Goal: Task Accomplishment & Management: Use online tool/utility

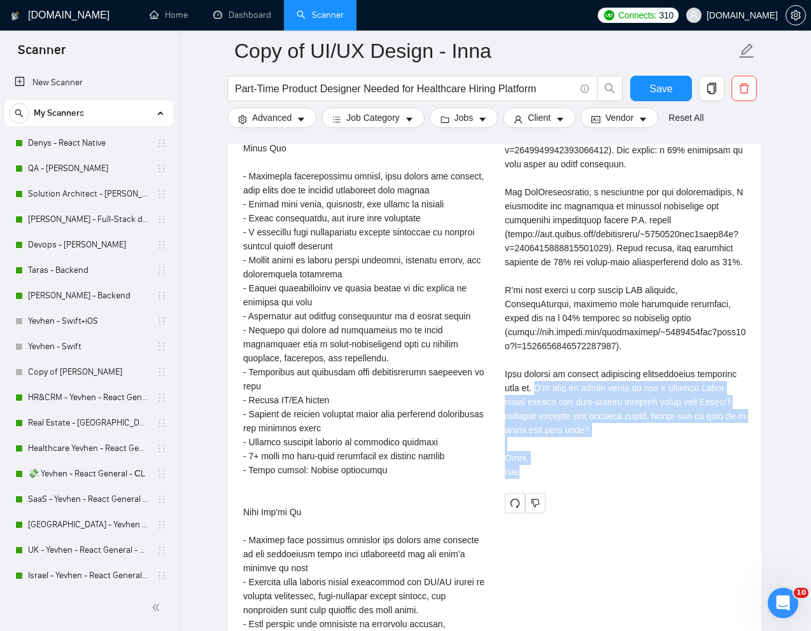
scroll to position [1740, 0]
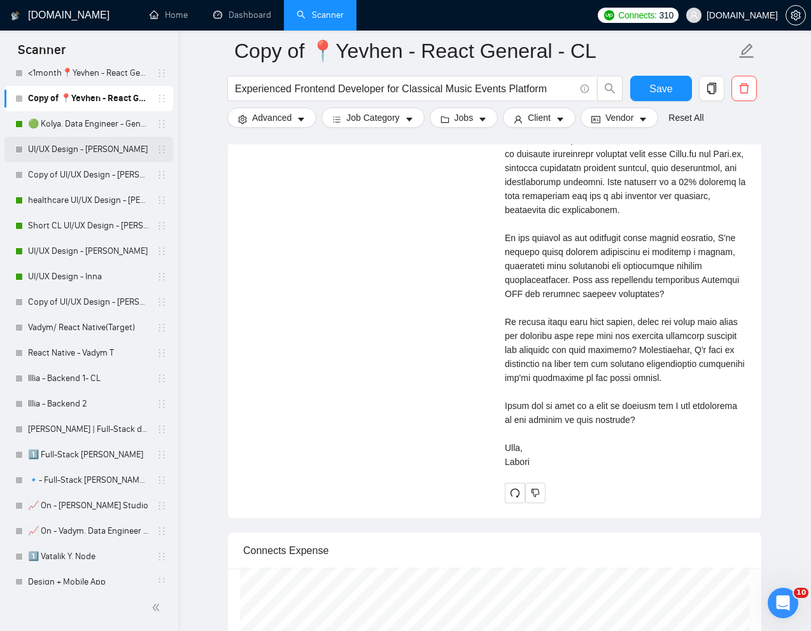
scroll to position [596, 0]
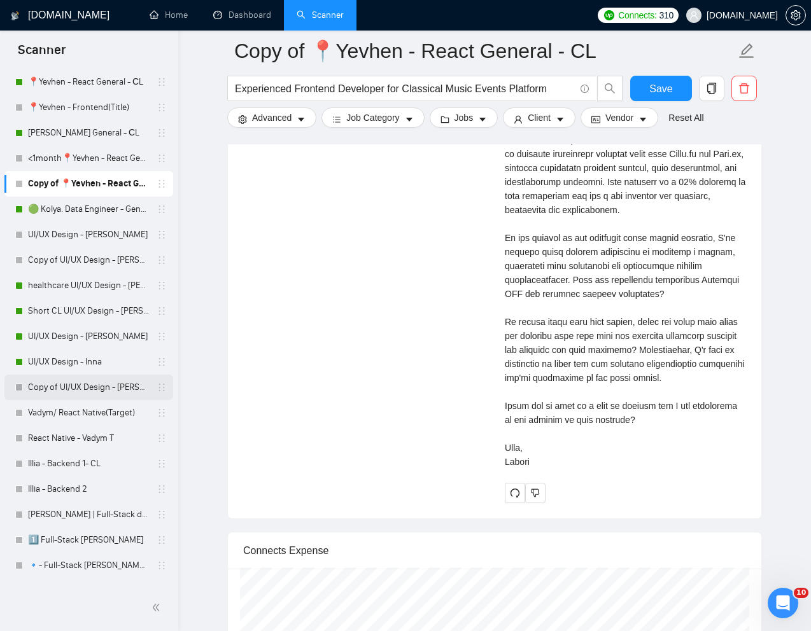
click at [86, 395] on link "Copy of UI/UX Design - [PERSON_NAME]" at bounding box center [88, 387] width 121 height 25
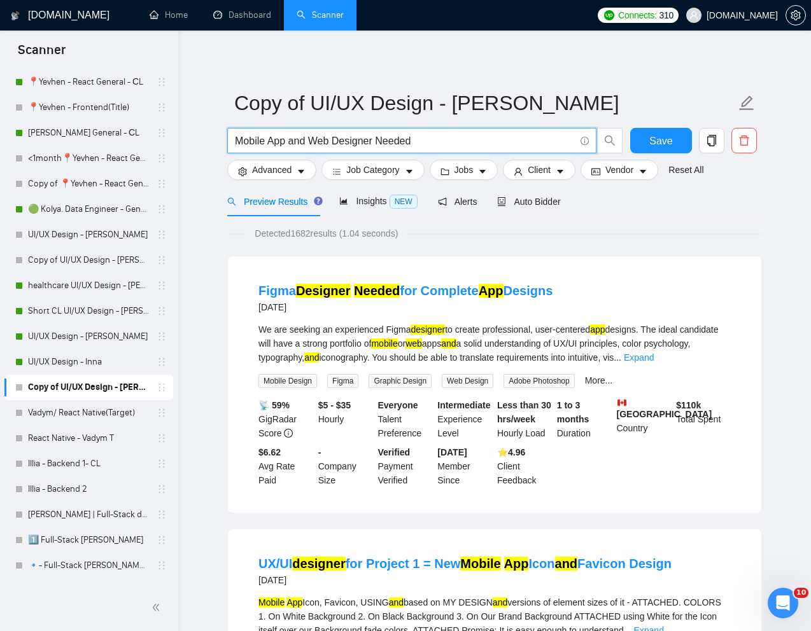
click at [421, 142] on input "Mobile App and Web Designer Needed" at bounding box center [405, 141] width 340 height 16
paste input "UI/UX Designer Needed for PHP/Laravel Application Redesign"
type input "UI/UX Designer Needed for PHP/Laravel Application Redesign"
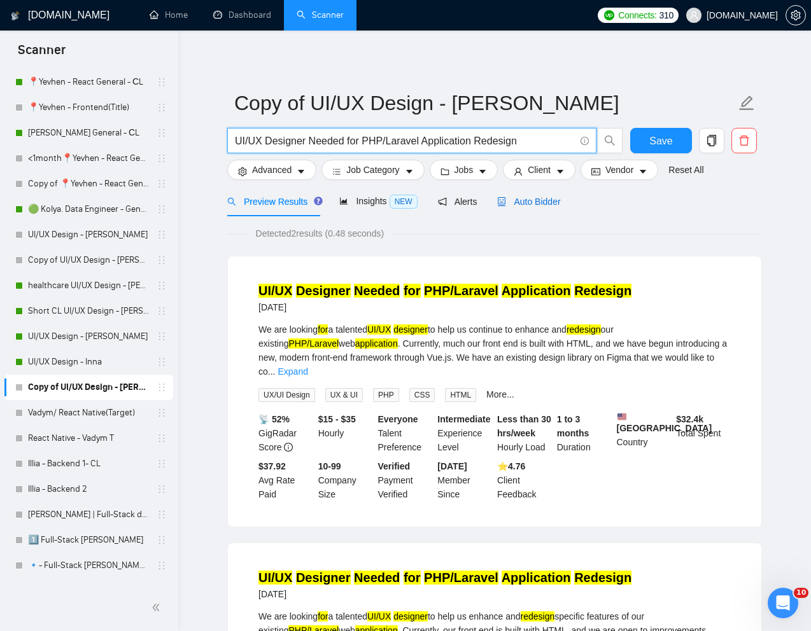
click at [541, 203] on span "Auto Bidder" at bounding box center [528, 202] width 63 height 10
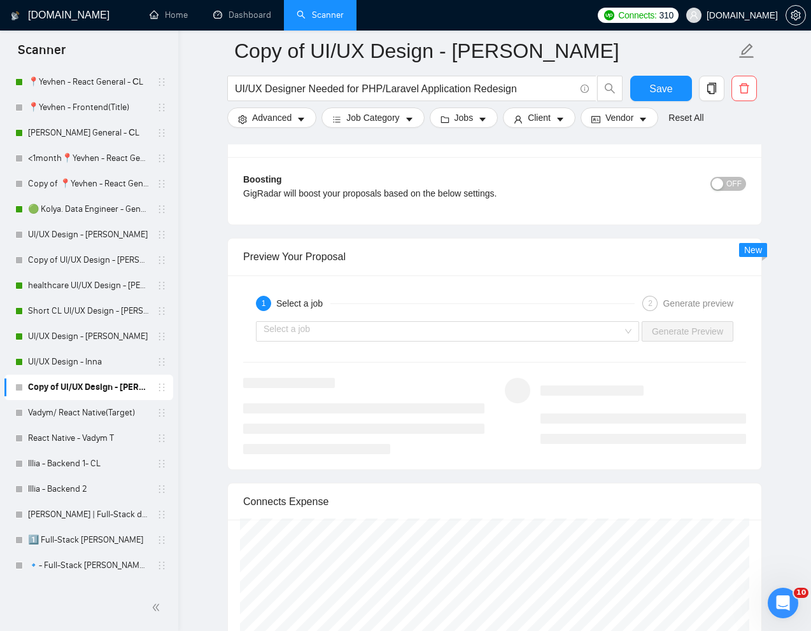
scroll to position [2431, 0]
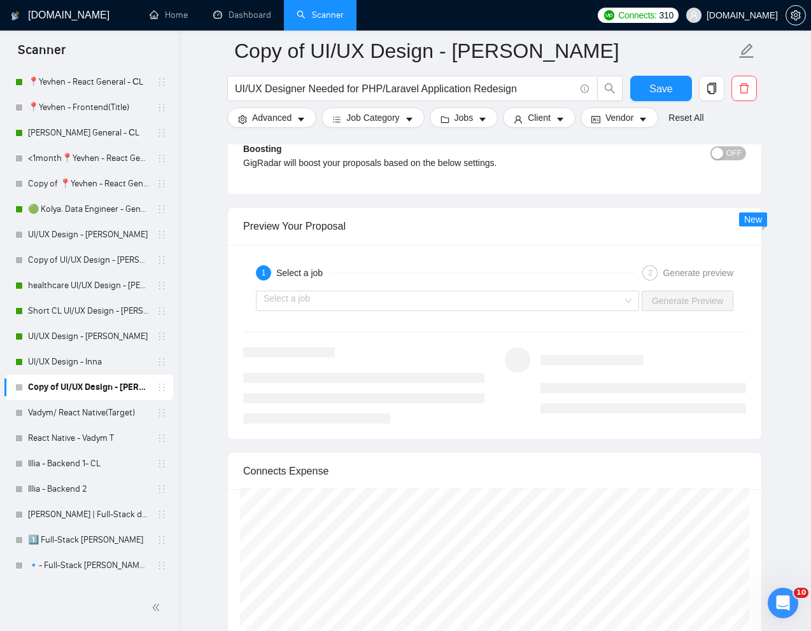
click at [618, 288] on div "Select a job Generate Preview" at bounding box center [494, 301] width 505 height 31
click at [616, 302] on input "search" at bounding box center [442, 300] width 359 height 19
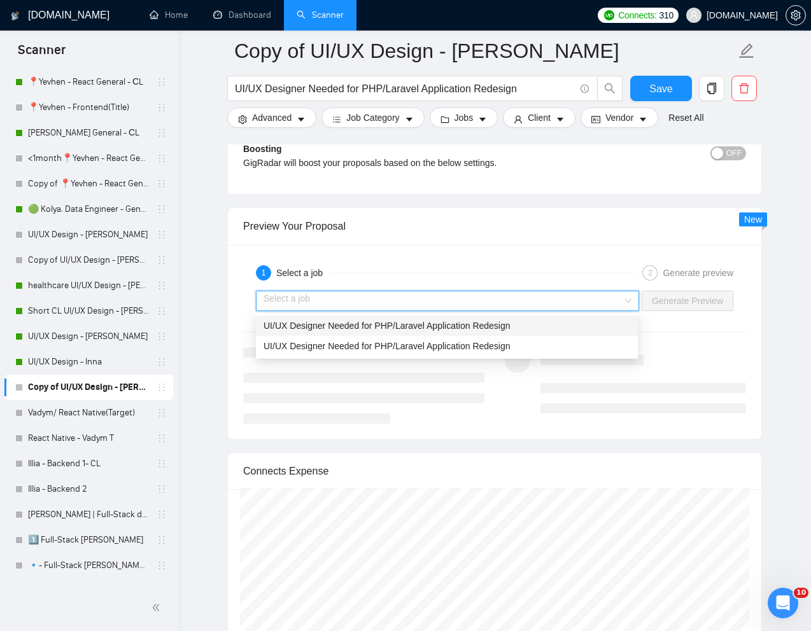
click at [516, 325] on div "UI/UX Designer Needed for PHP/Laravel Application Redesign" at bounding box center [446, 326] width 367 height 14
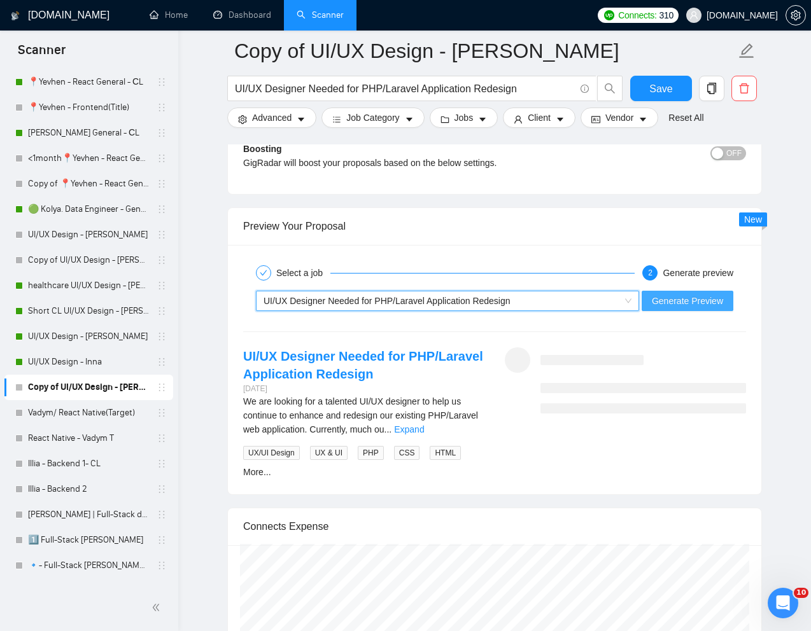
click at [673, 303] on span "Generate Preview" at bounding box center [687, 301] width 71 height 14
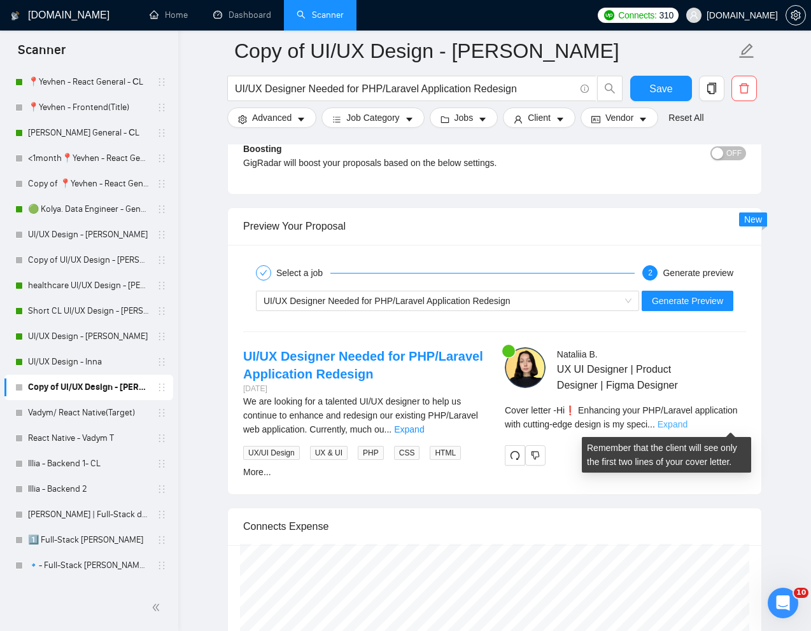
click at [687, 427] on link "Expand" at bounding box center [672, 424] width 30 height 10
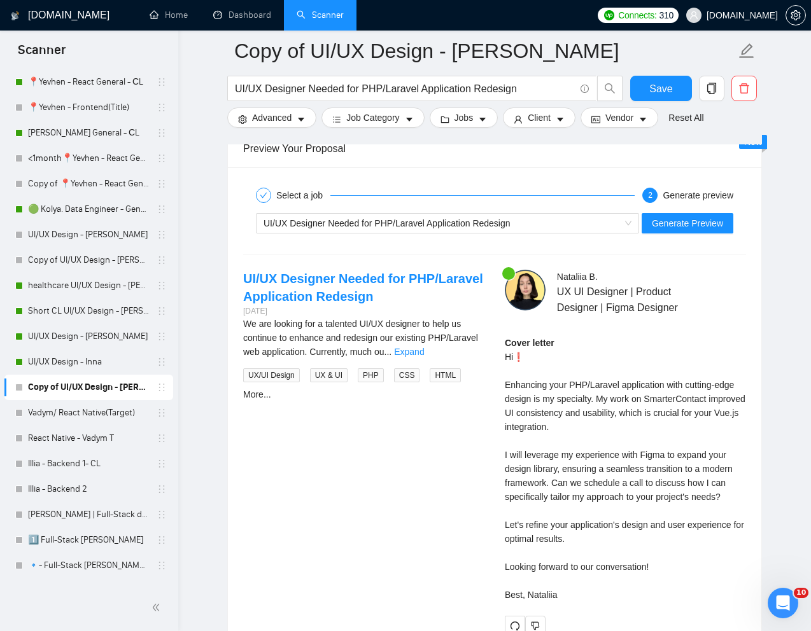
scroll to position [2442, 0]
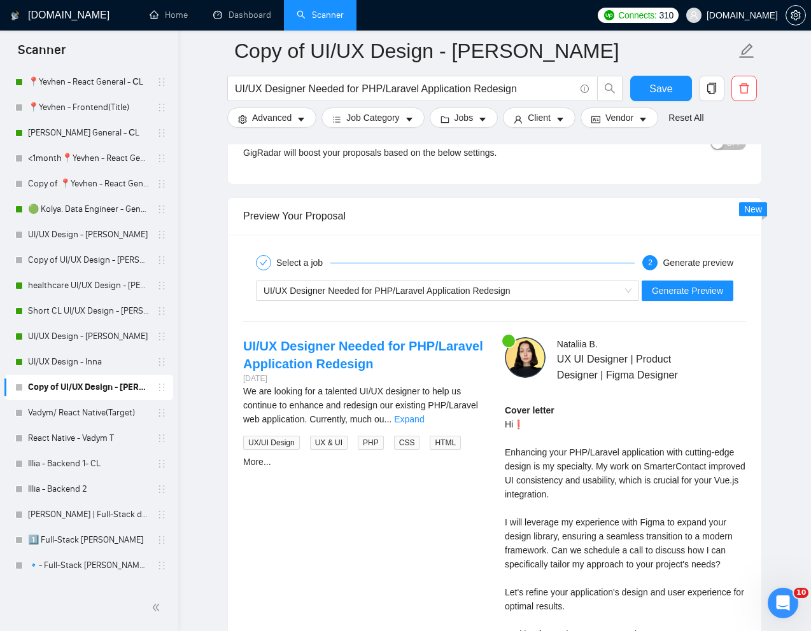
click at [687, 277] on div "UI/UX Designer Needed for PHP/Laravel Application Redesign Generate Preview" at bounding box center [494, 291] width 505 height 31
click at [686, 285] on span "Generate Preview" at bounding box center [687, 291] width 71 height 14
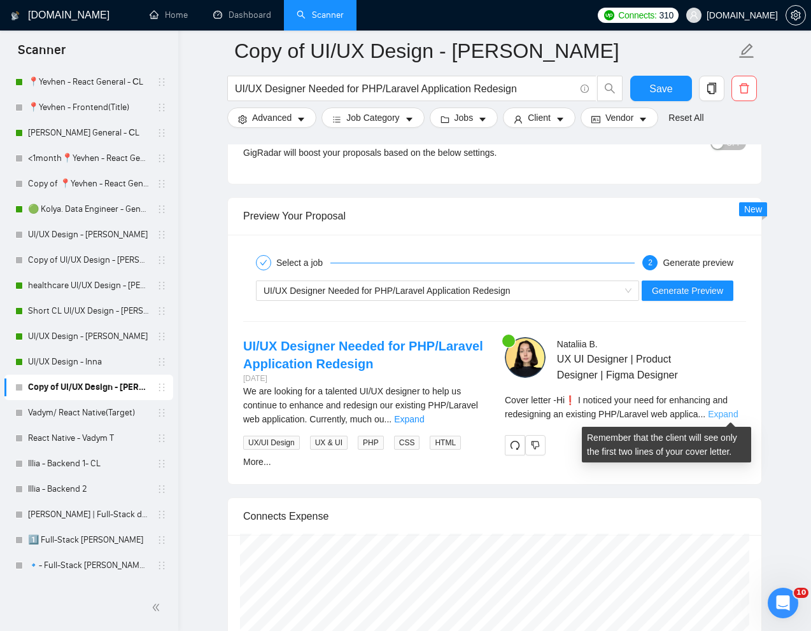
click at [722, 416] on link "Expand" at bounding box center [723, 414] width 30 height 10
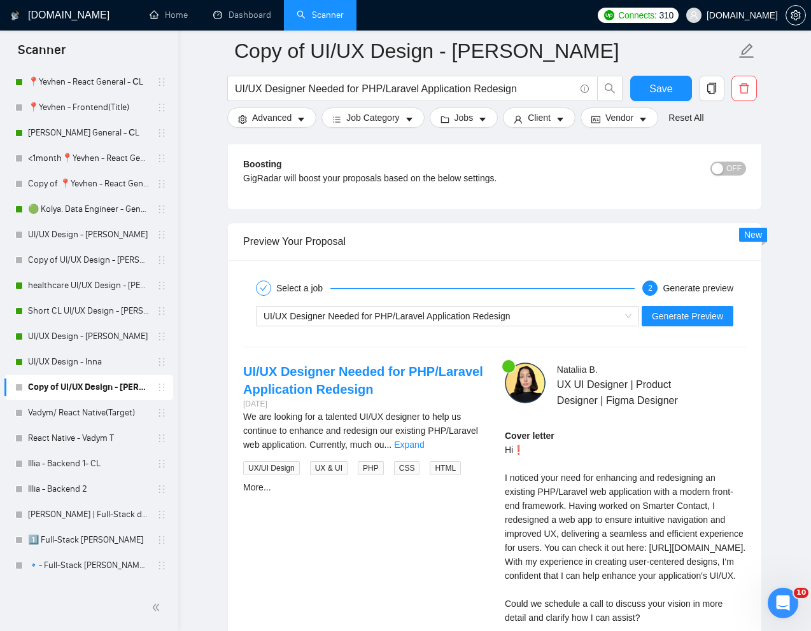
scroll to position [2415, 0]
click at [669, 320] on span "Generate Preview" at bounding box center [687, 317] width 71 height 14
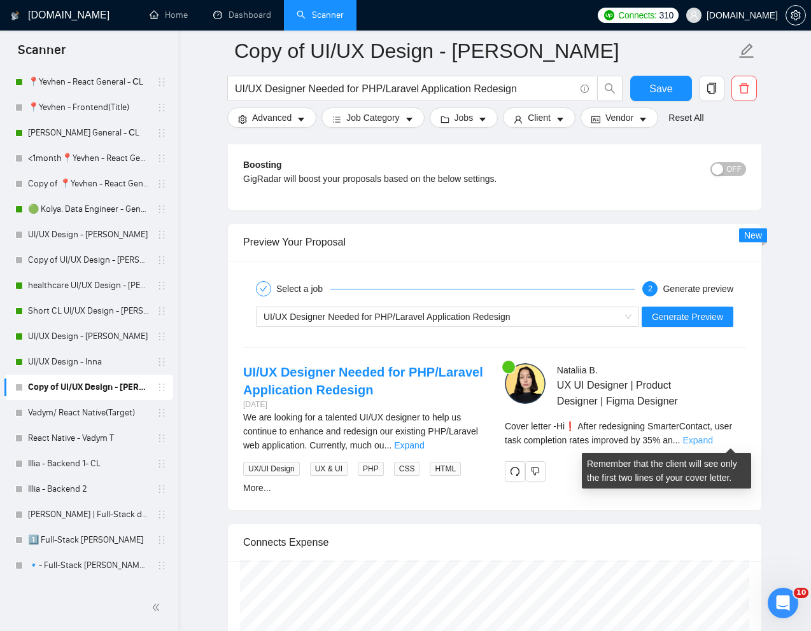
click at [712, 441] on link "Expand" at bounding box center [697, 440] width 30 height 10
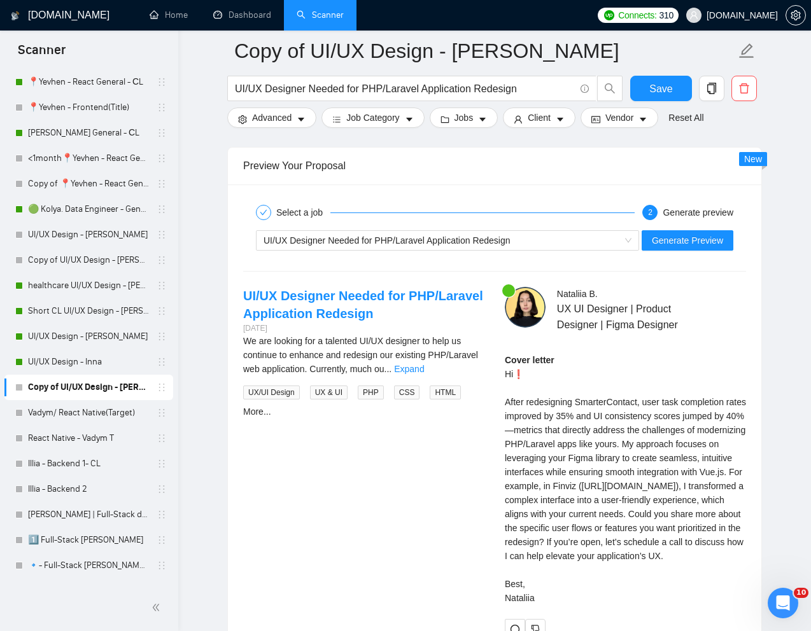
scroll to position [2499, 0]
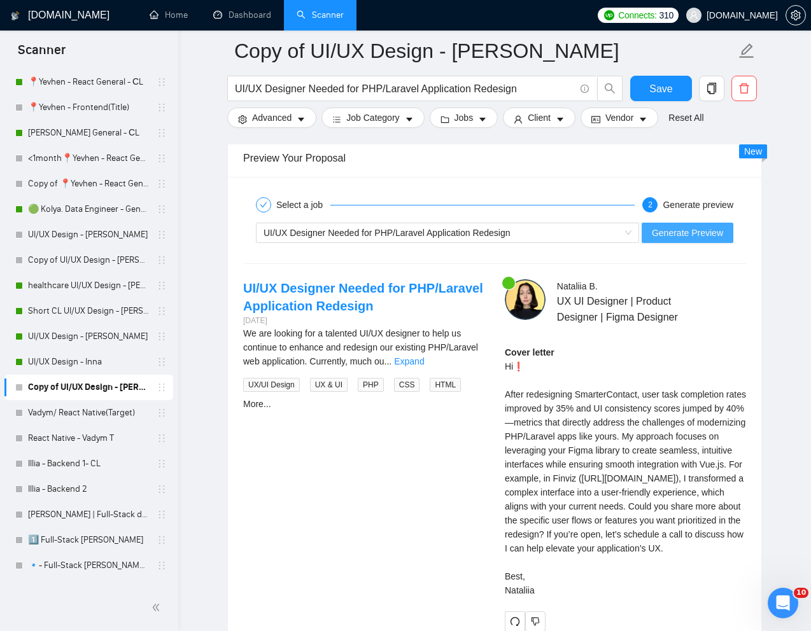
click at [663, 232] on span "Generate Preview" at bounding box center [687, 233] width 71 height 14
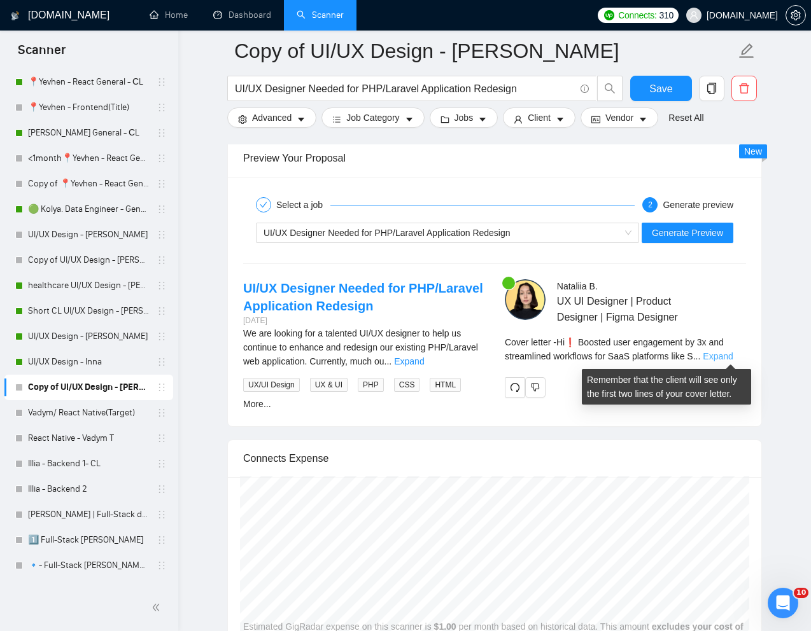
click at [725, 358] on link "Expand" at bounding box center [717, 356] width 30 height 10
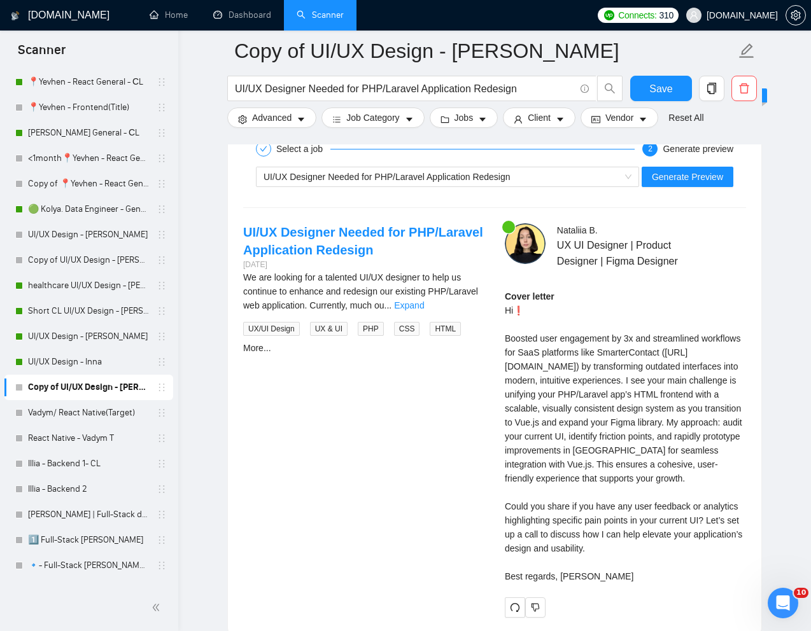
scroll to position [2562, 0]
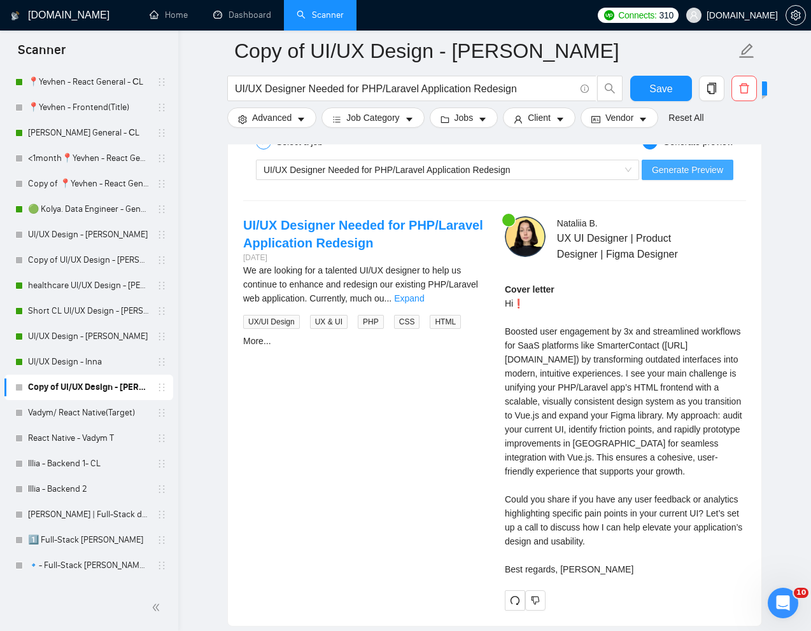
click at [691, 171] on span "Generate Preview" at bounding box center [687, 170] width 71 height 14
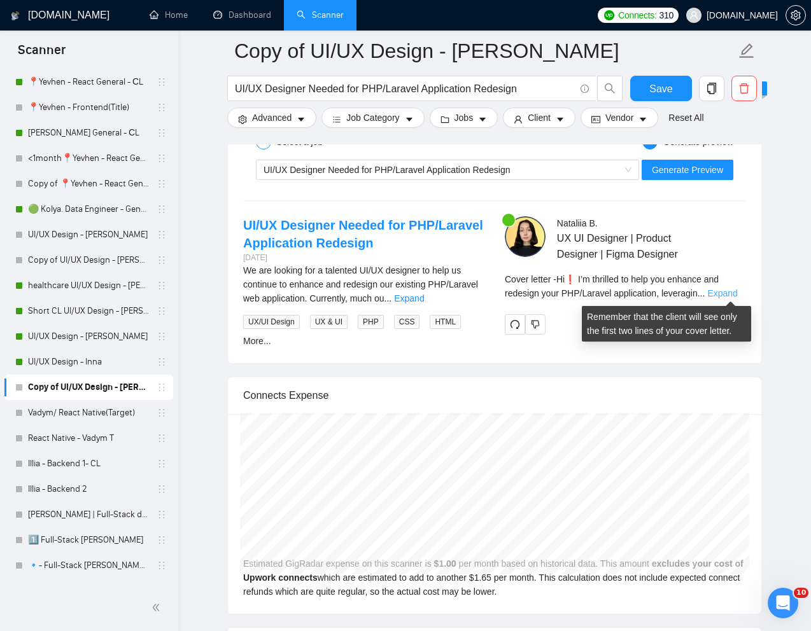
click at [719, 289] on link "Expand" at bounding box center [722, 293] width 30 height 10
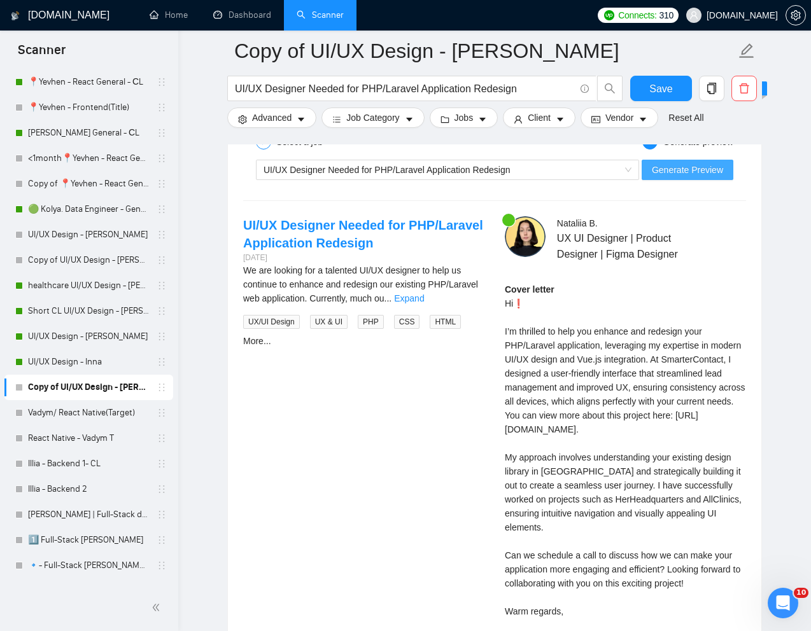
click at [693, 164] on span "Generate Preview" at bounding box center [687, 170] width 71 height 14
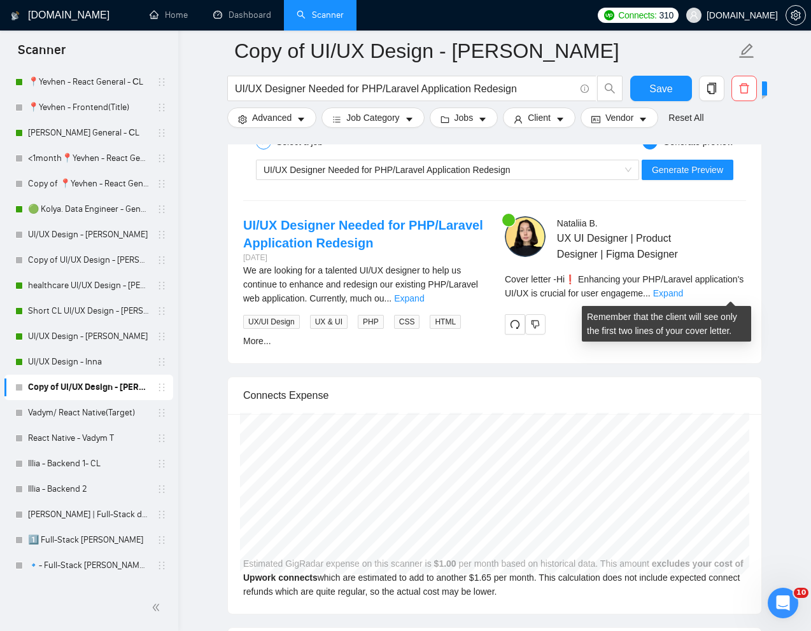
click at [725, 286] on div "Cover letter - Hi❗ Enhancing your PHP/Laravel application's UI/UX is crucial fo…" at bounding box center [625, 286] width 241 height 28
click at [683, 290] on link "Expand" at bounding box center [668, 293] width 30 height 10
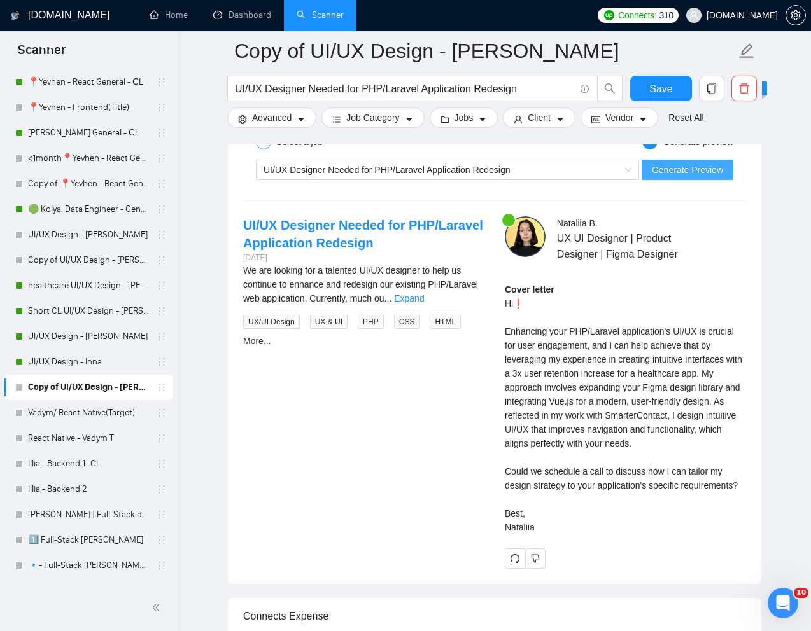
click at [688, 167] on span "Generate Preview" at bounding box center [687, 170] width 71 height 14
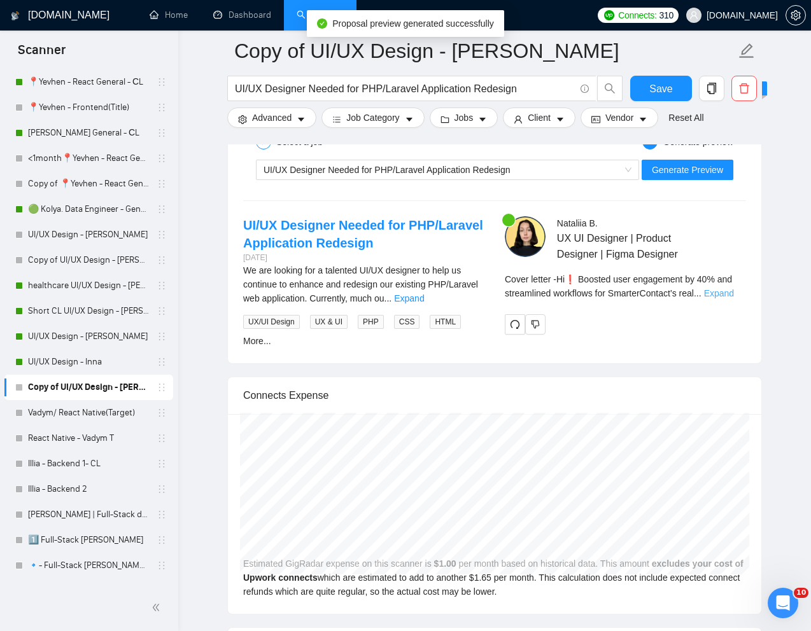
click at [734, 297] on link "Expand" at bounding box center [719, 293] width 30 height 10
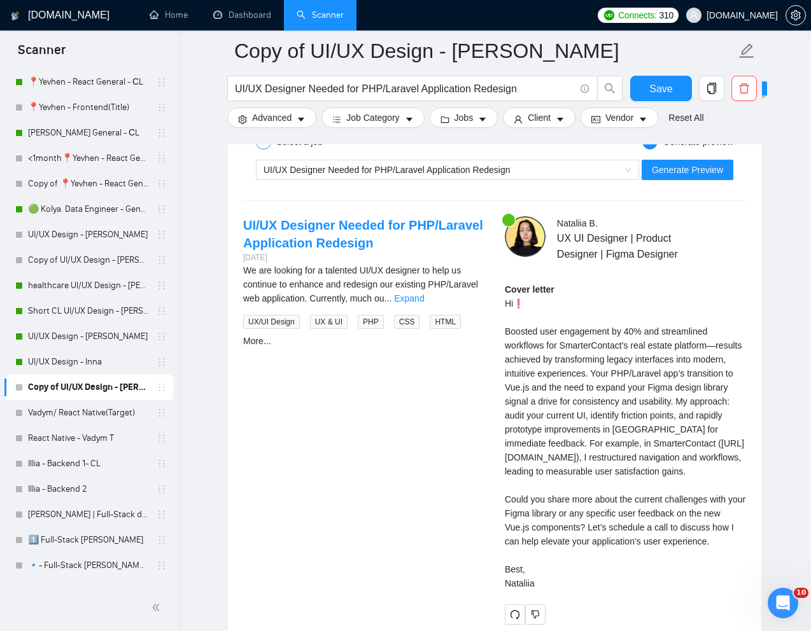
click at [653, 357] on div "Cover letter Hi❗ Boosted user engagement by 40% and streamlined workflows for S…" at bounding box center [625, 437] width 241 height 308
drag, startPoint x: 501, startPoint y: 332, endPoint x: 603, endPoint y: 330, distance: 101.8
click at [535, 333] on div "Nataliia B . UX UI Designer | Product Designer | Figma Designer Cover letter Hi…" at bounding box center [625, 420] width 262 height 409
click at [535, 333] on div "Cover letter Hi❗ Boosted user engagement by 40% and streamlined workflows for S…" at bounding box center [625, 437] width 241 height 308
drag, startPoint x: 603, startPoint y: 330, endPoint x: 635, endPoint y: 333, distance: 32.6
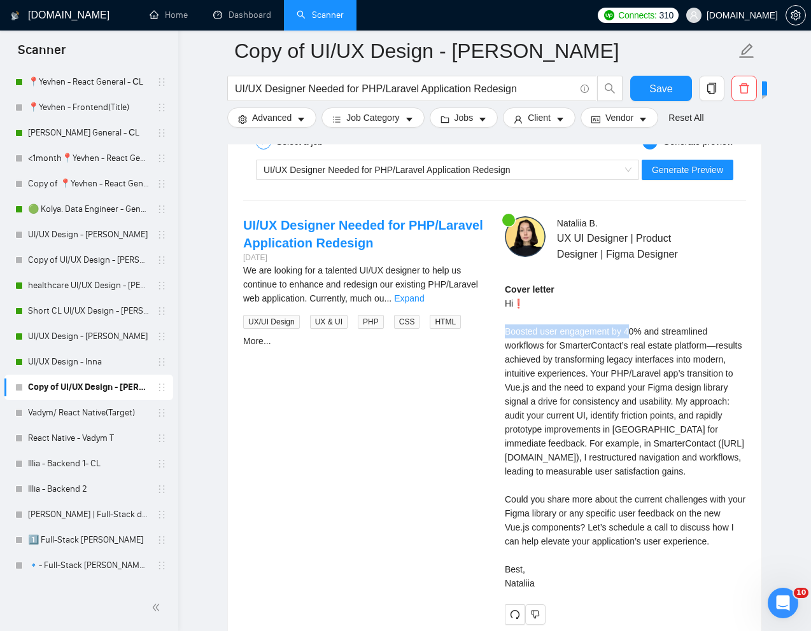
click at [635, 333] on div "Nataliia B . UX UI Designer | Product Designer | Figma Designer Cover letter Hi…" at bounding box center [625, 420] width 262 height 409
click at [661, 339] on div "Cover letter Hi❗ Boosted user engagement by 40% and streamlined workflows for S…" at bounding box center [625, 437] width 241 height 308
click at [526, 335] on div "Cover letter Hi❗ Boosted user engagement by 40% and streamlined workflows for S…" at bounding box center [625, 437] width 241 height 308
drag, startPoint x: 561, startPoint y: 332, endPoint x: 647, endPoint y: 332, distance: 86.5
click at [647, 332] on div "Nataliia B . UX UI Designer | Product Designer | Figma Designer Cover letter Hi…" at bounding box center [625, 420] width 262 height 409
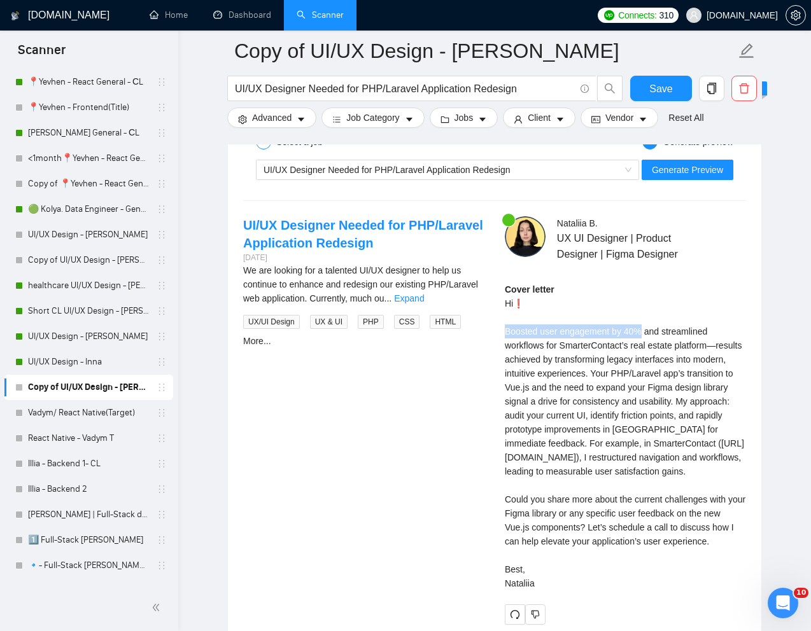
copy div "Boosted user engagement by 40%"
click at [678, 498] on div "Cover letter Hi❗ Boosted user engagement by 40% and streamlined workflows for S…" at bounding box center [625, 437] width 241 height 308
click at [664, 491] on div "Cover letter Hi❗ Boosted user engagement by 40% and streamlined workflows for S…" at bounding box center [625, 437] width 241 height 308
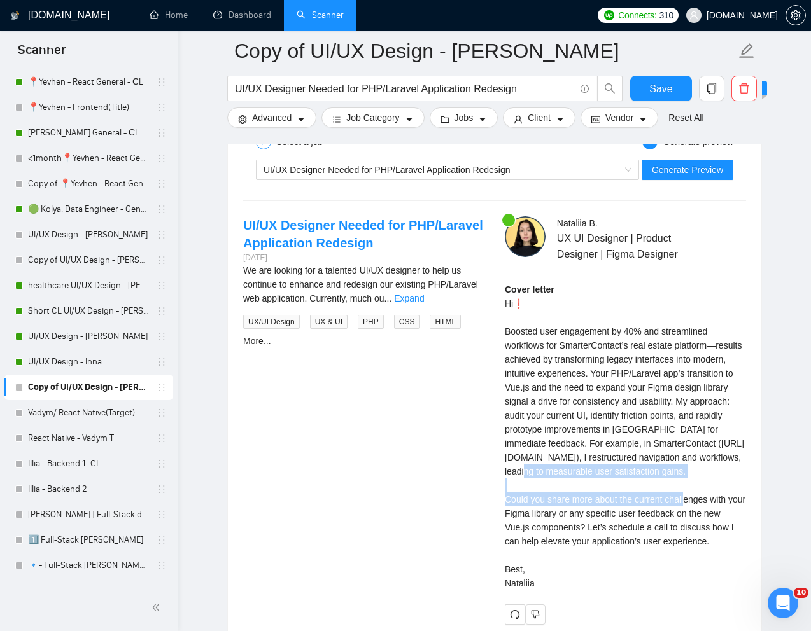
drag, startPoint x: 649, startPoint y: 473, endPoint x: 649, endPoint y: 500, distance: 27.4
click at [649, 500] on div "Cover letter Hi❗ Boosted user engagement by 40% and streamlined workflows for S…" at bounding box center [625, 437] width 241 height 308
copy div "I restructured navigation and workflows, leading to measurable user satisfactio…"
click at [663, 535] on div "Cover letter Hi❗ Boosted user engagement by 40% and streamlined workflows for S…" at bounding box center [625, 437] width 241 height 308
click at [565, 447] on div "Cover letter Hi❗ Boosted user engagement by 40% and streamlined workflows for S…" at bounding box center [625, 437] width 241 height 308
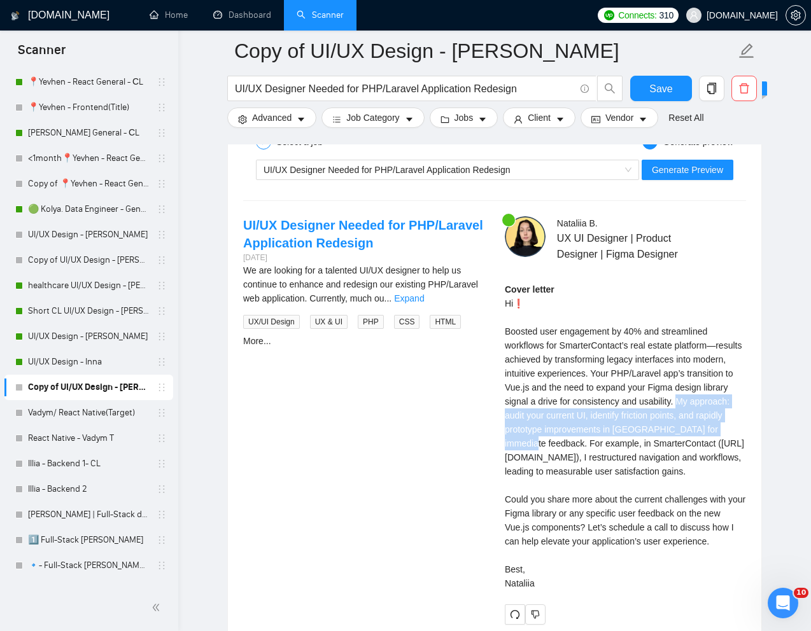
drag, startPoint x: 496, startPoint y: 414, endPoint x: 591, endPoint y: 440, distance: 99.1
click at [591, 440] on div "Nataliia B . UX UI Designer | Product Designer | Figma Designer Cover letter Hi…" at bounding box center [625, 420] width 262 height 409
copy div "My approach: audit your current UI, identify friction points, and rapidly proto…"
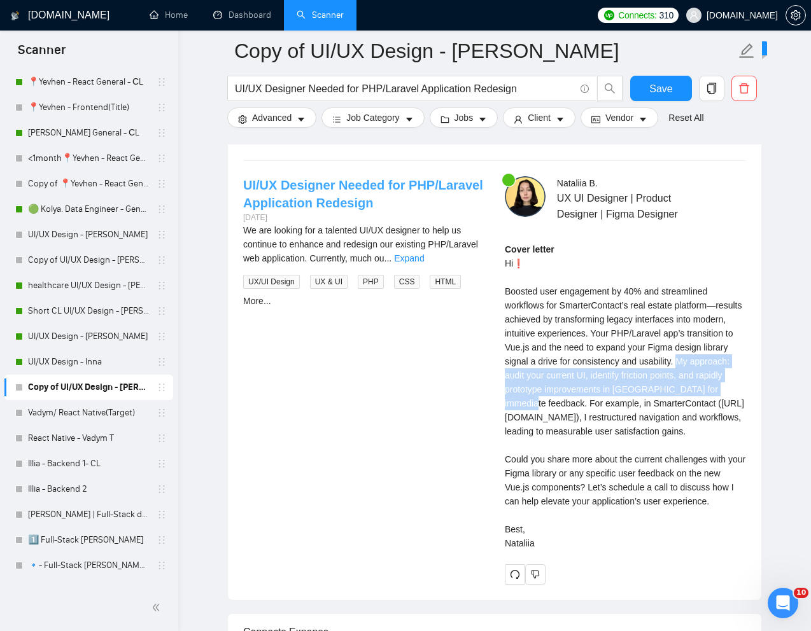
scroll to position [210, 0]
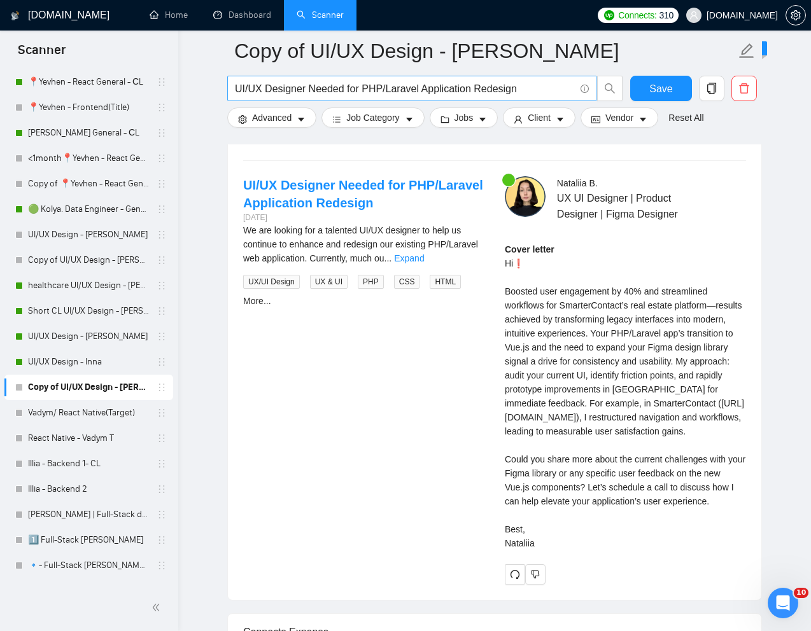
click at [386, 92] on input "UI/UX Designer Needed for PHP/Laravel Application Redesign" at bounding box center [405, 89] width 340 height 16
paste input "Product Designer"
type input "Product Designer"
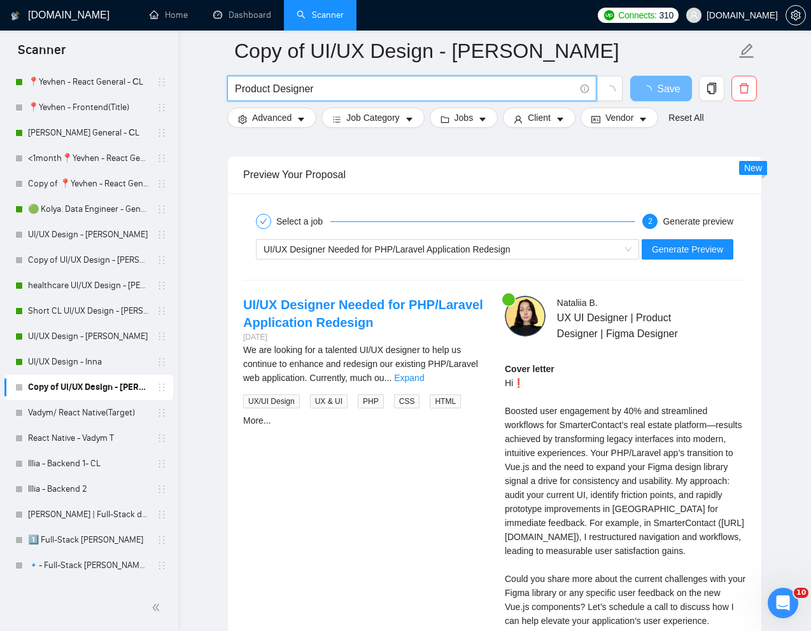
scroll to position [2421, 0]
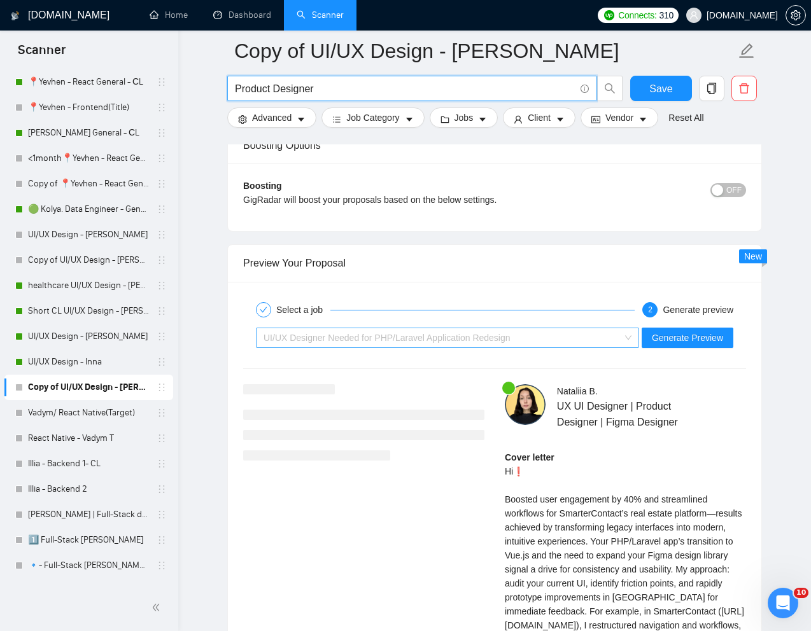
click at [542, 347] on div "UI/UX Designer Needed for PHP/Laravel Application Redesign" at bounding box center [441, 337] width 356 height 19
type input "Product Designer"
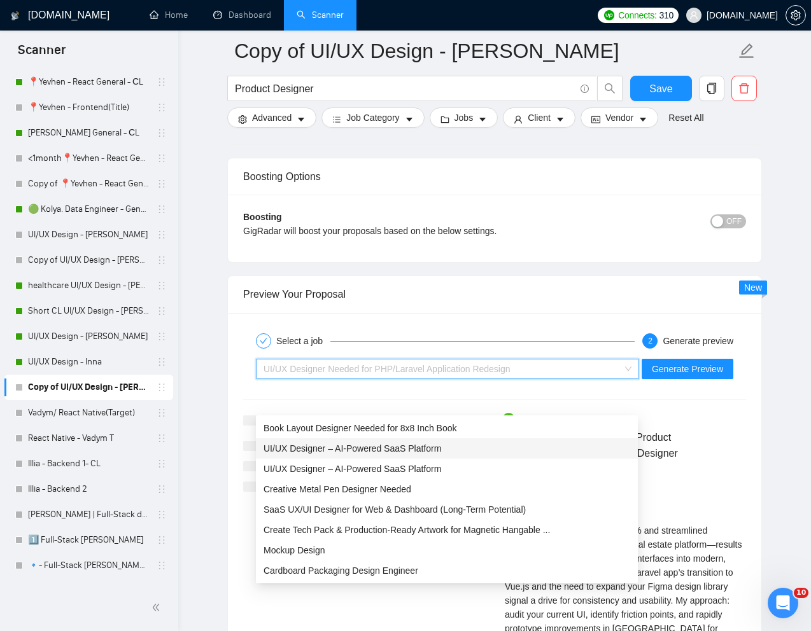
scroll to position [2386, 0]
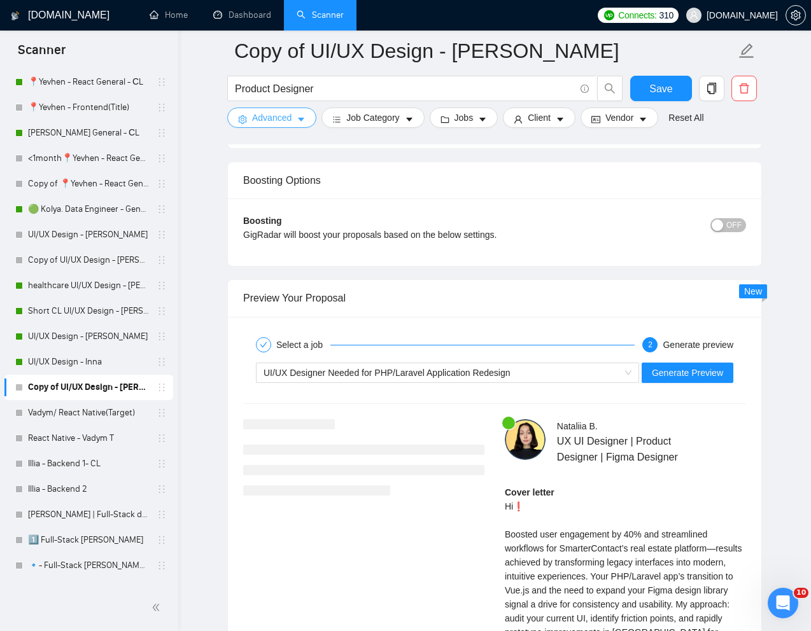
click at [275, 112] on span "Advanced" at bounding box center [271, 118] width 39 height 14
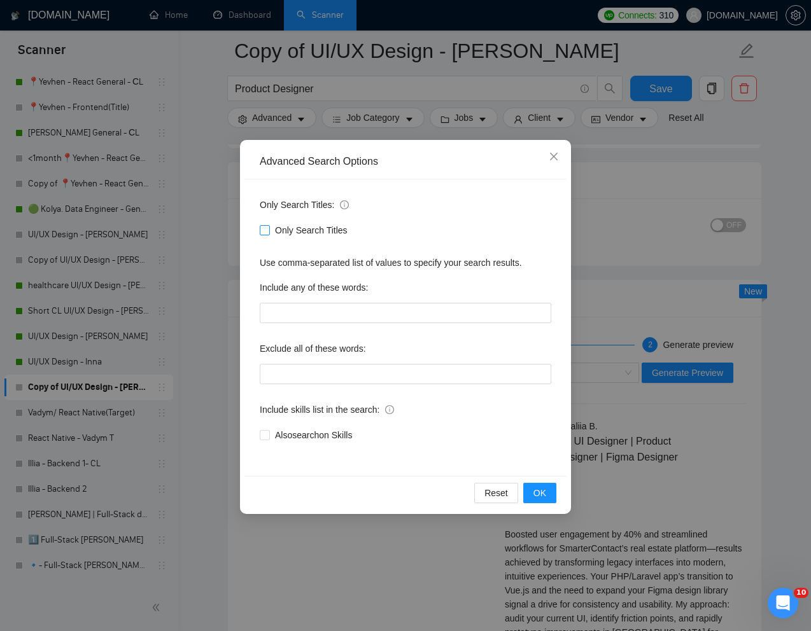
click at [264, 227] on input "Only Search Titles" at bounding box center [264, 229] width 9 height 9
checkbox input "true"
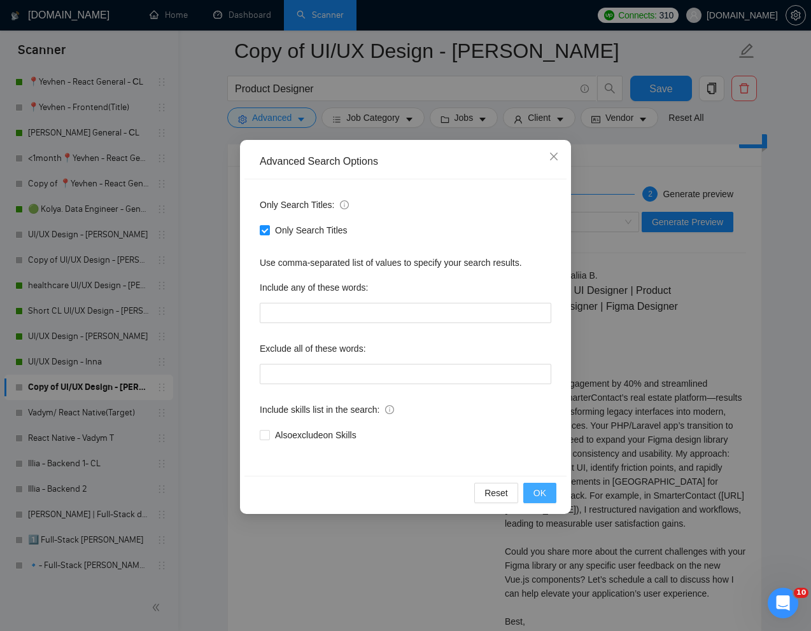
click at [542, 491] on span "OK" at bounding box center [539, 493] width 13 height 14
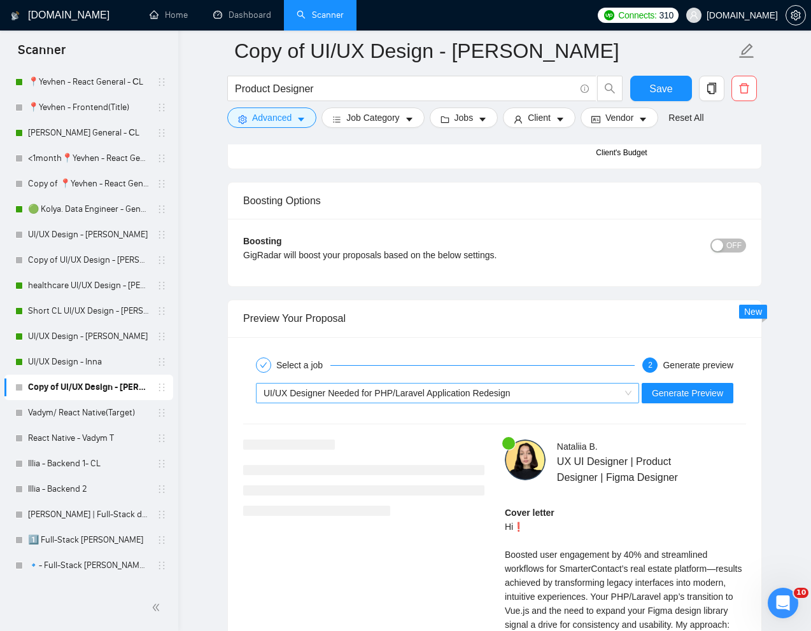
click at [587, 337] on div "Preview Your Proposal" at bounding box center [494, 318] width 503 height 36
click at [549, 403] on div "UI/UX Designer Needed for PHP/Laravel Application Redesign" at bounding box center [441, 393] width 356 height 19
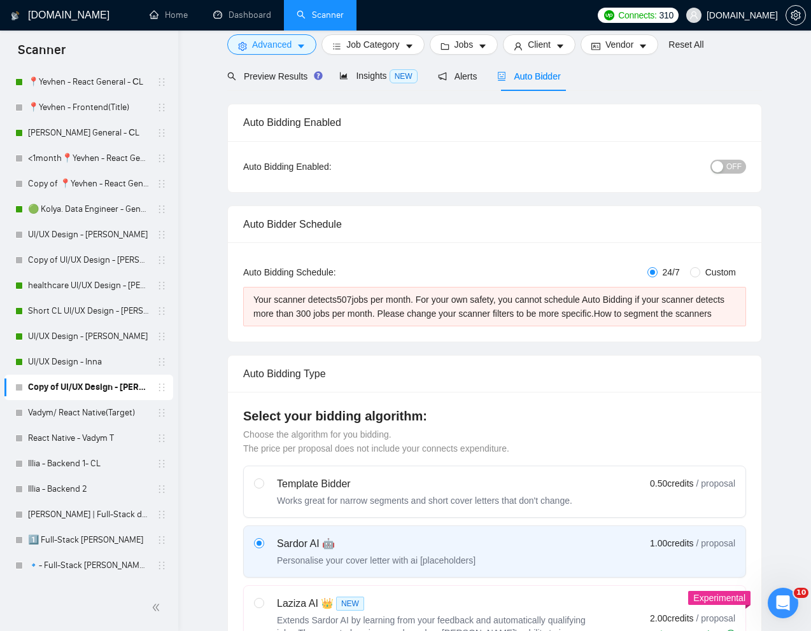
scroll to position [0, 0]
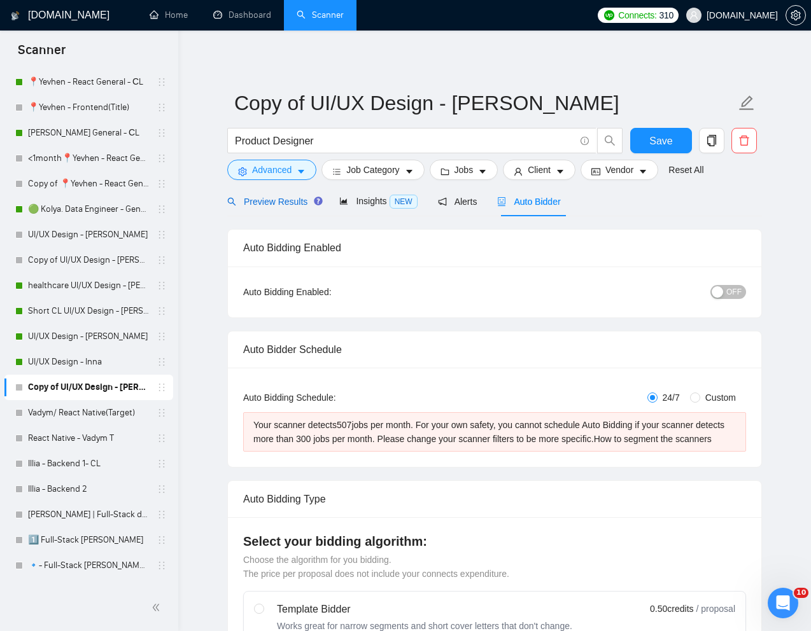
click at [270, 202] on span "Preview Results" at bounding box center [273, 202] width 92 height 10
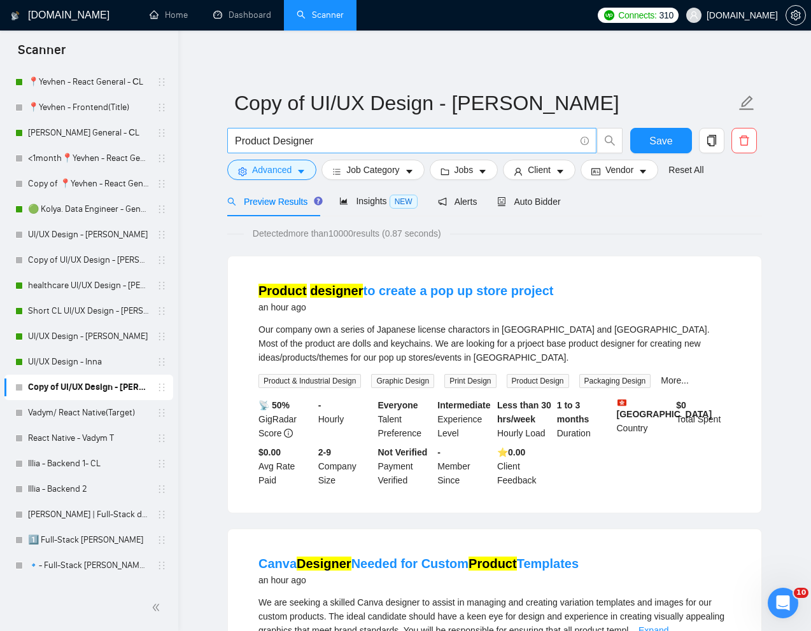
click at [235, 141] on input "Product Designer" at bounding box center [405, 141] width 340 height 16
click at [359, 143] on input ""Product Designer" at bounding box center [405, 141] width 340 height 16
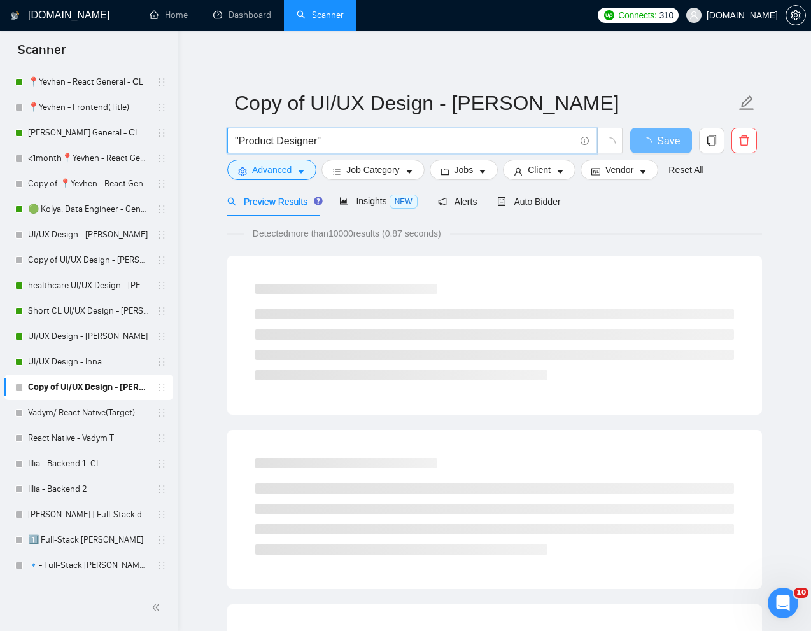
type input ""Product Designer""
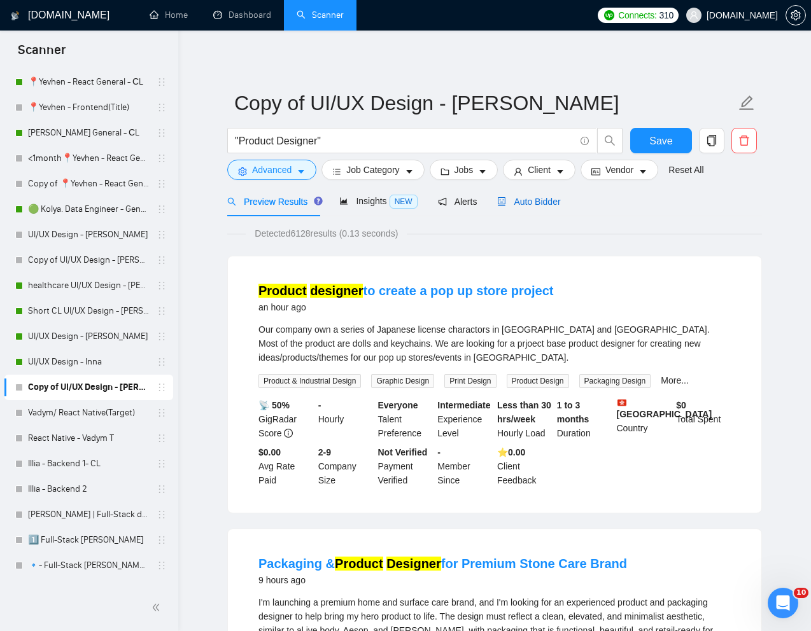
click at [542, 204] on span "Auto Bidder" at bounding box center [528, 202] width 63 height 10
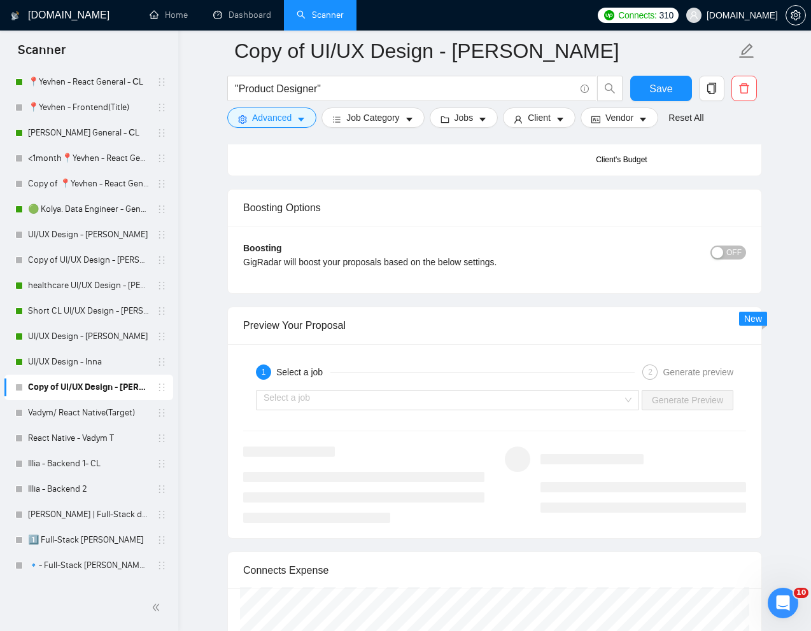
scroll to position [2208, 0]
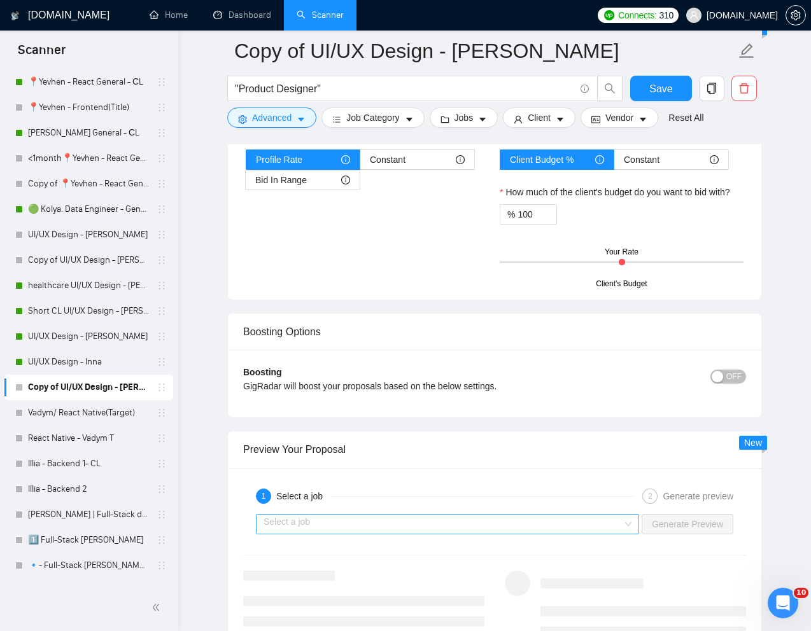
click at [487, 525] on input "search" at bounding box center [442, 524] width 359 height 19
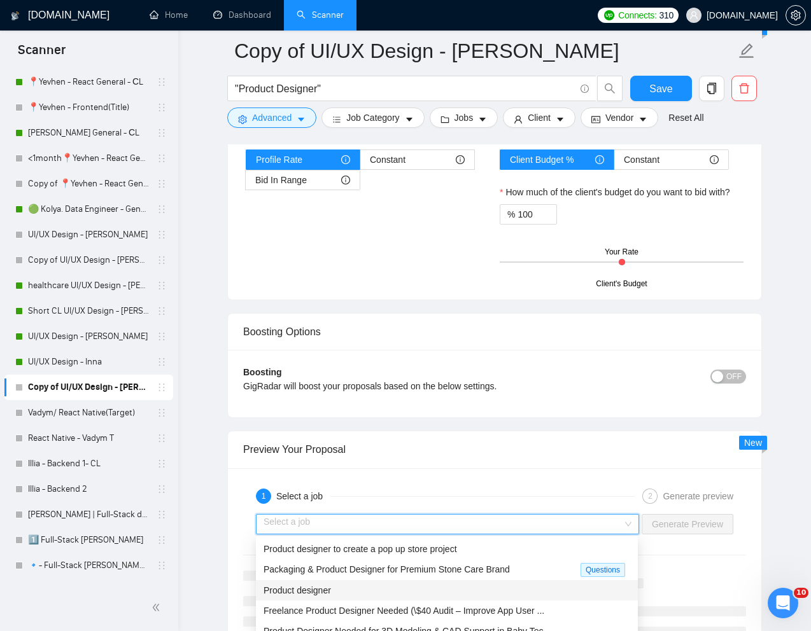
click at [407, 585] on div "Product designer" at bounding box center [446, 590] width 367 height 14
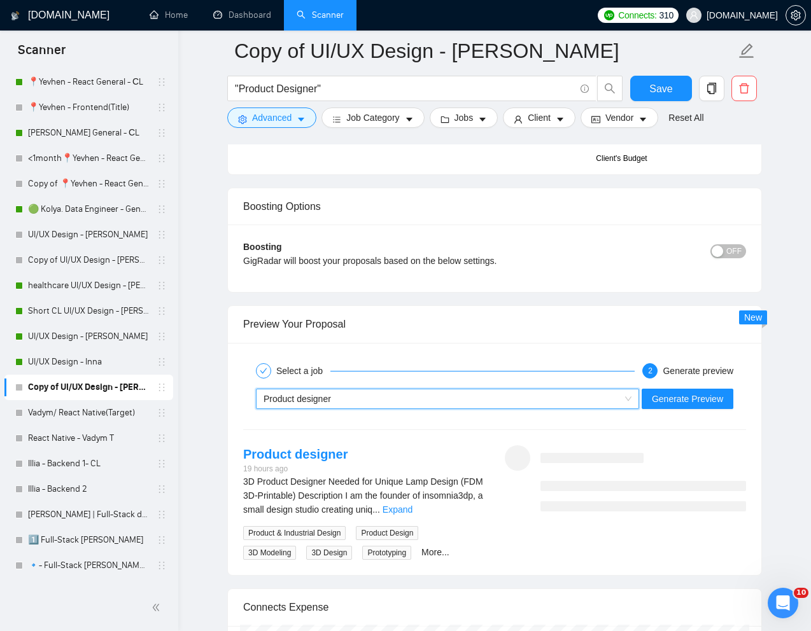
scroll to position [2351, 0]
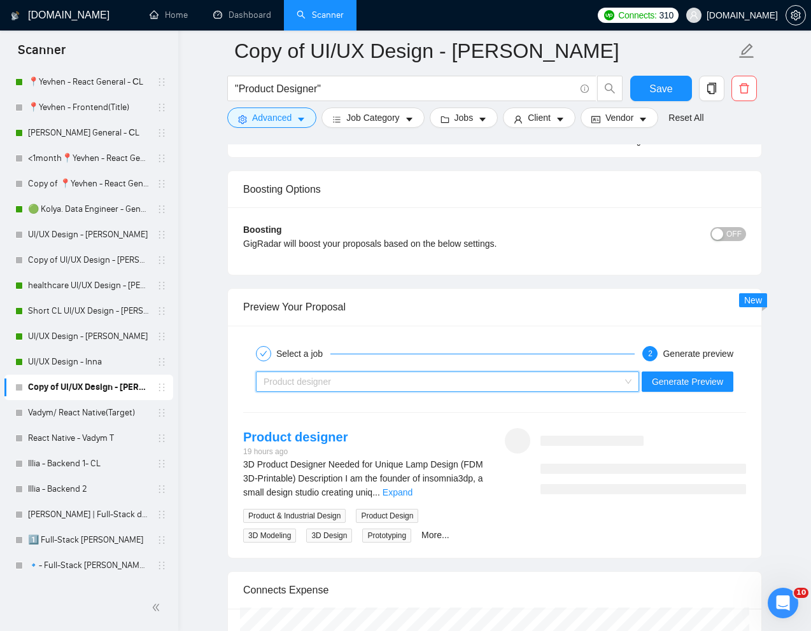
click at [491, 382] on div "Product designer" at bounding box center [441, 381] width 356 height 19
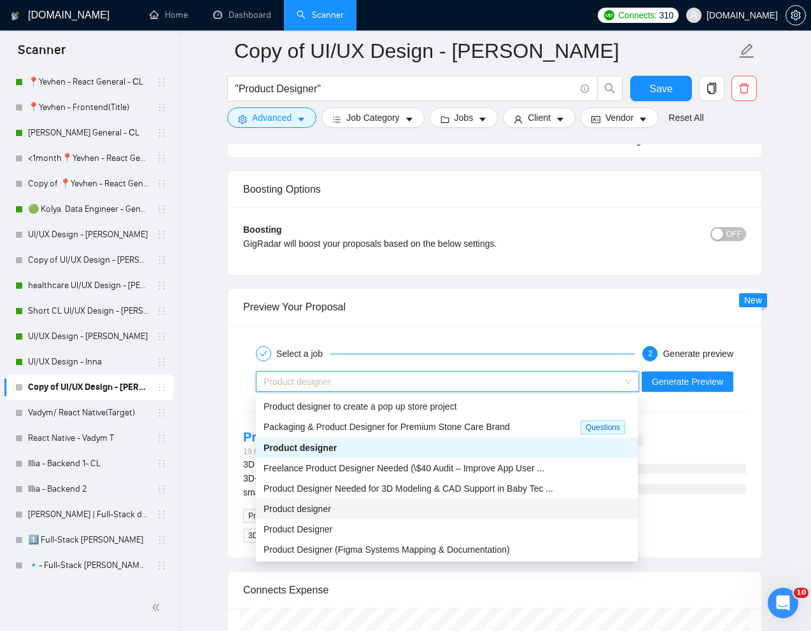
click at [383, 511] on div "Product designer" at bounding box center [446, 509] width 367 height 14
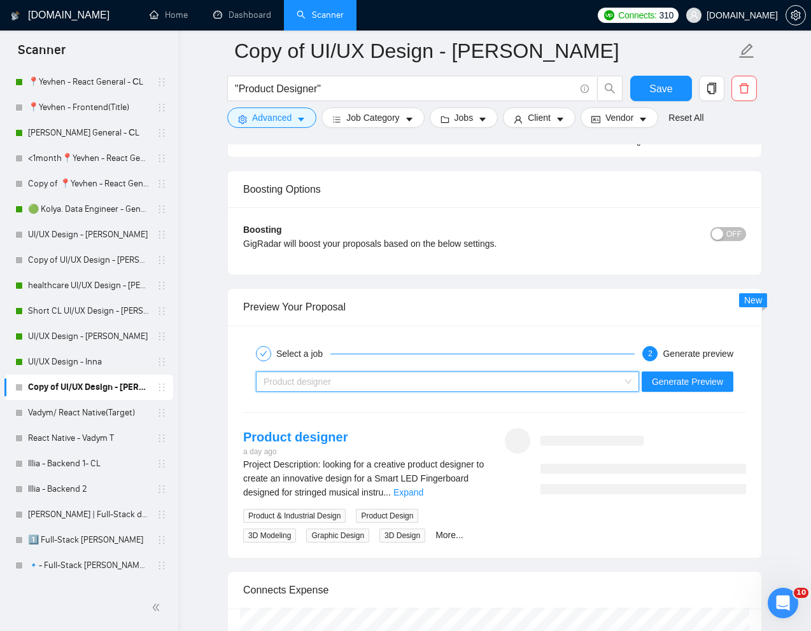
click at [565, 382] on div "Product designer" at bounding box center [441, 381] width 356 height 19
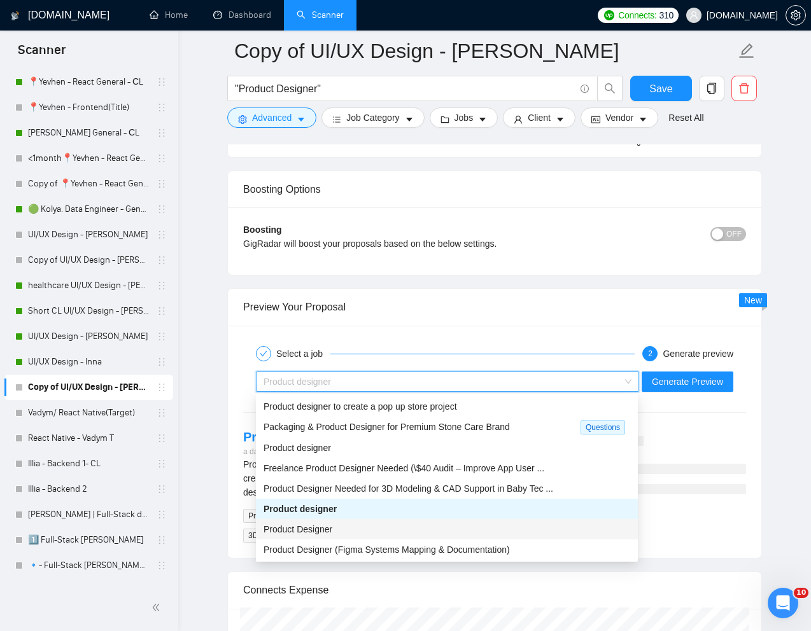
click at [365, 527] on div "Product Designer" at bounding box center [446, 529] width 367 height 14
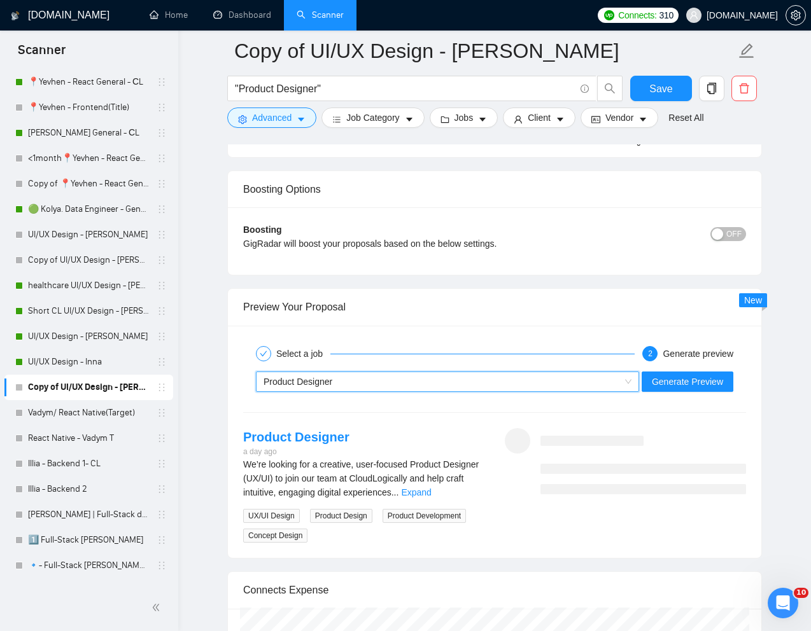
click at [401, 389] on div "Product Designer" at bounding box center [441, 381] width 356 height 19
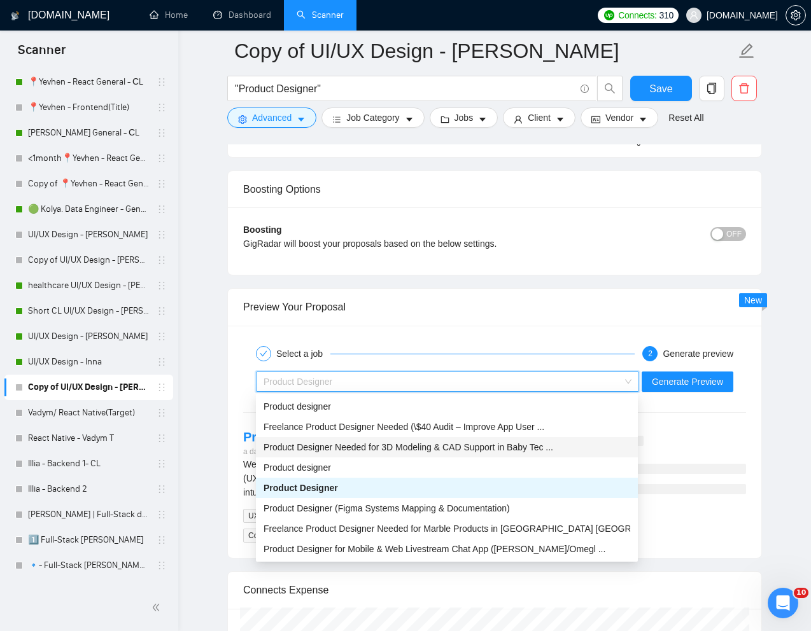
scroll to position [2351, 0]
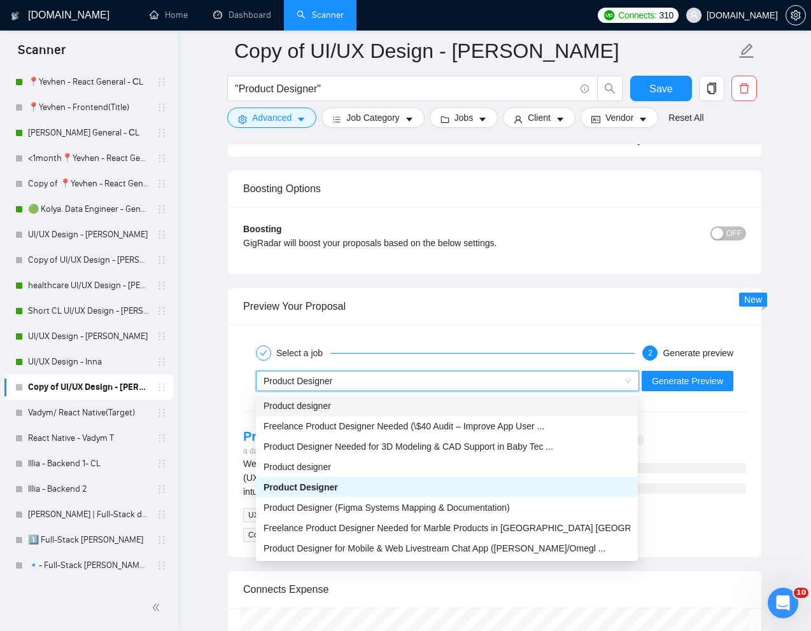
click at [545, 332] on div "Select a job 2 Generate preview ~021967151122985528309 Product Designer Generat…" at bounding box center [494, 441] width 533 height 233
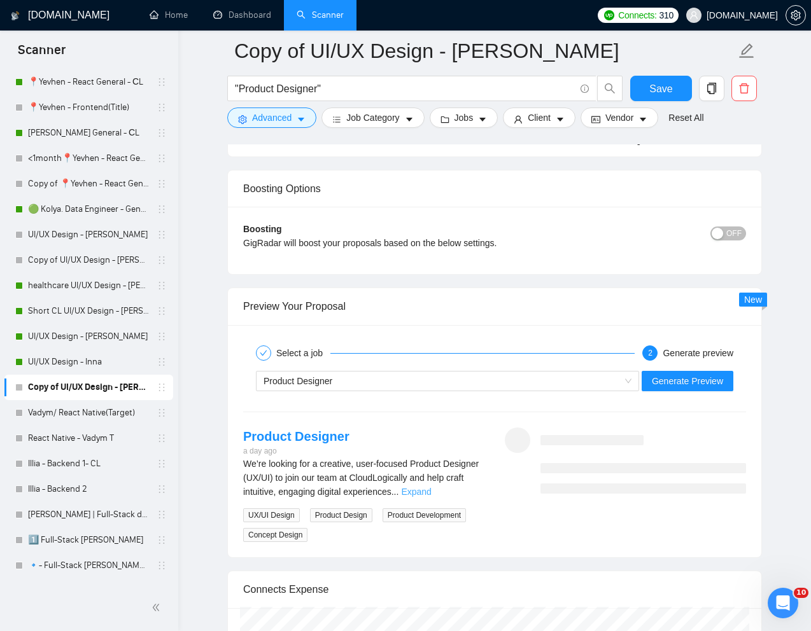
click at [431, 487] on link "Expand" at bounding box center [416, 492] width 30 height 10
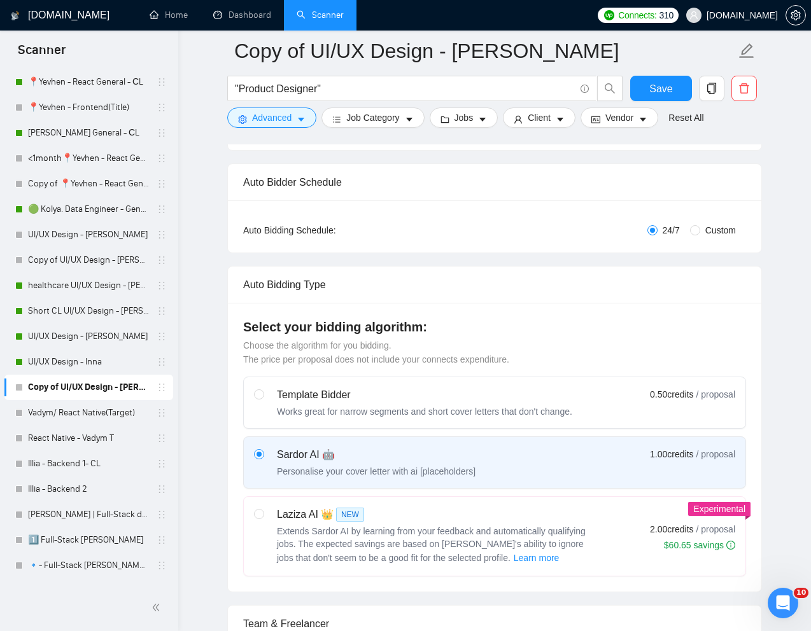
scroll to position [0, 0]
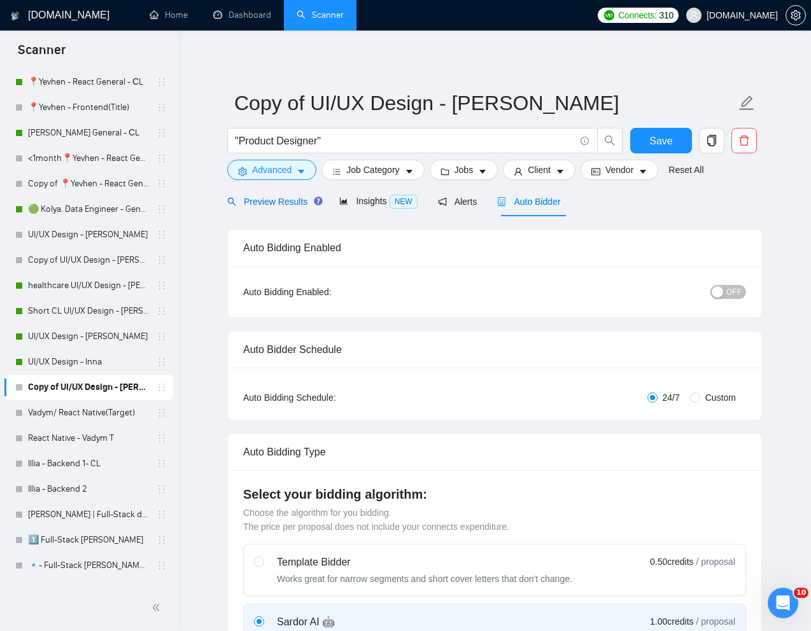
click at [264, 202] on span "Preview Results" at bounding box center [273, 202] width 92 height 10
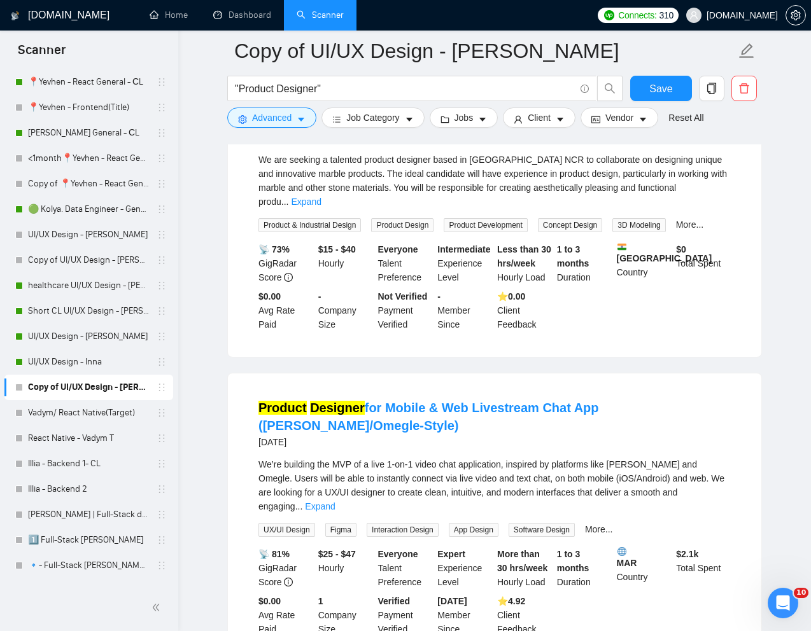
scroll to position [2498, 0]
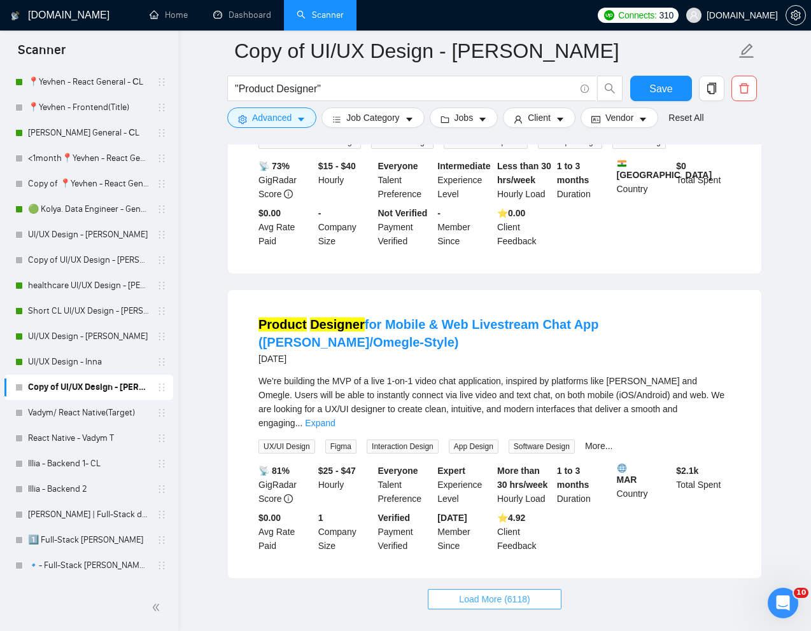
click at [462, 592] on span "Load More (6118)" at bounding box center [494, 599] width 71 height 14
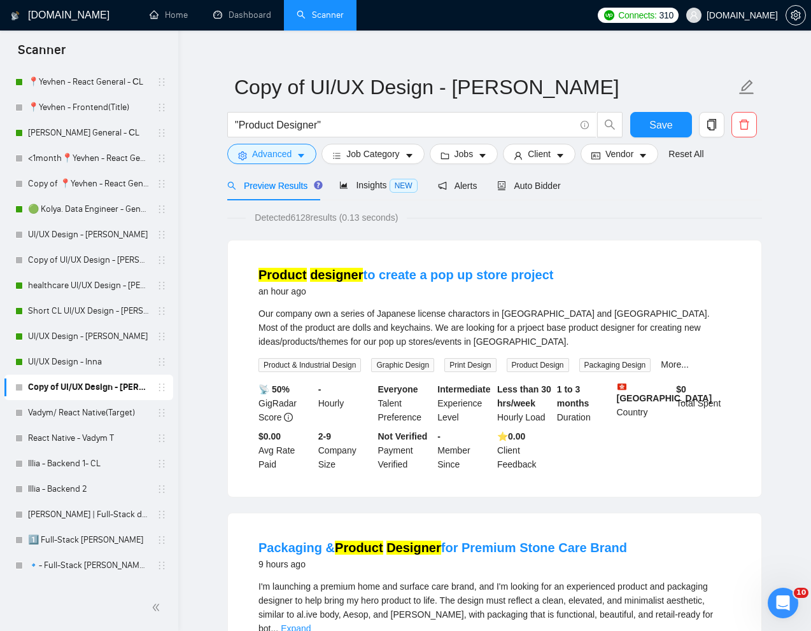
scroll to position [12, 0]
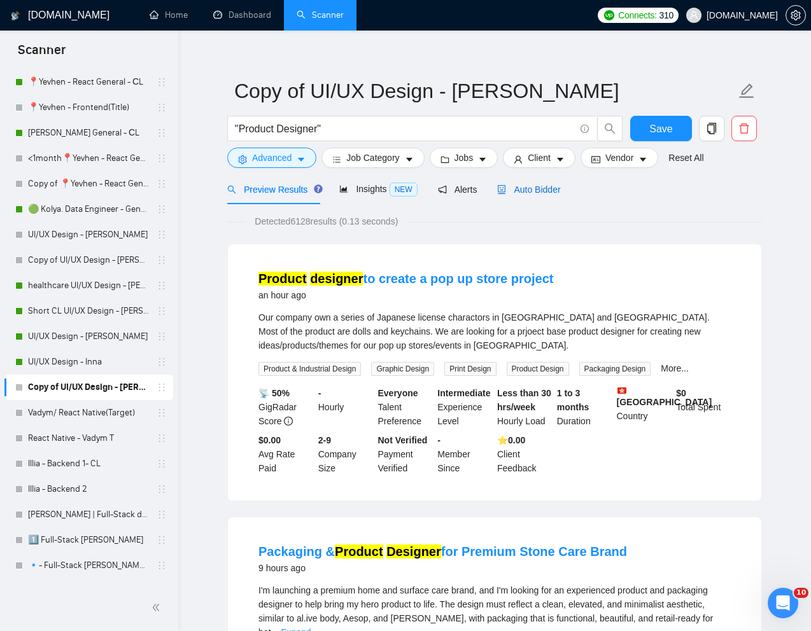
click at [547, 195] on div "Auto Bidder" at bounding box center [528, 190] width 63 height 14
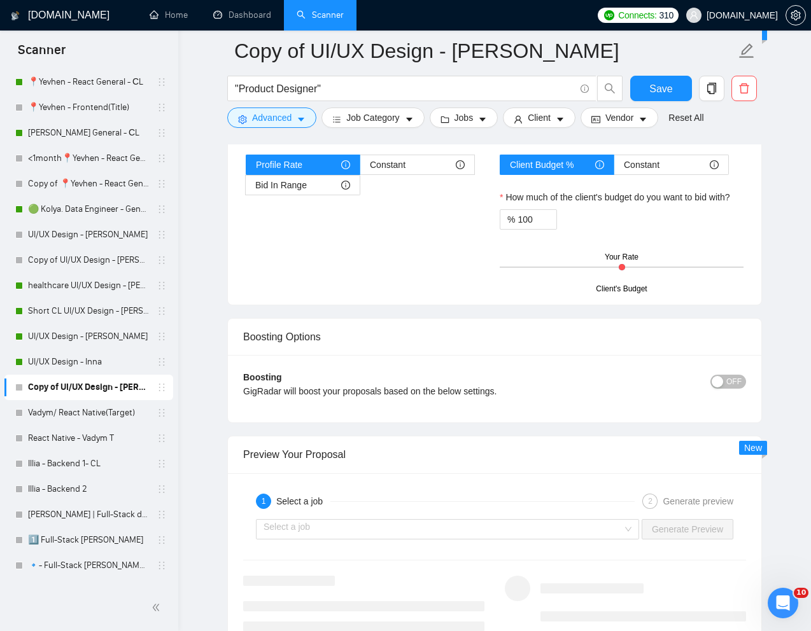
scroll to position [2204, 0]
click at [428, 545] on div "1 Select a job 2 Generate preview Select a job Generate Preview" at bounding box center [494, 570] width 533 height 194
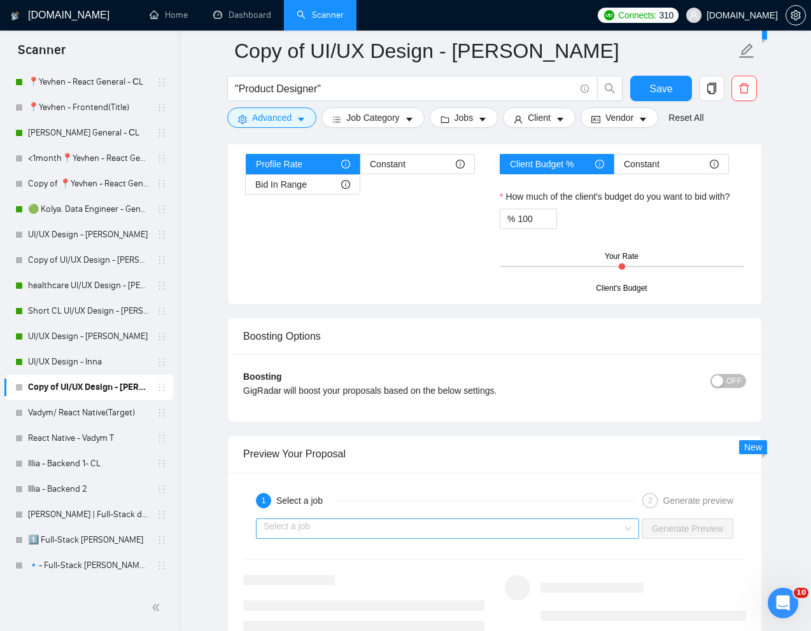
click at [439, 531] on input "search" at bounding box center [442, 528] width 359 height 19
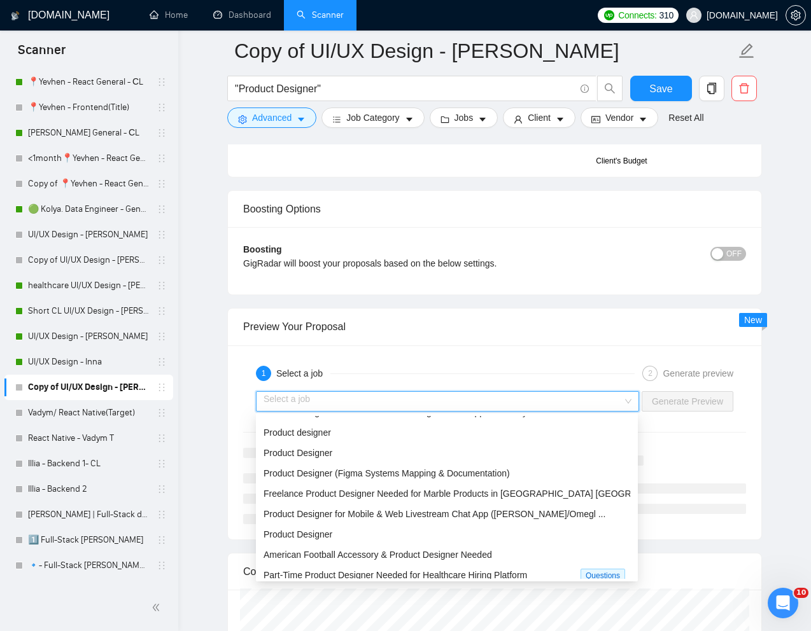
scroll to position [87, 0]
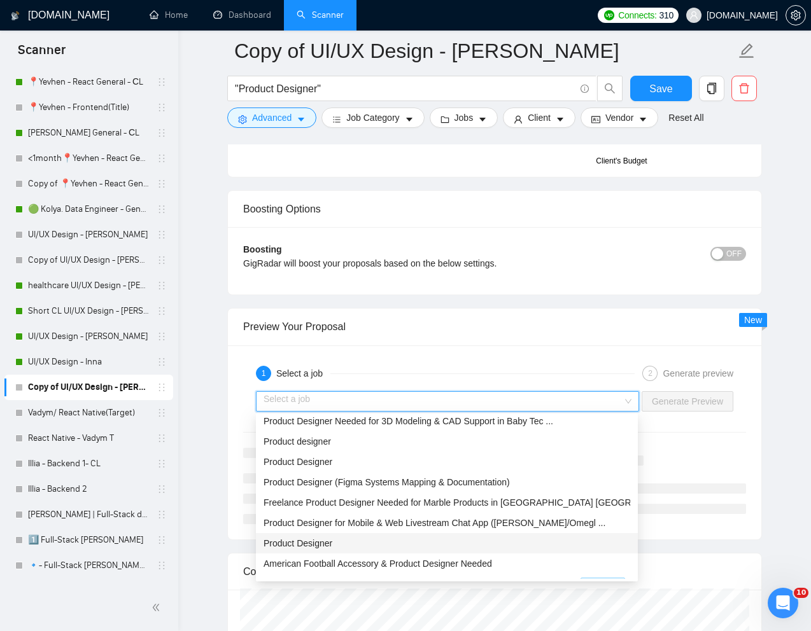
click at [349, 544] on div "Product Designer" at bounding box center [446, 543] width 367 height 14
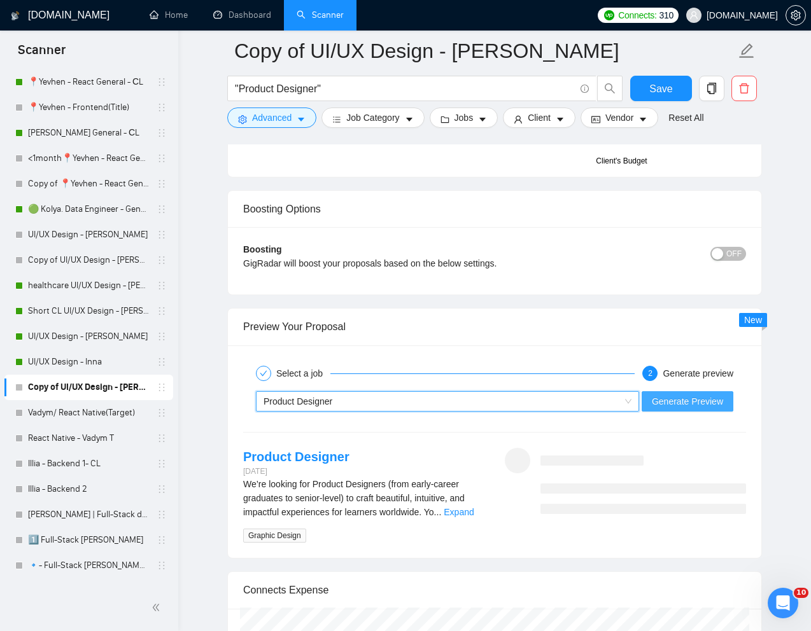
click at [671, 405] on span "Generate Preview" at bounding box center [687, 402] width 71 height 14
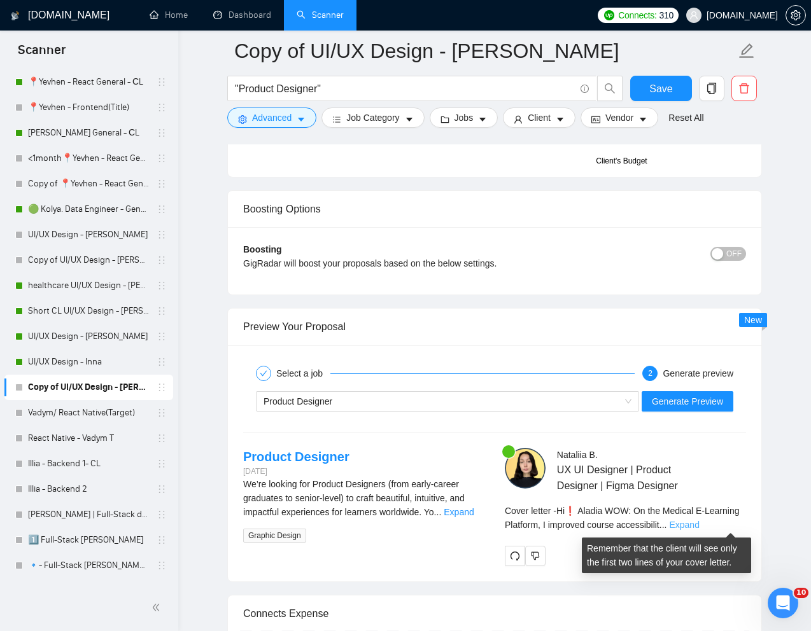
click at [699, 528] on link "Expand" at bounding box center [684, 525] width 30 height 10
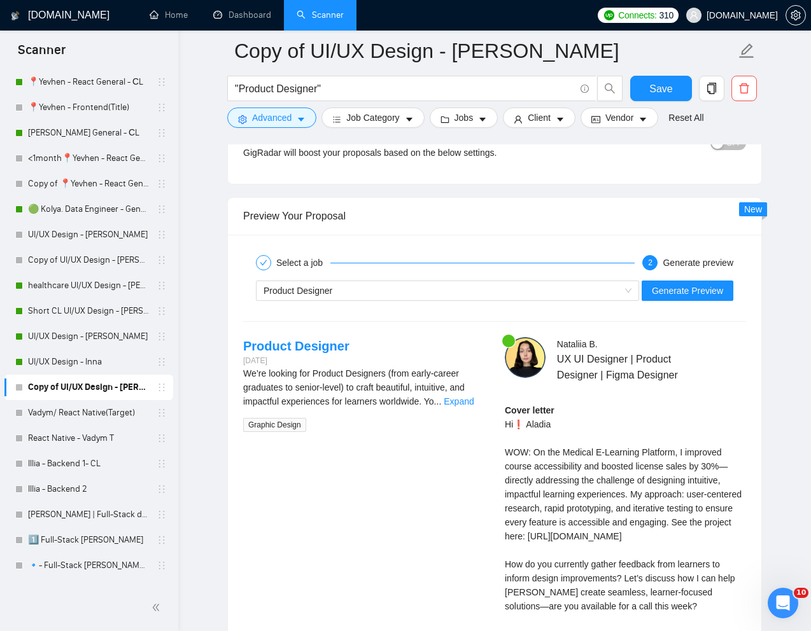
scroll to position [2443, 0]
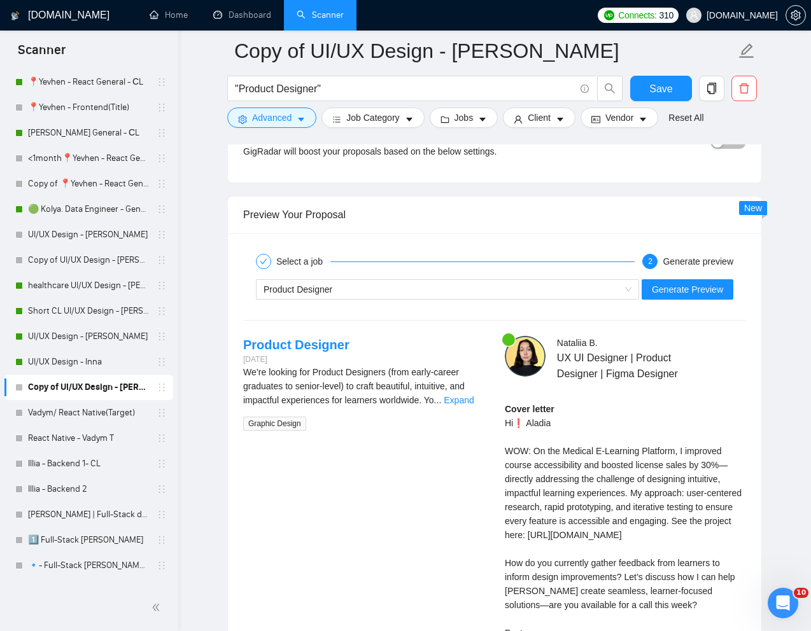
click at [540, 422] on div "Cover letter Hi❗ Aladia WOW: On the Medical E-Learning Platform, I improved cou…" at bounding box center [625, 528] width 241 height 252
copy div "Aladia"
click at [470, 400] on link "Expand" at bounding box center [459, 400] width 30 height 10
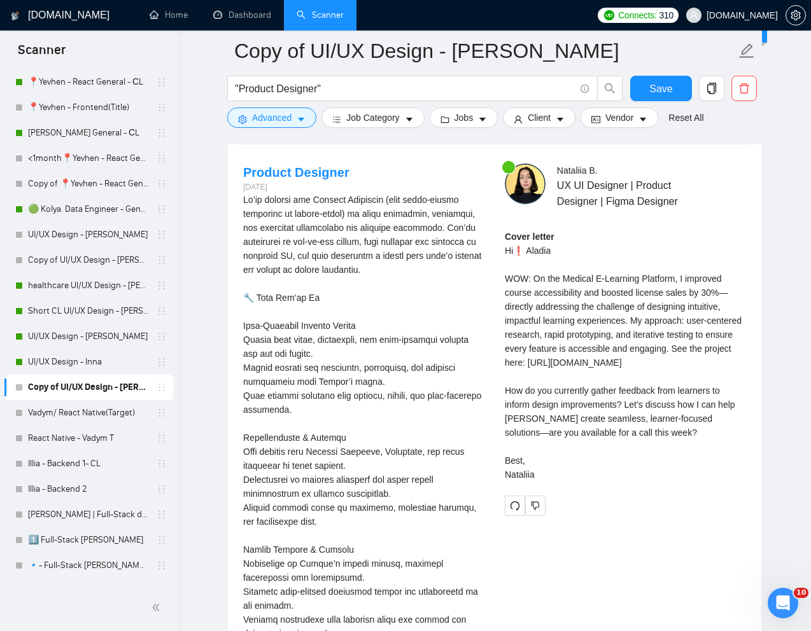
scroll to position [2568, 0]
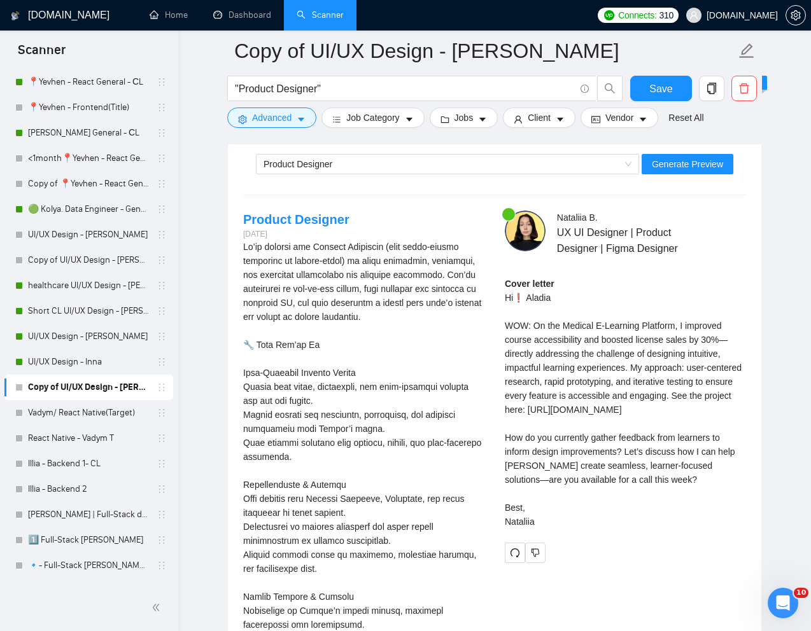
click at [543, 300] on div "Cover letter Hi❗ Aladia WOW: On the Medical E-Learning Platform, I improved cou…" at bounding box center [625, 403] width 241 height 252
copy div "Aladia"
click at [542, 318] on div "Cover letter Hi❗ Aladia WOW: On the Medical E-Learning Platform, I improved cou…" at bounding box center [625, 403] width 241 height 252
drag, startPoint x: 564, startPoint y: 297, endPoint x: 506, endPoint y: 302, distance: 58.8
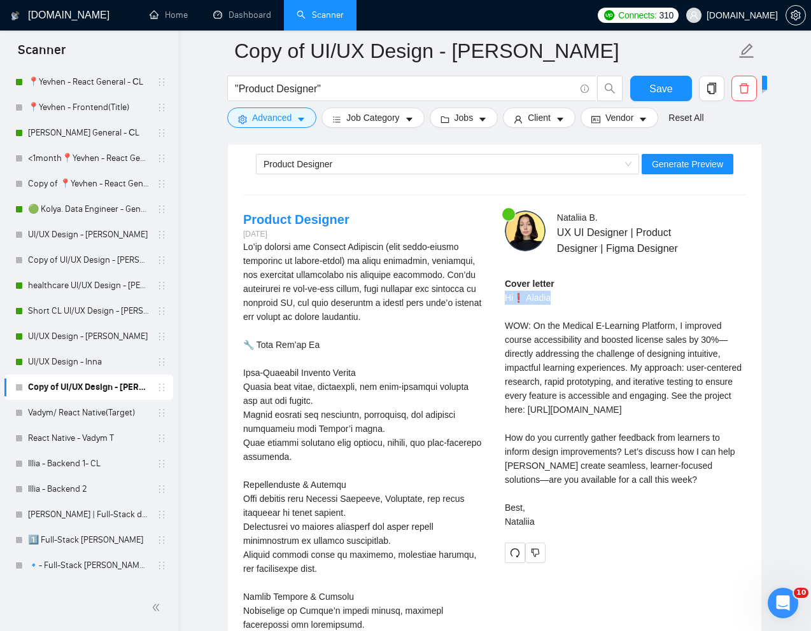
click at [506, 302] on div "Cover letter Hi❗ Aladia WOW: On the Medical E-Learning Platform, I improved cou…" at bounding box center [625, 403] width 241 height 252
copy div "Hi❗ Aladia"
click at [736, 267] on div "Nataliia B . UX UI Designer | Product Designer | Figma Designer Cover letter Hi…" at bounding box center [625, 387] width 262 height 353
click at [697, 167] on span "Generate Preview" at bounding box center [687, 164] width 71 height 14
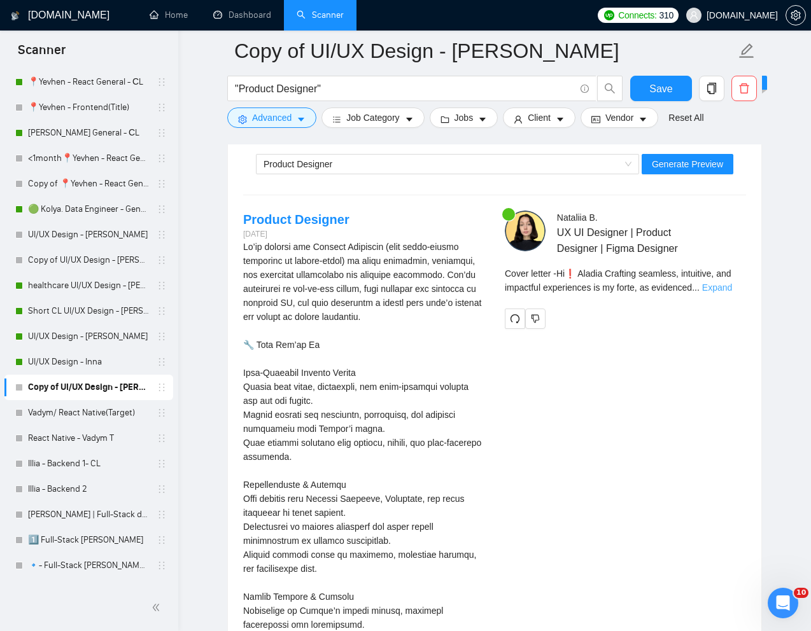
click at [718, 284] on link "Expand" at bounding box center [717, 288] width 30 height 10
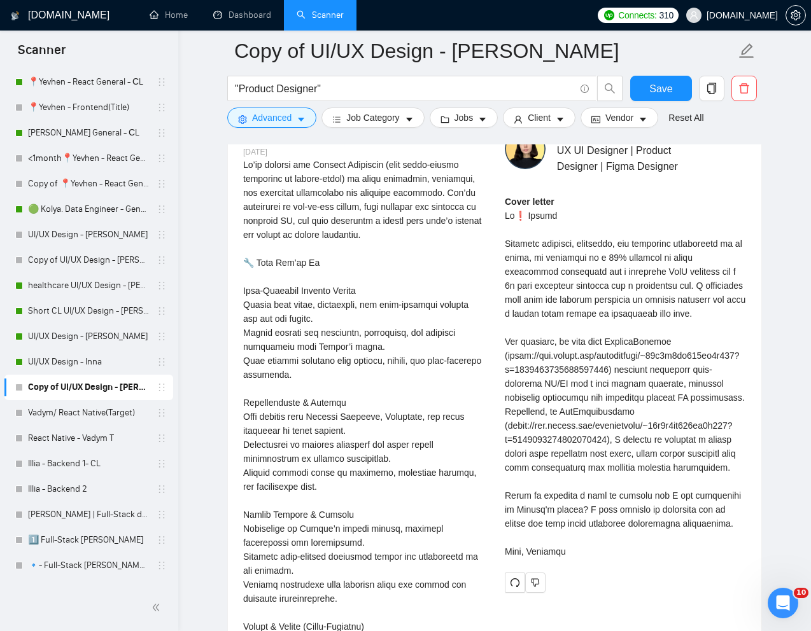
scroll to position [2651, 0]
click at [571, 542] on div "Cover letter" at bounding box center [625, 376] width 241 height 364
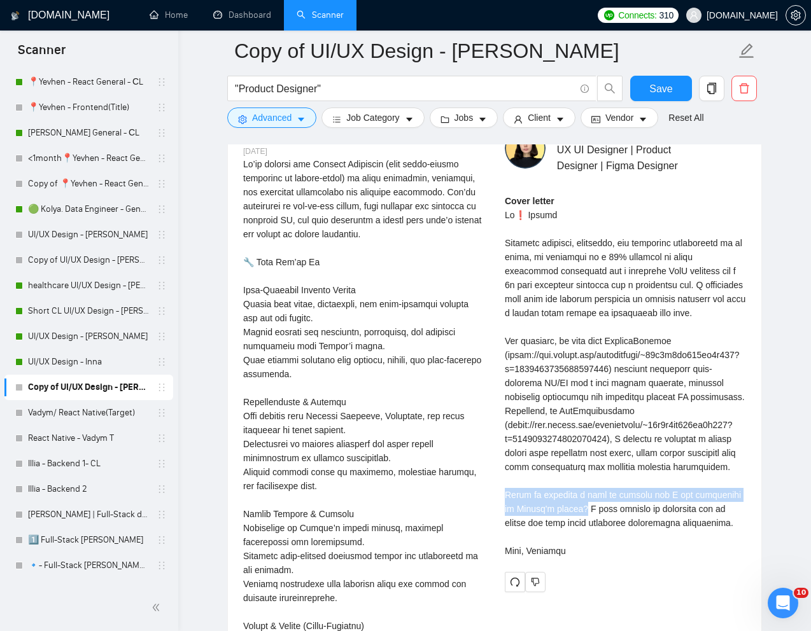
drag, startPoint x: 500, startPoint y: 524, endPoint x: 576, endPoint y: 535, distance: 77.8
click at [576, 535] on div "Nataliia B . UX UI Designer | Product Designer | Figma Designer Cover letter" at bounding box center [625, 360] width 262 height 465
copy div "Could we schedule a call to discuss how I can contribute to Aladia's vision?"
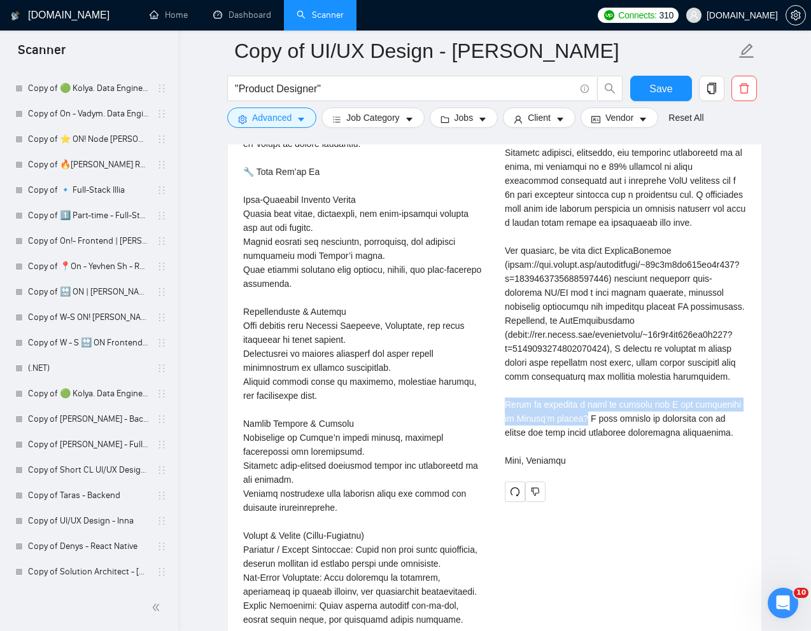
scroll to position [2783, 0]
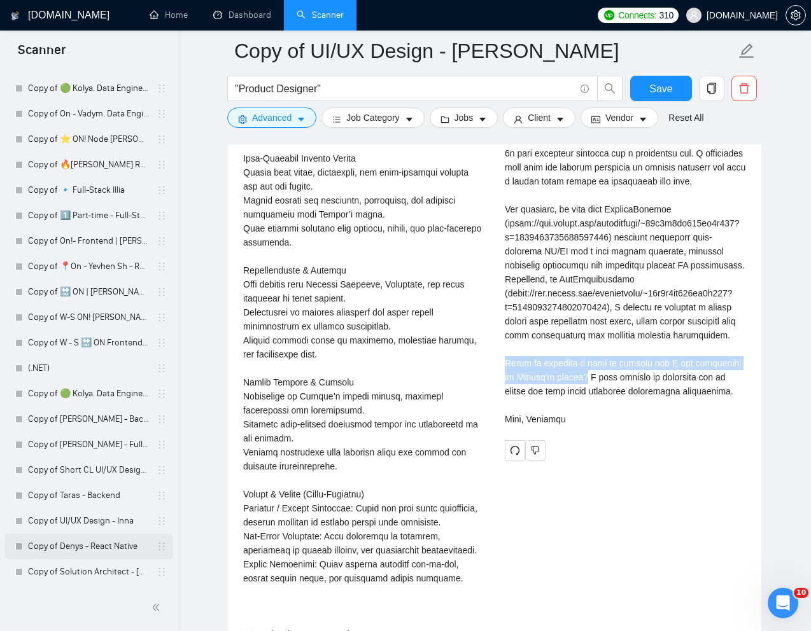
click at [69, 549] on link "Copy of Denys - React Native" at bounding box center [88, 546] width 121 height 25
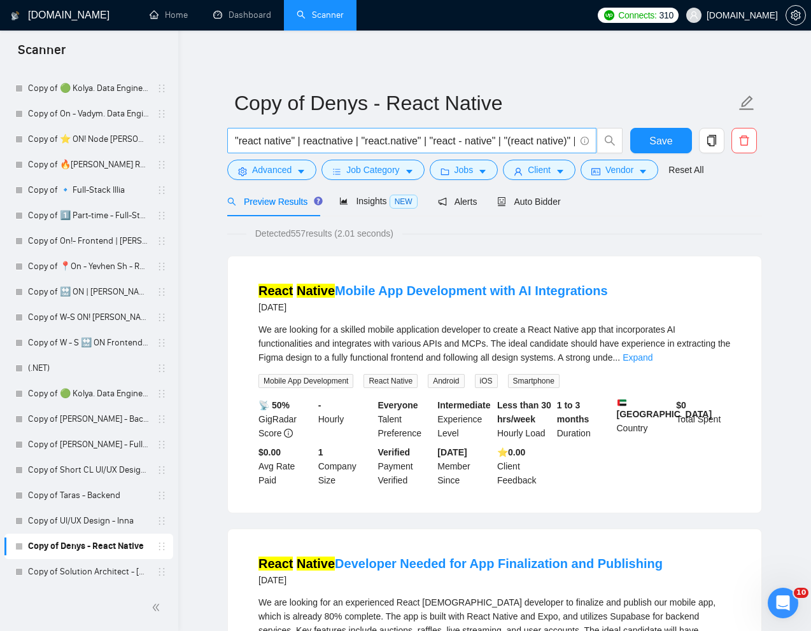
click at [405, 139] on input ""react native" | reactnative | "react.native" | "react - native" | "(react nati…" at bounding box center [405, 141] width 340 height 16
click at [688, 160] on div "Reset All" at bounding box center [686, 170] width 40 height 20
click at [688, 165] on link "Reset All" at bounding box center [685, 170] width 35 height 14
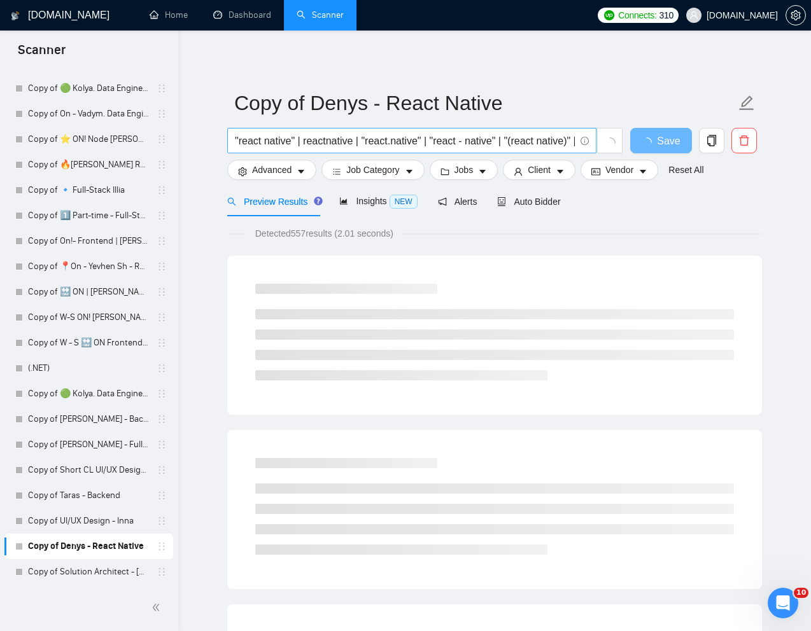
click at [521, 146] on input ""react native" | reactnative | "react.native" | "react - native" | "(react nati…" at bounding box center [405, 141] width 340 height 16
paste input "Mobile Application Development from Existing Web App"
type input "Mobile Application Development from Existing Web App"
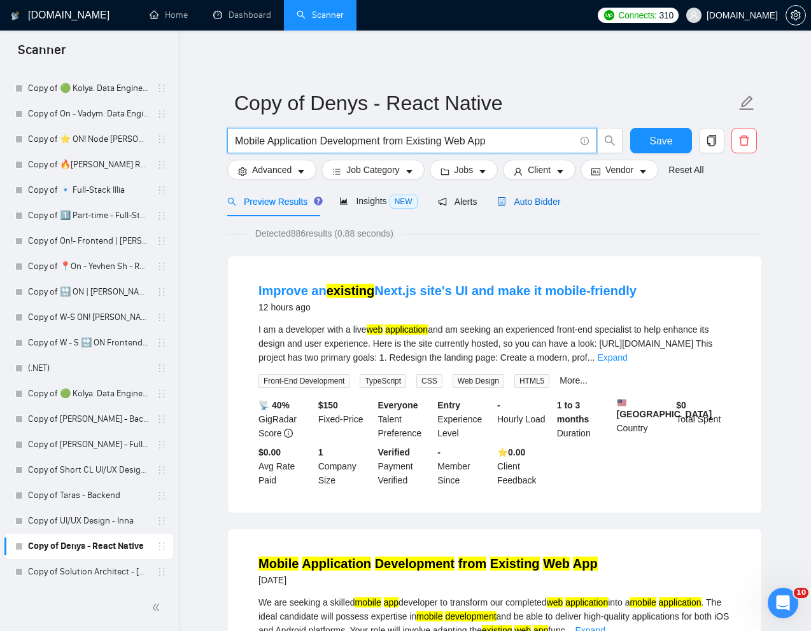
click at [540, 197] on span "Auto Bidder" at bounding box center [528, 202] width 63 height 10
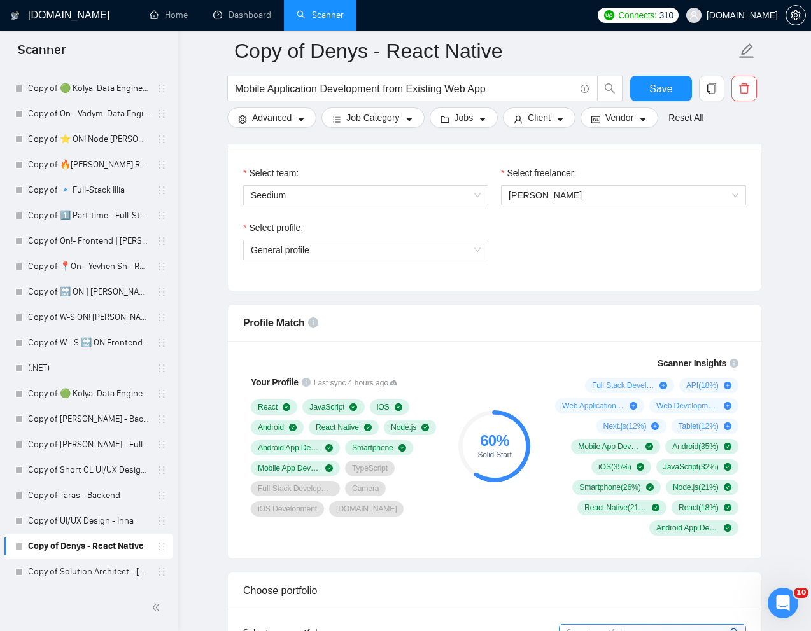
scroll to position [660, 0]
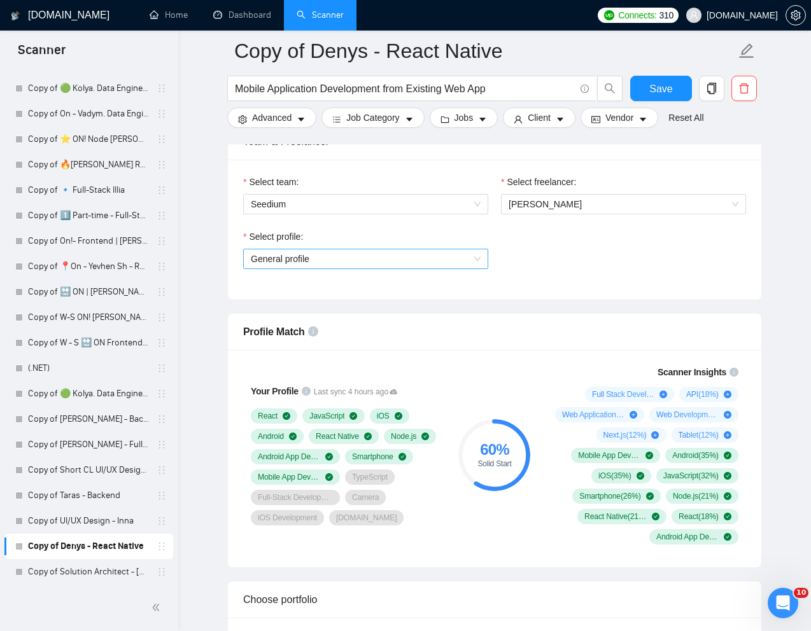
click at [470, 257] on span "General profile" at bounding box center [366, 258] width 230 height 19
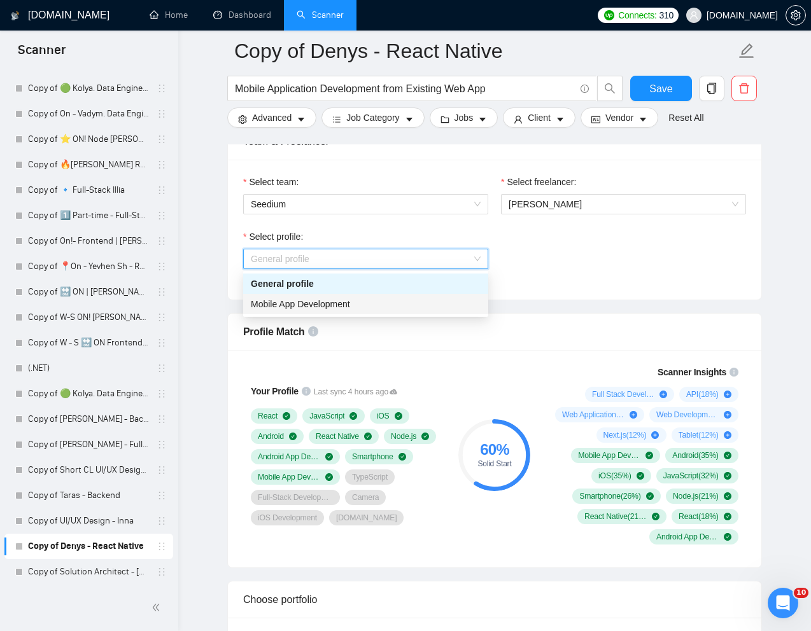
click at [435, 303] on div "Mobile App Development" at bounding box center [366, 304] width 230 height 14
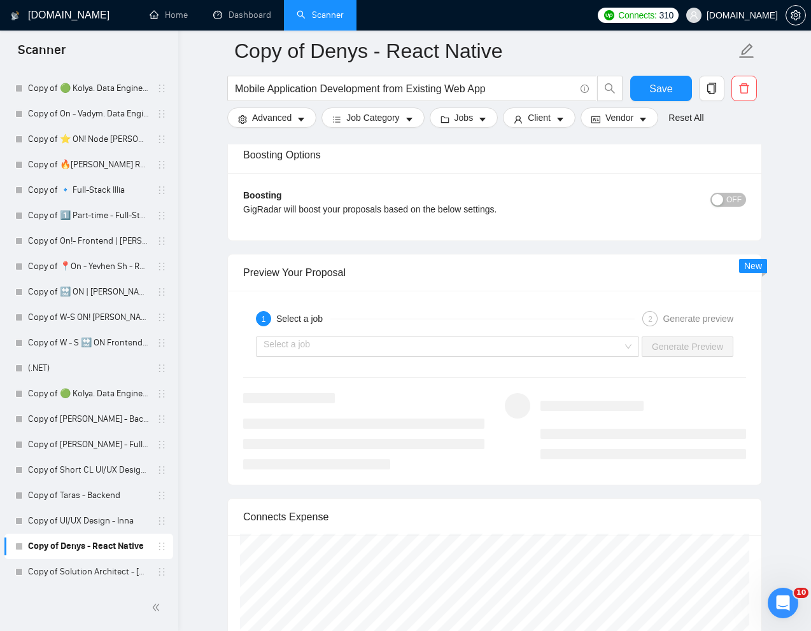
scroll to position [2372, 0]
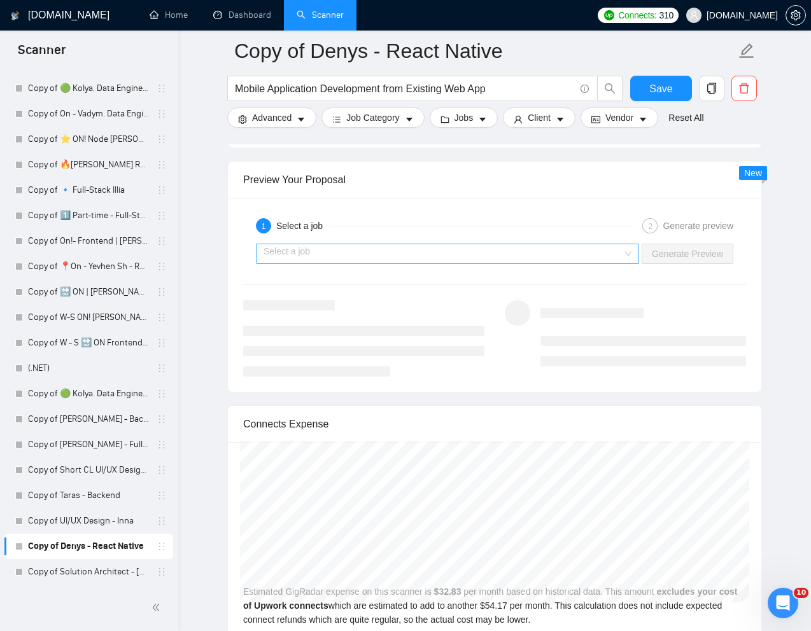
click at [571, 263] on input "search" at bounding box center [442, 253] width 359 height 19
click at [546, 263] on input "search" at bounding box center [442, 253] width 359 height 19
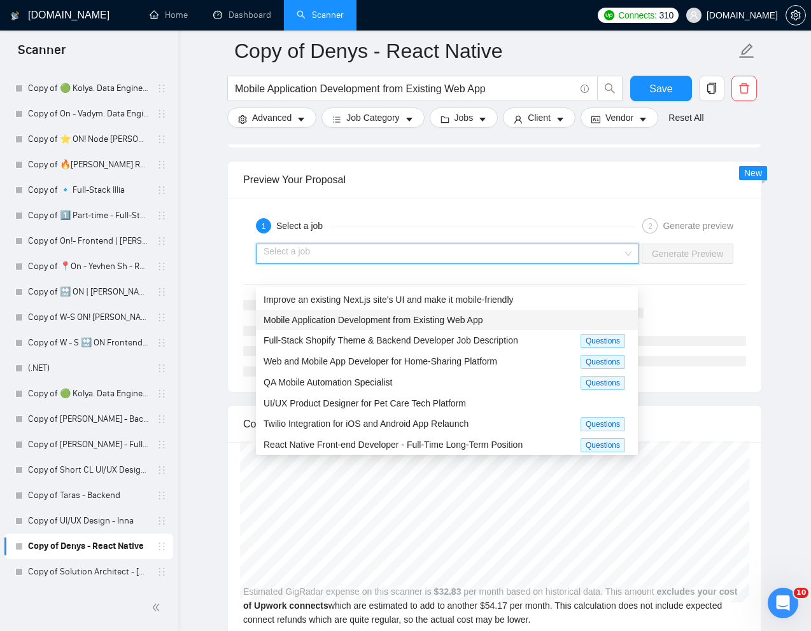
click at [456, 321] on span "Mobile Application Development from Existing Web App" at bounding box center [372, 320] width 219 height 10
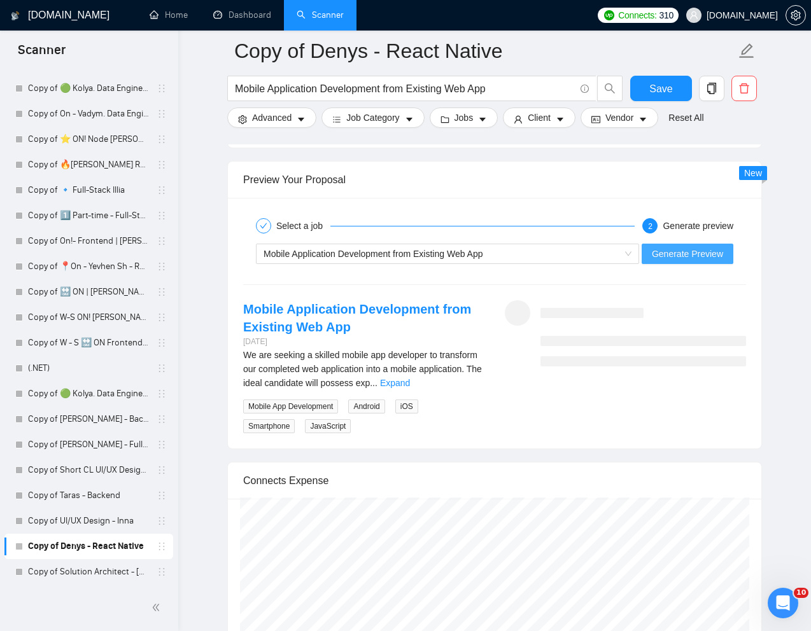
click at [698, 261] on span "Generate Preview" at bounding box center [687, 254] width 71 height 14
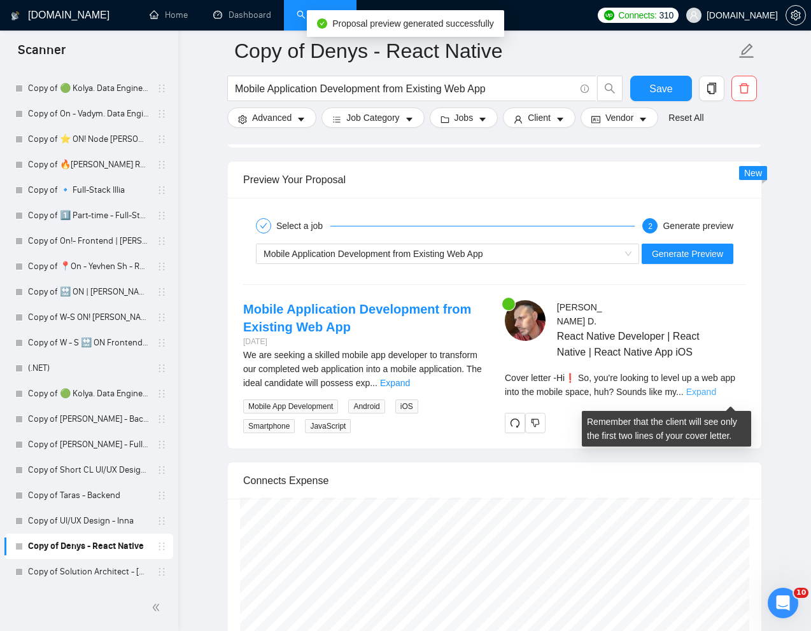
click at [716, 397] on link "Expand" at bounding box center [701, 392] width 30 height 10
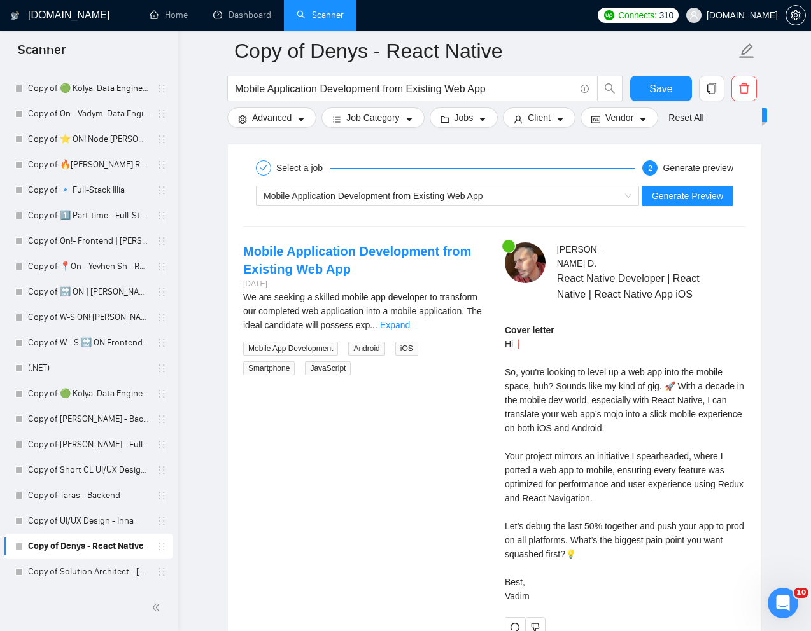
scroll to position [2432, 0]
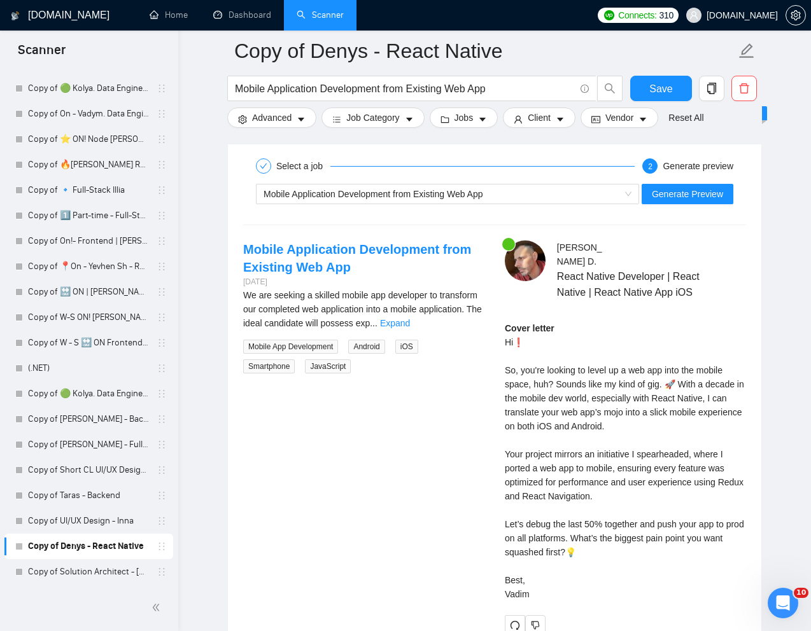
click at [685, 435] on div "Cover letter Hi❗ So, you're looking to level up a web app into the mobile space…" at bounding box center [625, 461] width 241 height 280
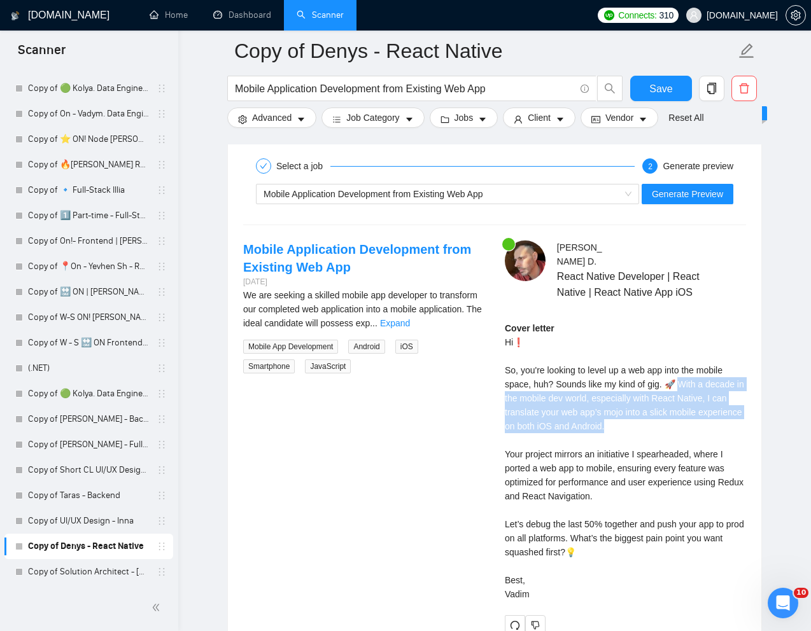
drag, startPoint x: 683, startPoint y: 387, endPoint x: 684, endPoint y: 427, distance: 40.1
click at [684, 427] on div "Cover letter Hi❗ So, you're looking to level up a web app into the mobile space…" at bounding box center [625, 461] width 241 height 280
copy div "ith a decade in the mobile dev world, especially with React Native, I can trans…"
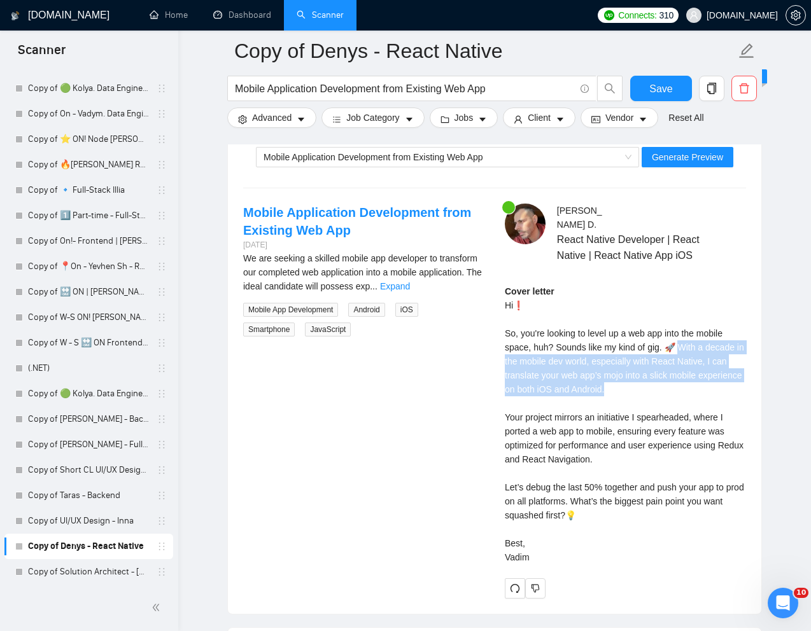
scroll to position [2485, 0]
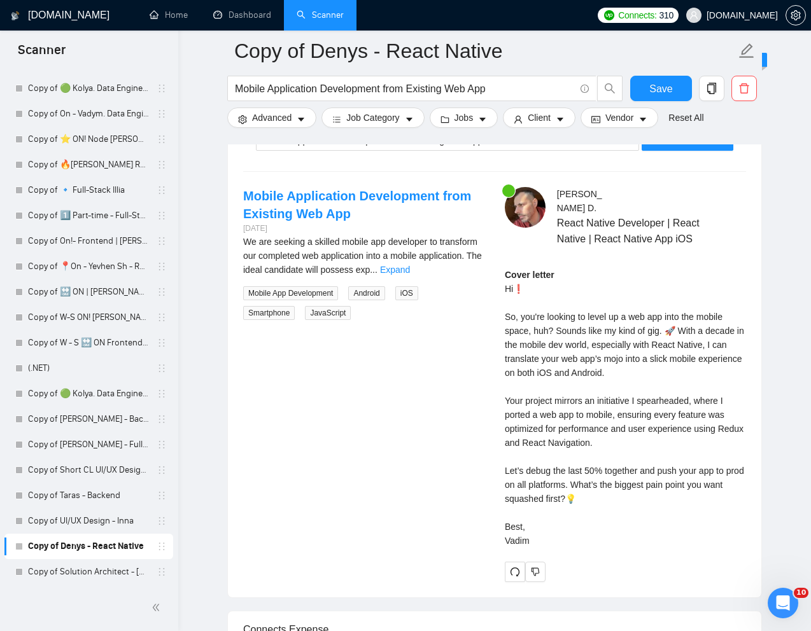
click at [532, 500] on div "Cover letter Hi❗ So, you're looking to level up a web app into the mobile space…" at bounding box center [625, 408] width 241 height 280
drag, startPoint x: 497, startPoint y: 475, endPoint x: 592, endPoint y: 488, distance: 95.7
click at [592, 488] on div "Denis D . React Native Developer | React Native | React Native App iOS Cover le…" at bounding box center [625, 384] width 262 height 395
copy div "et’s debug the last 50% together and push your app to prod on all platforms."
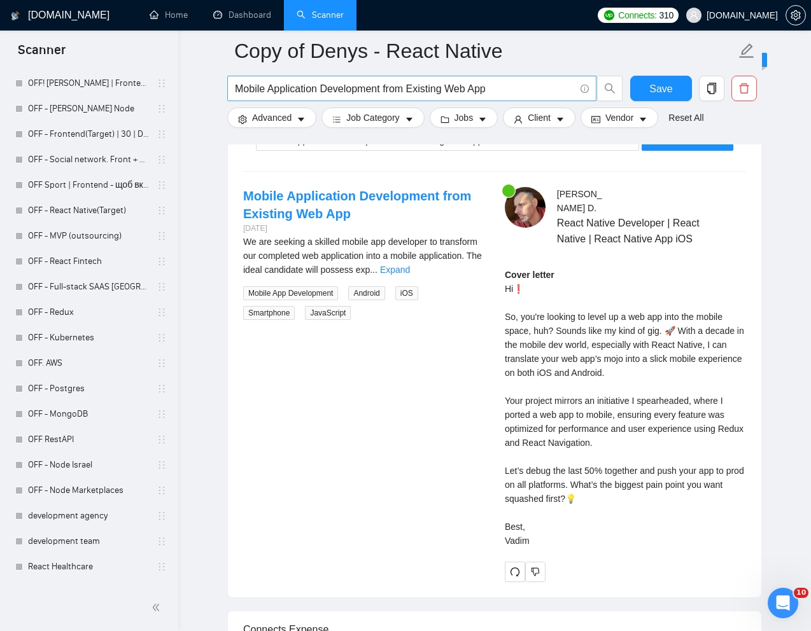
click at [403, 94] on input "Mobile Application Development from Existing Web App" at bounding box center [405, 89] width 340 height 16
paste input "React Native Front-End Developer"
type input "React Native Front-End Developer"
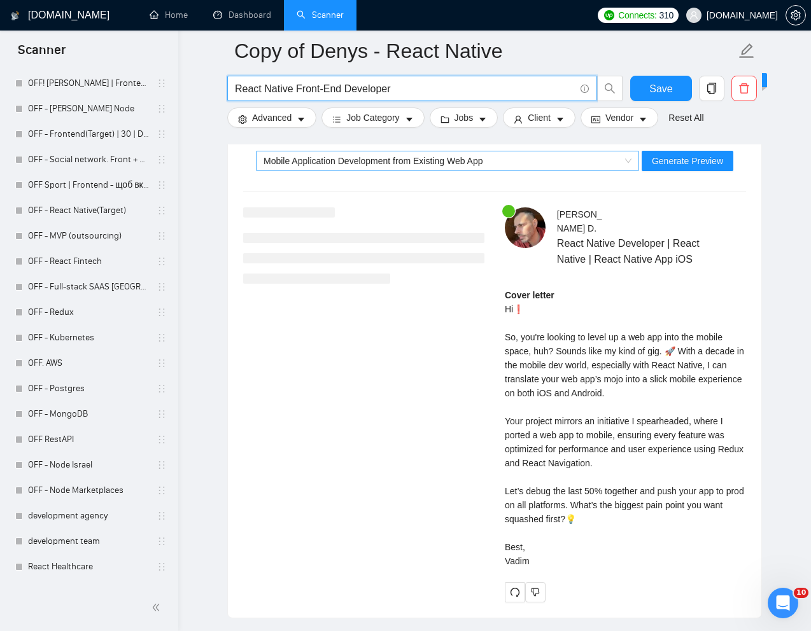
click at [385, 158] on span "Mobile Application Development from Existing Web App" at bounding box center [372, 161] width 219 height 10
type input "React Native Front-End Developer"
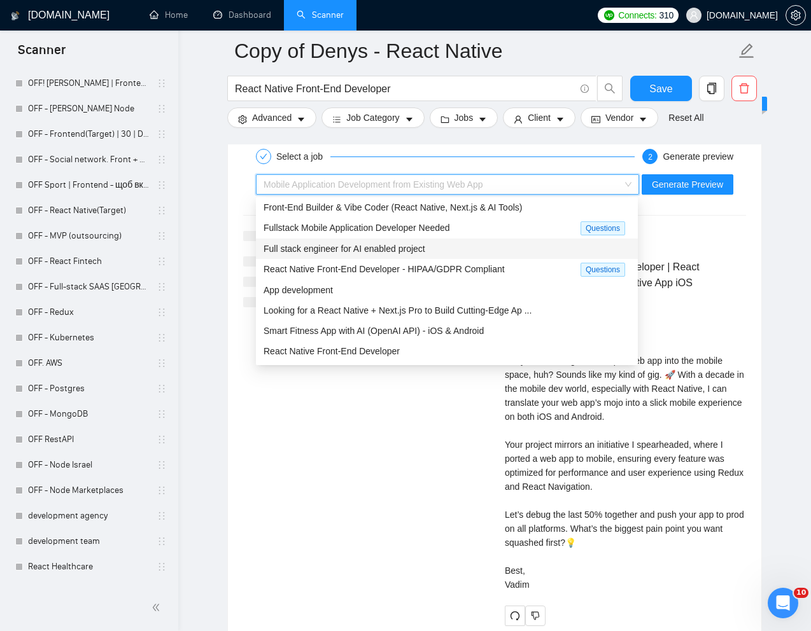
scroll to position [43, 0]
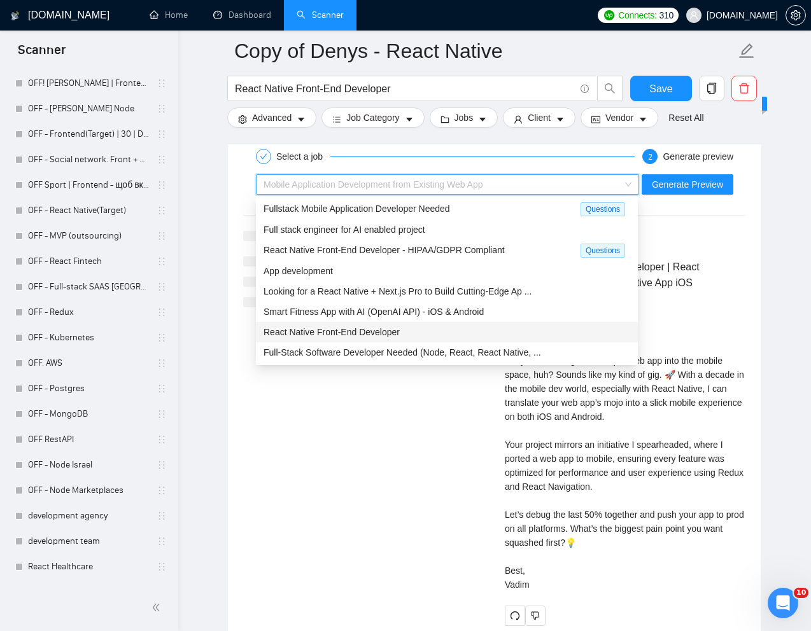
click at [346, 335] on span "React Native Front-End Developer" at bounding box center [331, 332] width 136 height 10
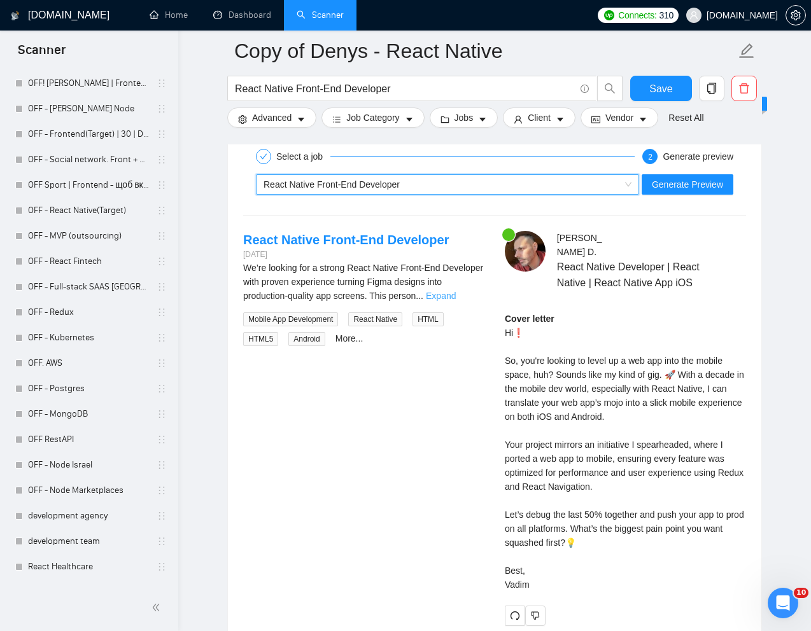
click at [456, 291] on link "Expand" at bounding box center [441, 296] width 30 height 10
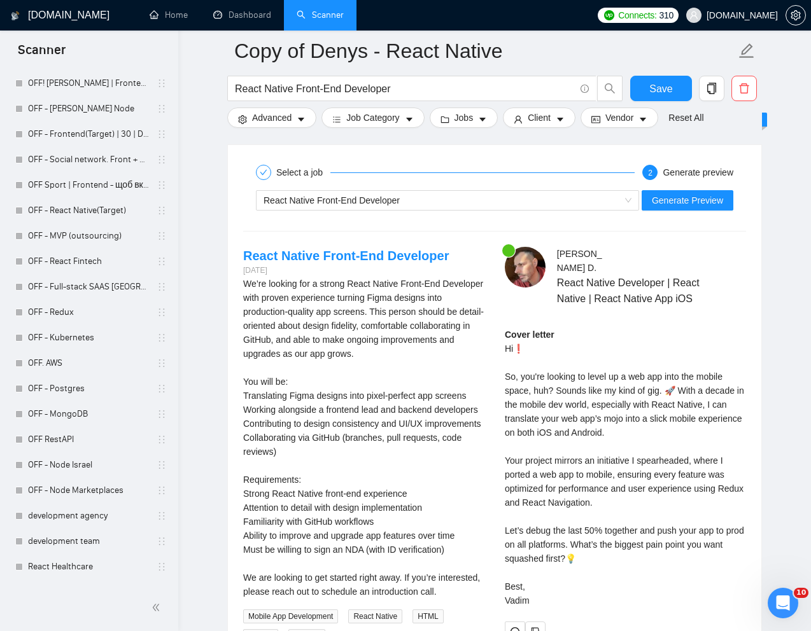
scroll to position [2387, 0]
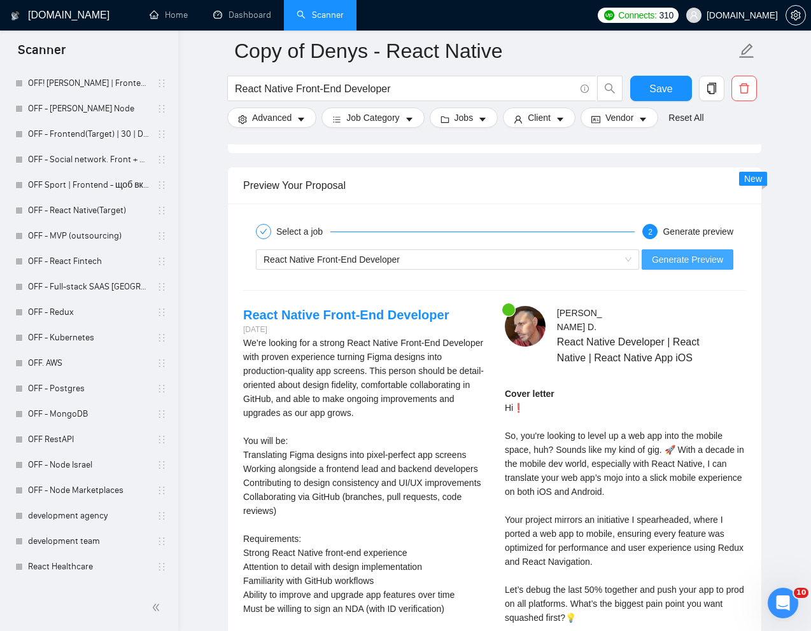
click at [681, 260] on span "Generate Preview" at bounding box center [687, 260] width 71 height 14
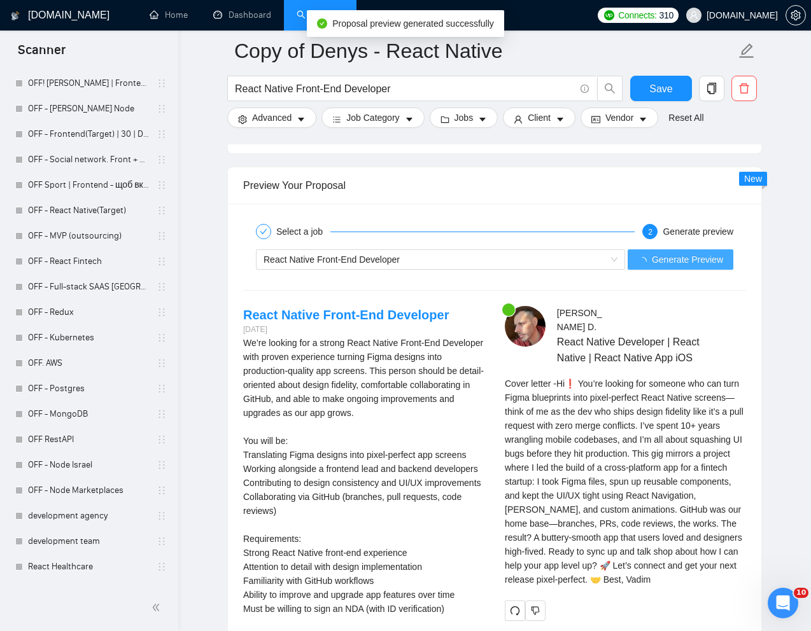
scroll to position [1740, 0]
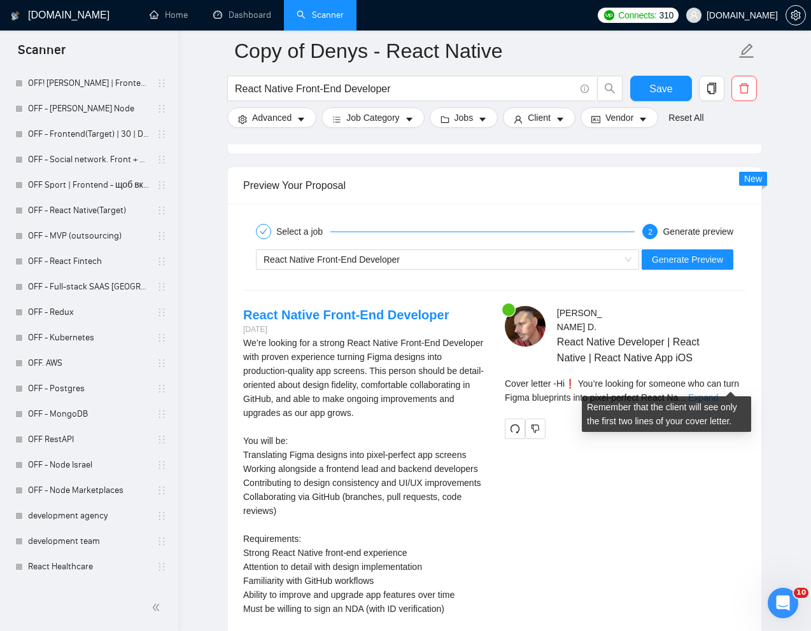
click at [718, 393] on link "Expand" at bounding box center [703, 398] width 30 height 10
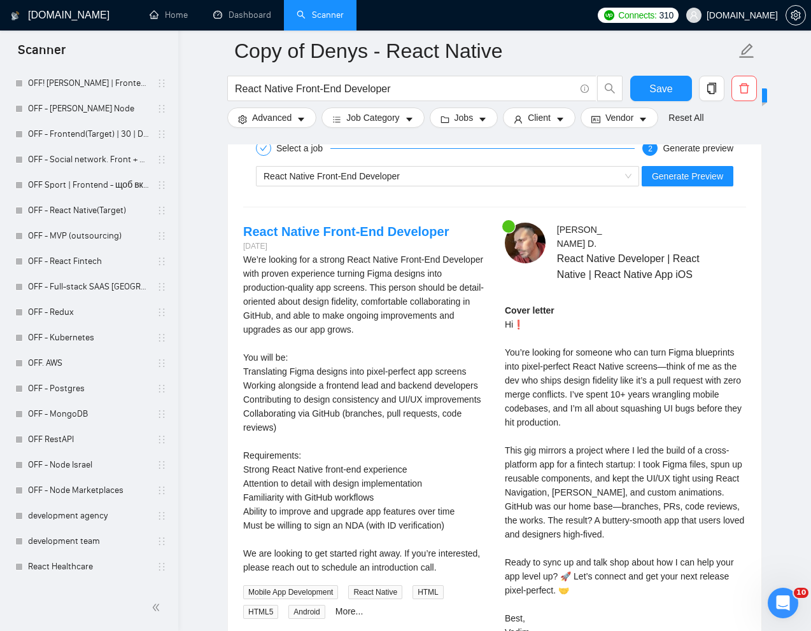
scroll to position [2471, 0]
click at [692, 188] on div "React Native Front-End Developer Generate Preview" at bounding box center [494, 175] width 505 height 31
click at [664, 176] on span "Generate Preview" at bounding box center [687, 176] width 71 height 14
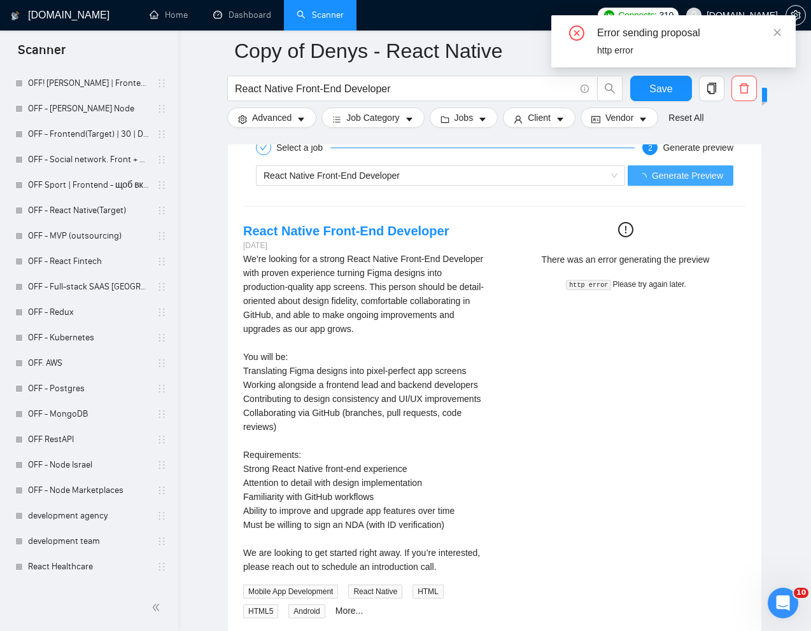
scroll to position [1740, 0]
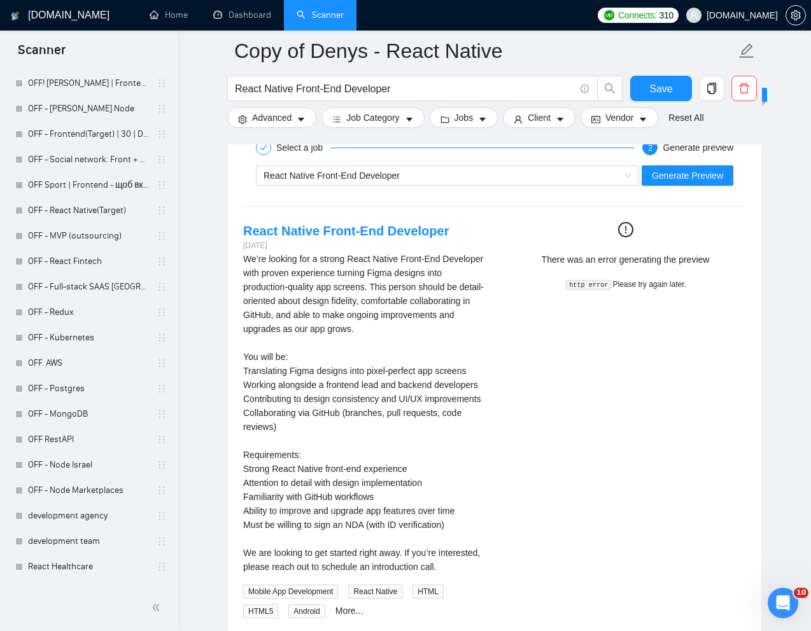
click at [690, 164] on div "React Native Front-End Developer Generate Preview" at bounding box center [494, 175] width 505 height 31
click at [677, 180] on span "Generate Preview" at bounding box center [687, 176] width 71 height 14
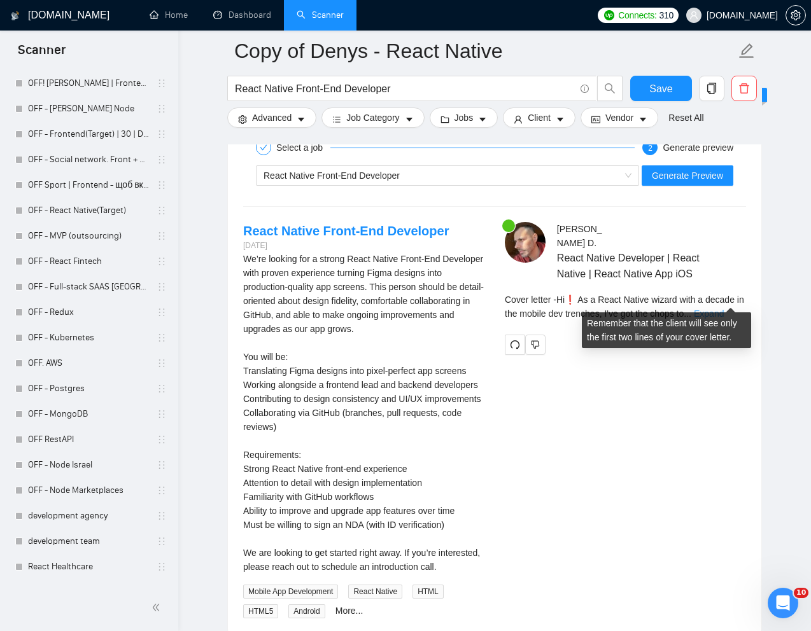
click at [723, 309] on link "Expand" at bounding box center [709, 314] width 30 height 10
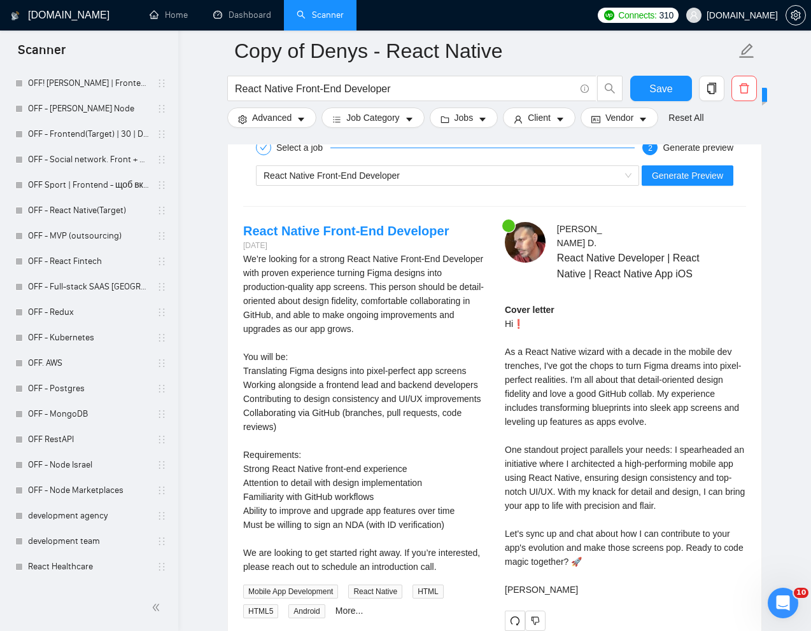
click at [524, 368] on div "Cover letter Hi❗ As a React Native wizard with a decade in the mobile dev trenc…" at bounding box center [625, 450] width 241 height 294
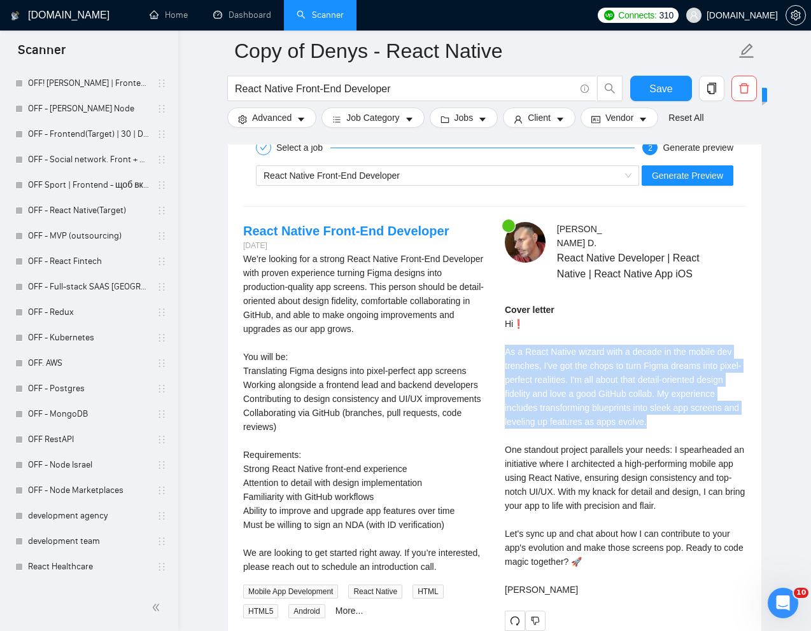
drag, startPoint x: 506, startPoint y: 339, endPoint x: 721, endPoint y: 403, distance: 224.3
click at [721, 403] on div "Cover letter Hi❗ As a React Native wizard with a decade in the mobile dev trenc…" at bounding box center [625, 450] width 241 height 294
copy div "As a React Native wizard with a decade in the mobile dev trenches, I've got the…"
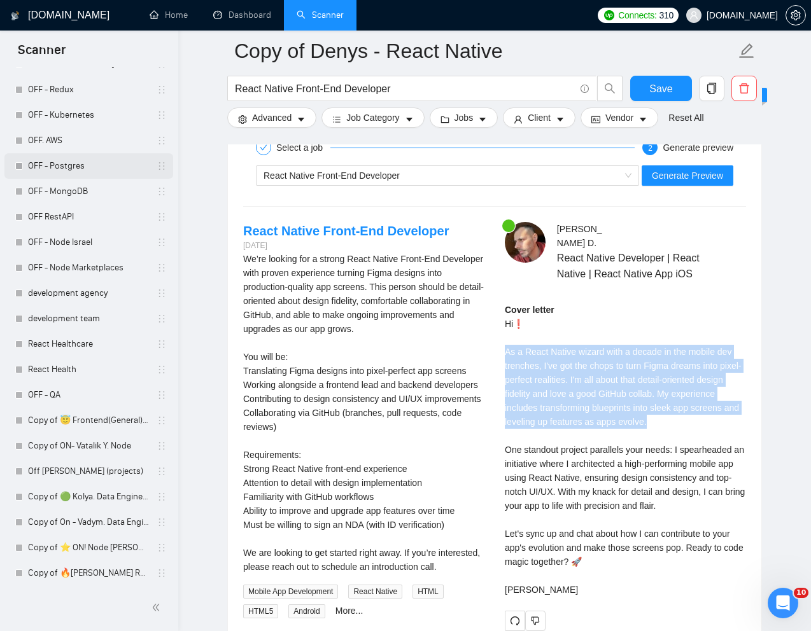
scroll to position [2371, 0]
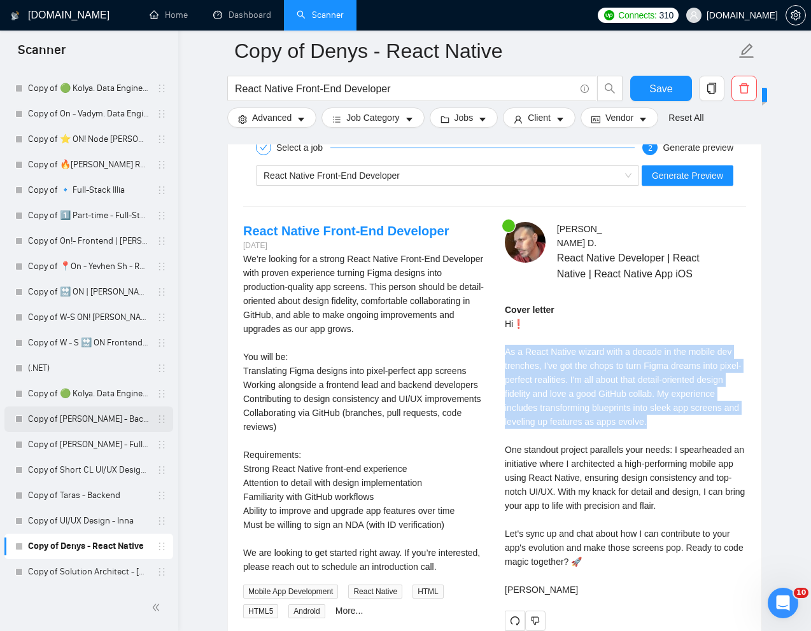
click at [71, 421] on link "Copy of [PERSON_NAME] - Backend" at bounding box center [88, 419] width 121 height 25
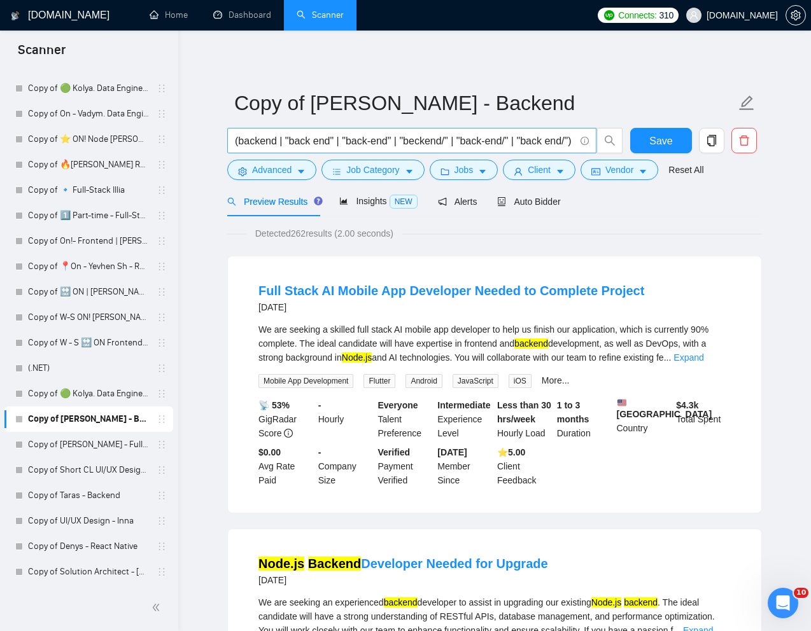
click at [388, 141] on input "(backend | "back end" | "back-end" | "beckend/" | "back-end/" | "back end/") (n…" at bounding box center [405, 141] width 340 height 16
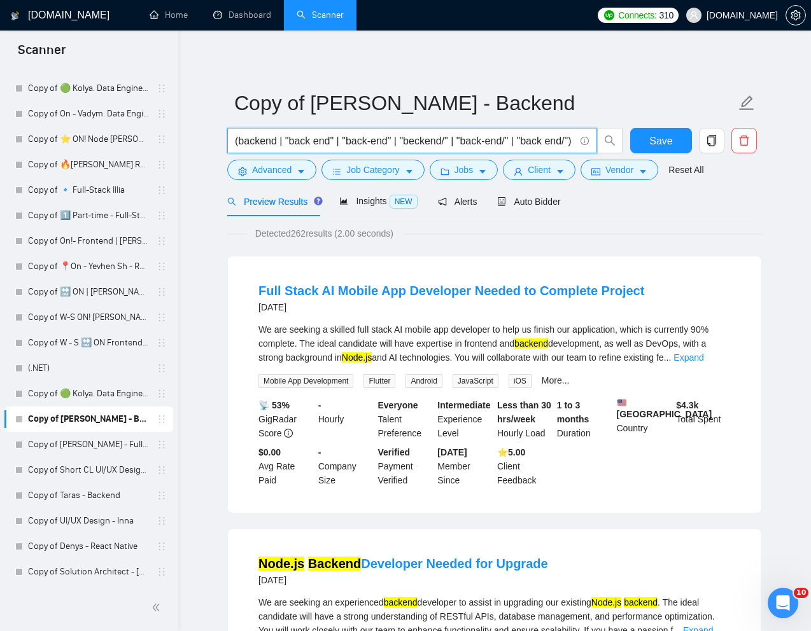
paste input "Node JS Expert Needed for Google Chrome Widget Development"
type input "Node JS Expert Needed for Google Chrome Widget Development"
click at [699, 176] on link "Reset All" at bounding box center [685, 170] width 35 height 14
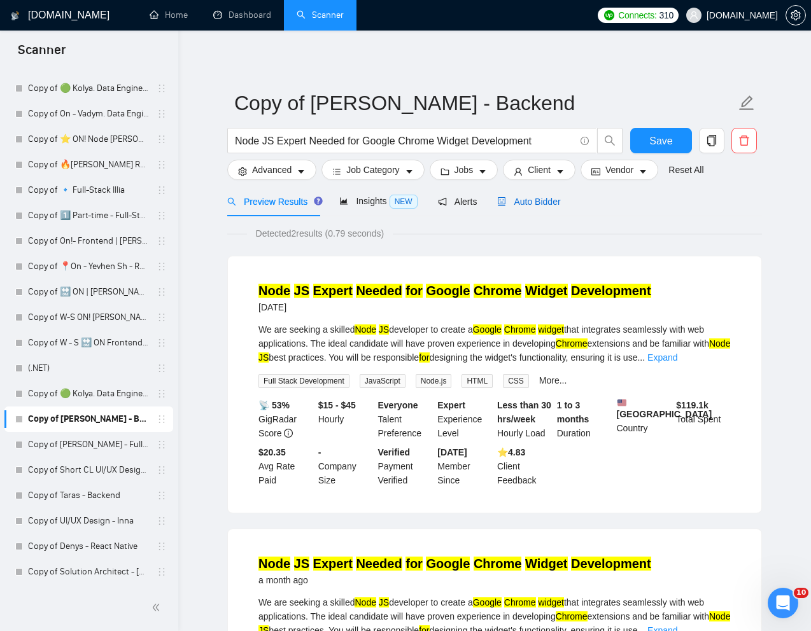
click at [560, 199] on span "Auto Bidder" at bounding box center [528, 202] width 63 height 10
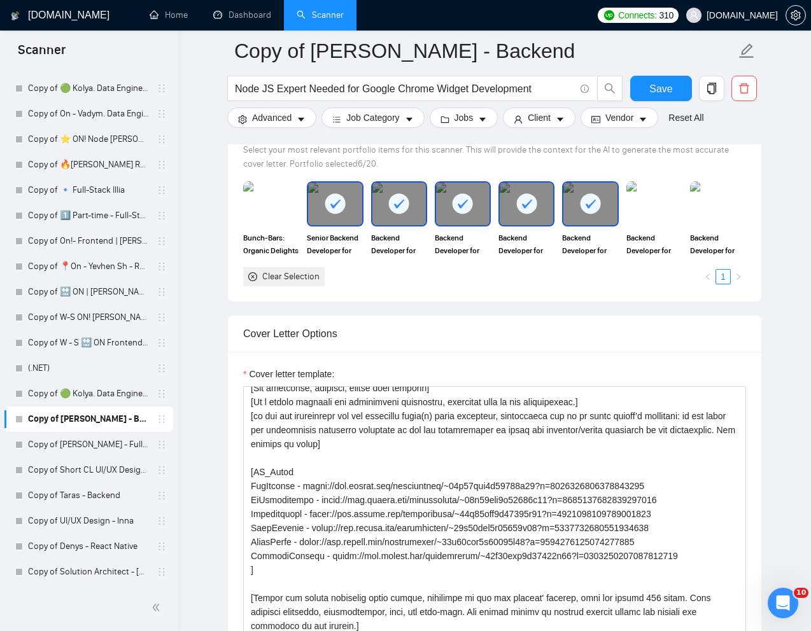
scroll to position [228, 0]
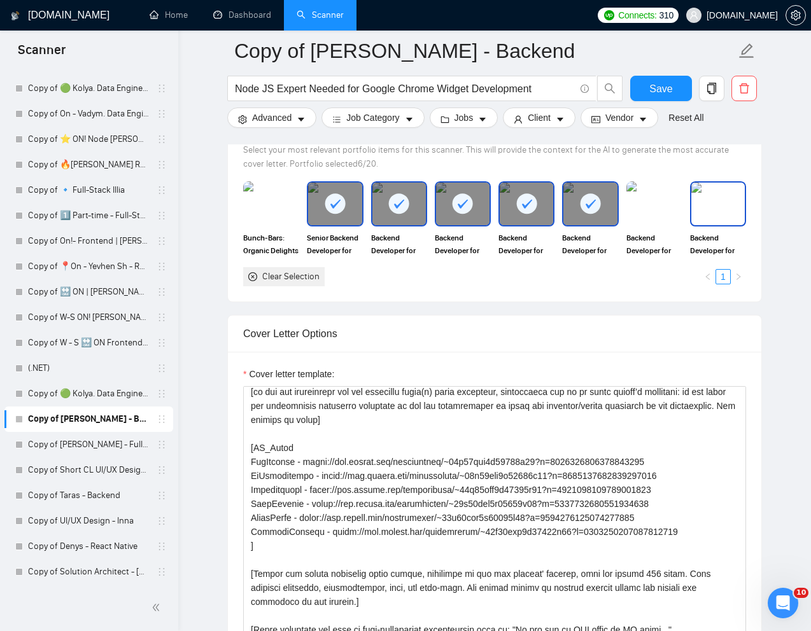
click at [722, 202] on img at bounding box center [717, 204] width 53 height 42
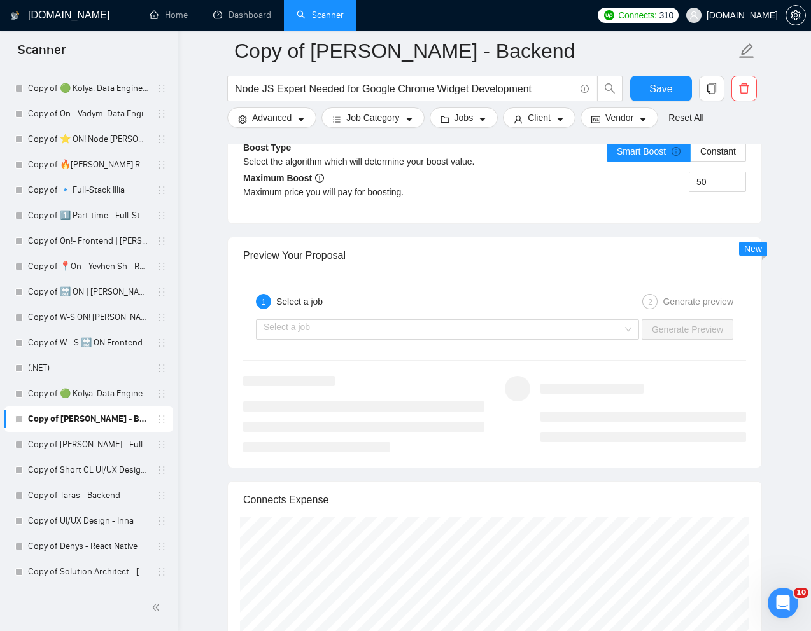
scroll to position [2342, 0]
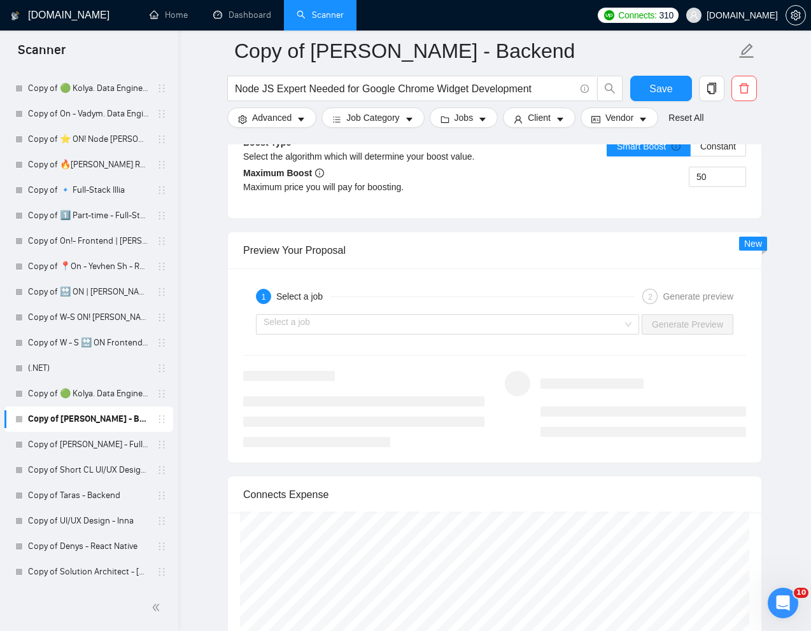
click at [570, 340] on div "Select a job Generate Preview" at bounding box center [494, 324] width 505 height 31
click at [582, 323] on input "search" at bounding box center [442, 324] width 359 height 19
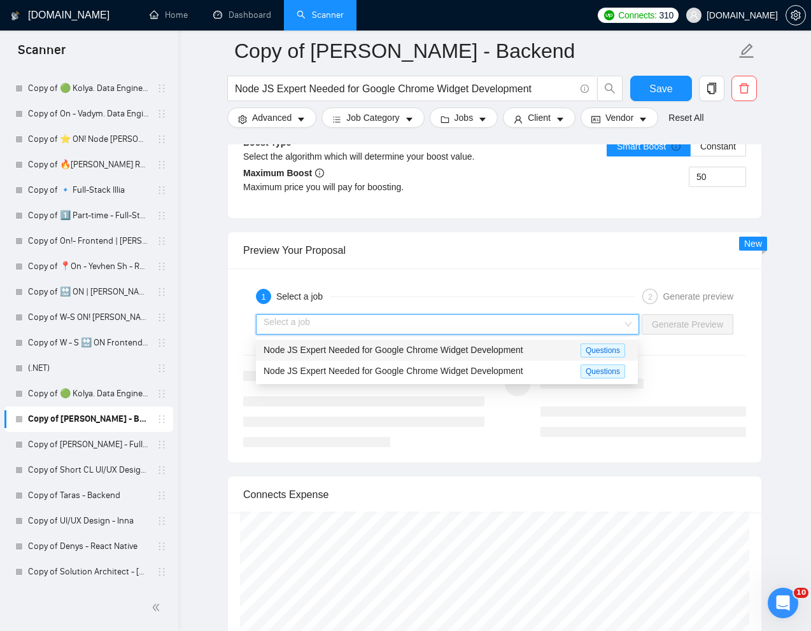
click at [493, 346] on span "Node JS Expert Needed for Google Chrome Widget Development" at bounding box center [393, 350] width 260 height 10
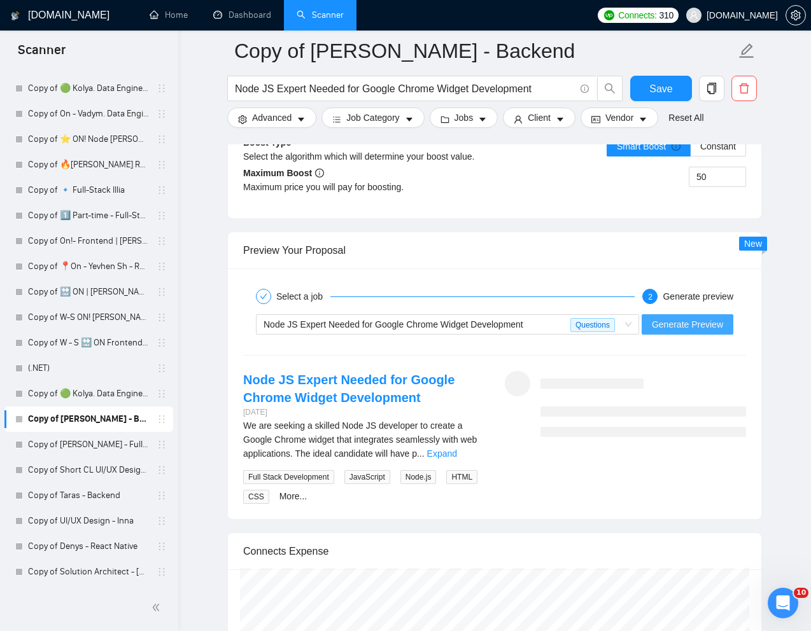
click at [676, 325] on span "Generate Preview" at bounding box center [687, 325] width 71 height 14
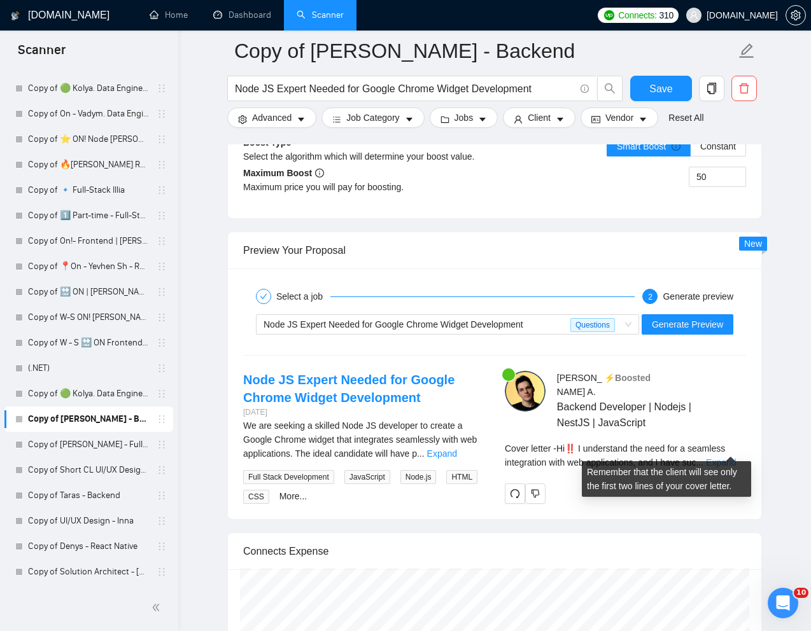
click at [736, 458] on link "Expand" at bounding box center [721, 463] width 30 height 10
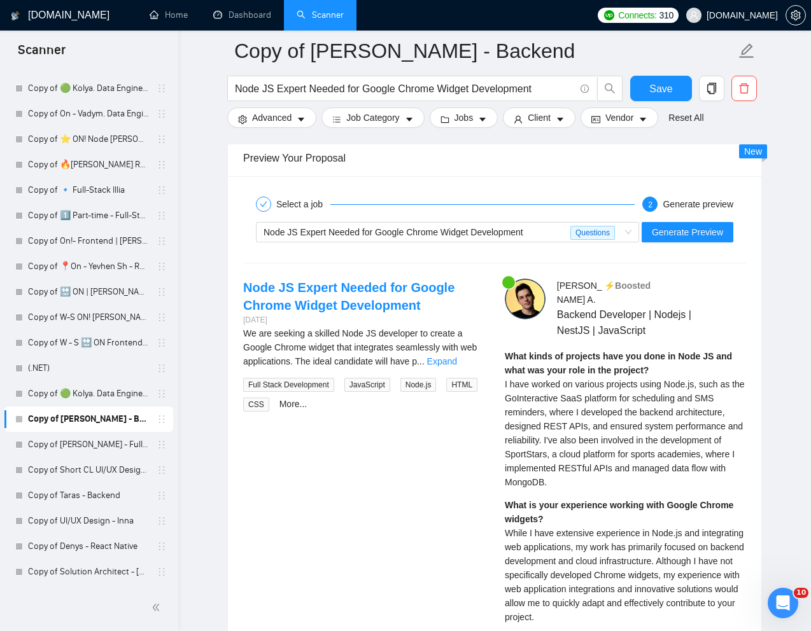
scroll to position [2438, 0]
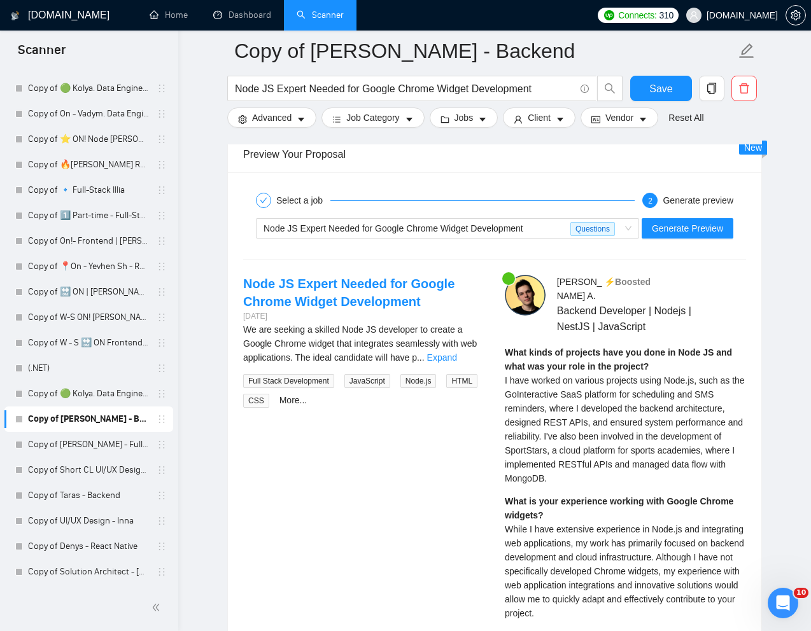
click at [531, 377] on span "I have worked on various projects using Node.js, such as the GoInteractive SaaS…" at bounding box center [625, 429] width 240 height 108
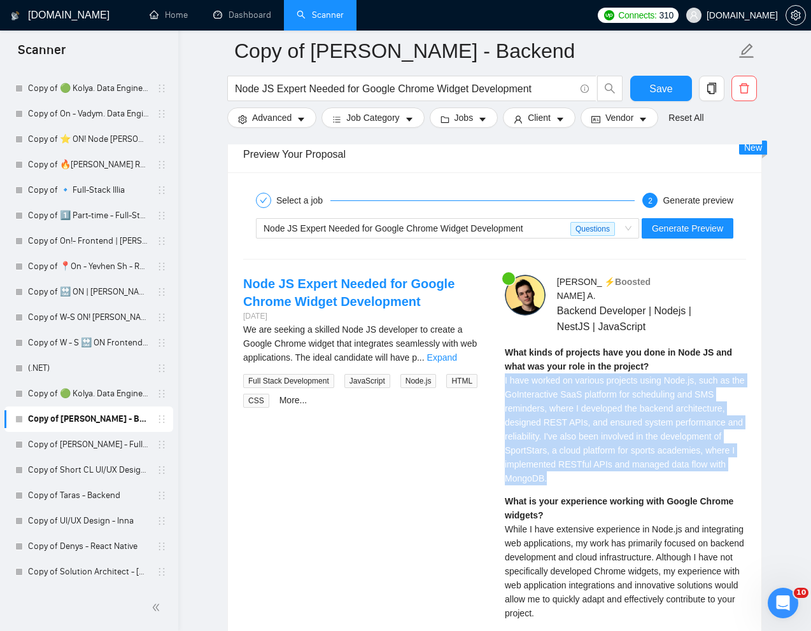
drag, startPoint x: 505, startPoint y: 367, endPoint x: 617, endPoint y: 466, distance: 149.7
click at [617, 466] on div "What kinds of projects have you done in Node JS and what was your role in the p…" at bounding box center [625, 416] width 241 height 140
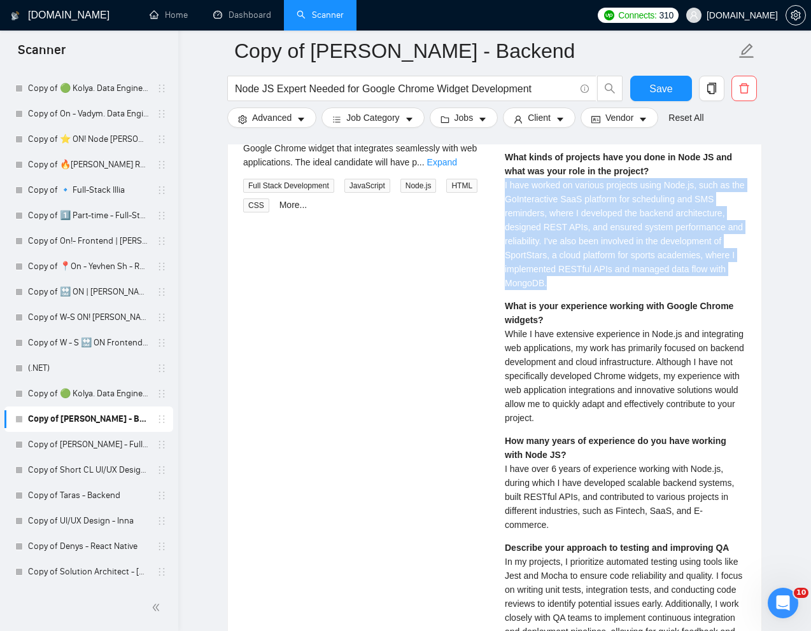
scroll to position [2649, 0]
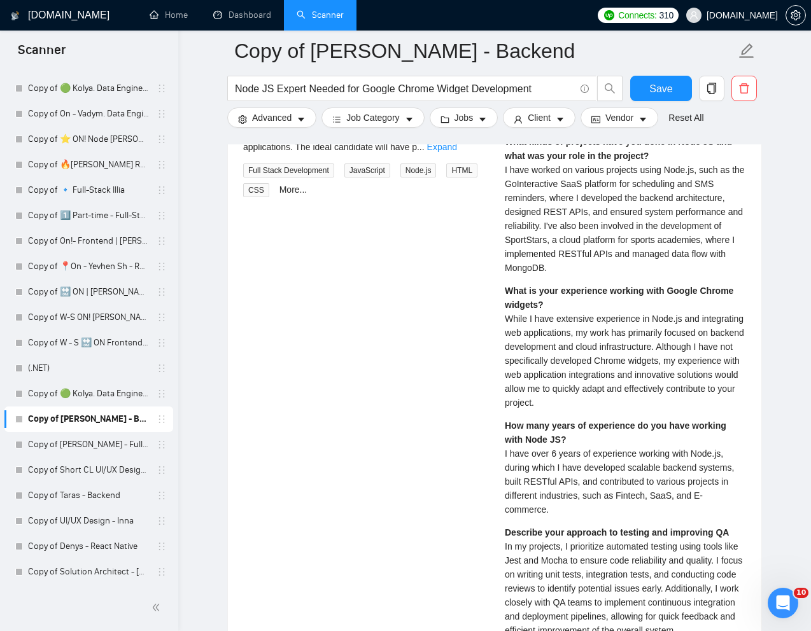
click at [567, 456] on span "I have over 6 years of experience working with Node.js, during which I have dev…" at bounding box center [619, 482] width 229 height 66
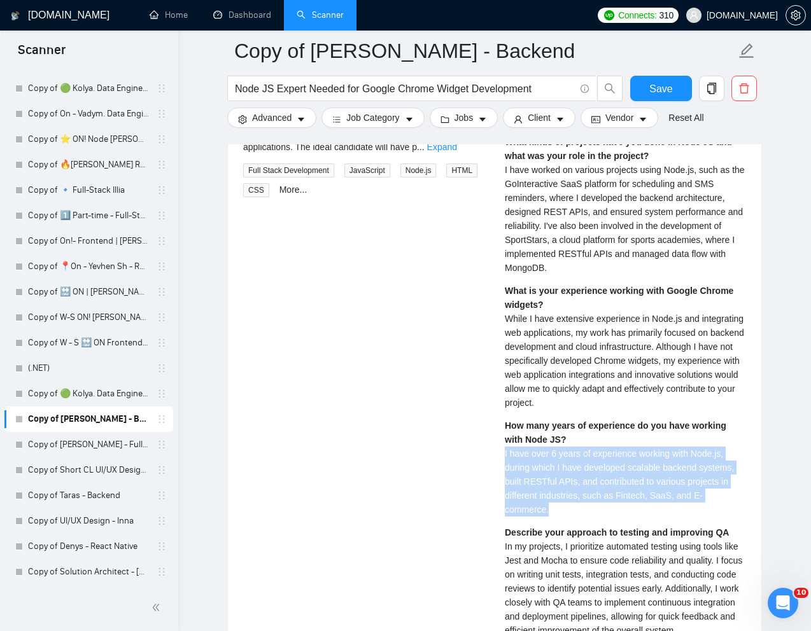
drag, startPoint x: 498, startPoint y: 439, endPoint x: 559, endPoint y: 493, distance: 81.2
click at [559, 493] on div "Ihor A . ⚡️Boosted Backend Developer | Nodejs | NestJS | JavaScript What kinds …" at bounding box center [625, 517] width 262 height 906
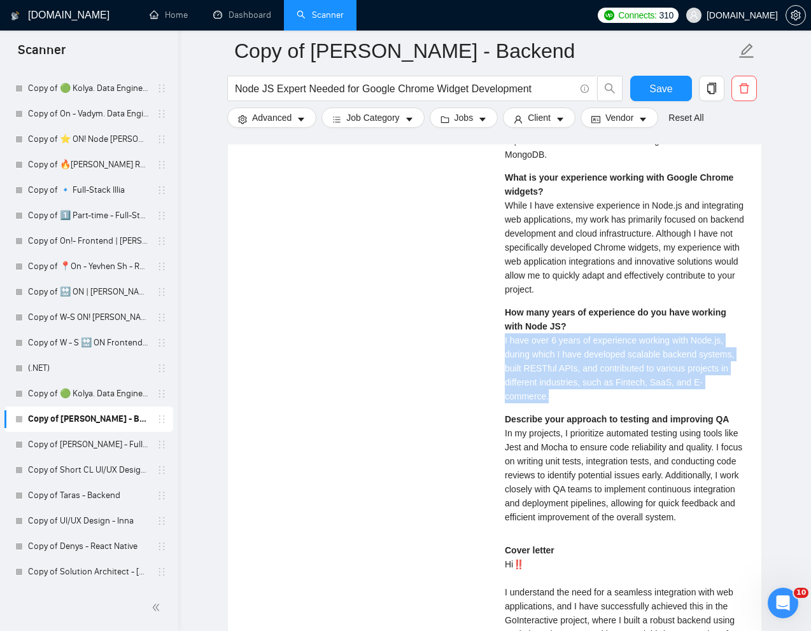
scroll to position [2773, 0]
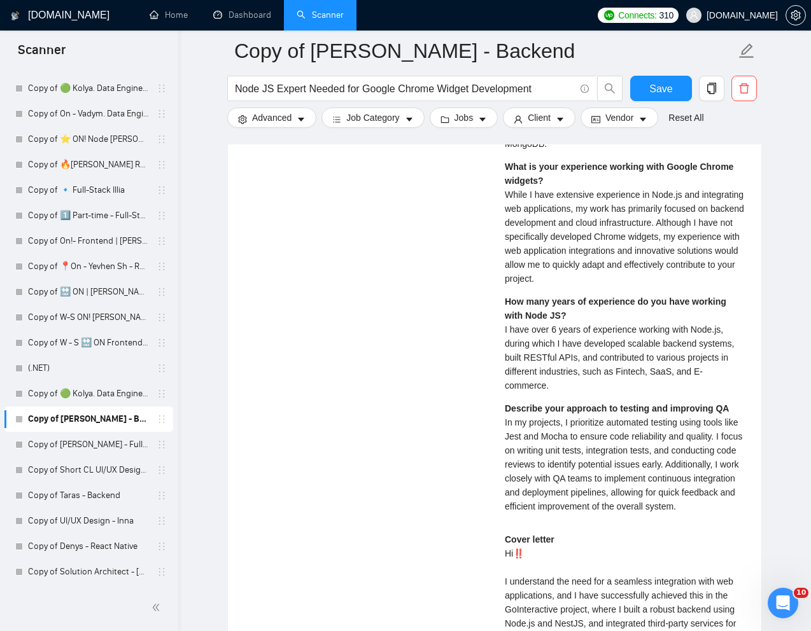
click at [553, 465] on span "In my projects, I prioritize automated testing using tools like Jest and Mocha …" at bounding box center [623, 464] width 237 height 94
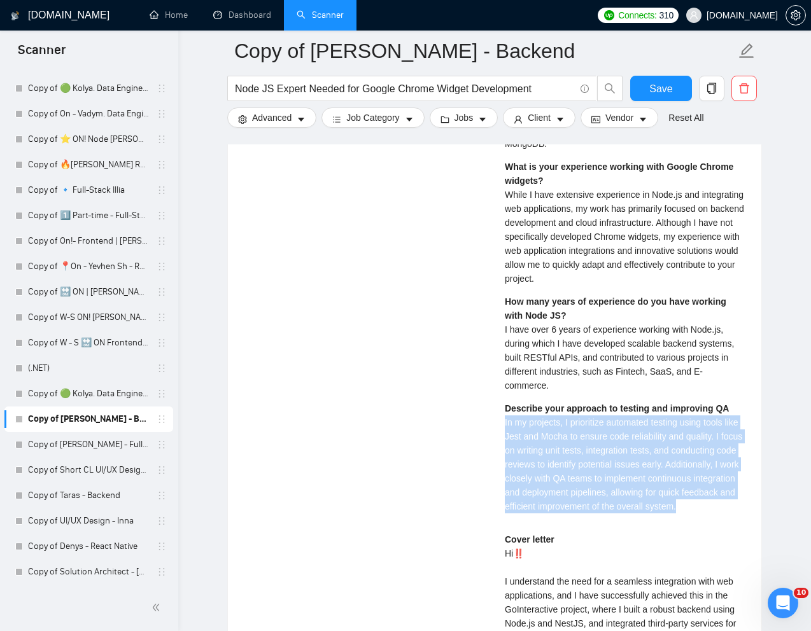
drag, startPoint x: 500, startPoint y: 410, endPoint x: 573, endPoint y: 507, distance: 121.3
click at [573, 507] on div "Ihor A . ⚡️Boosted Backend Developer | Nodejs | NestJS | JavaScript What kinds …" at bounding box center [625, 393] width 262 height 906
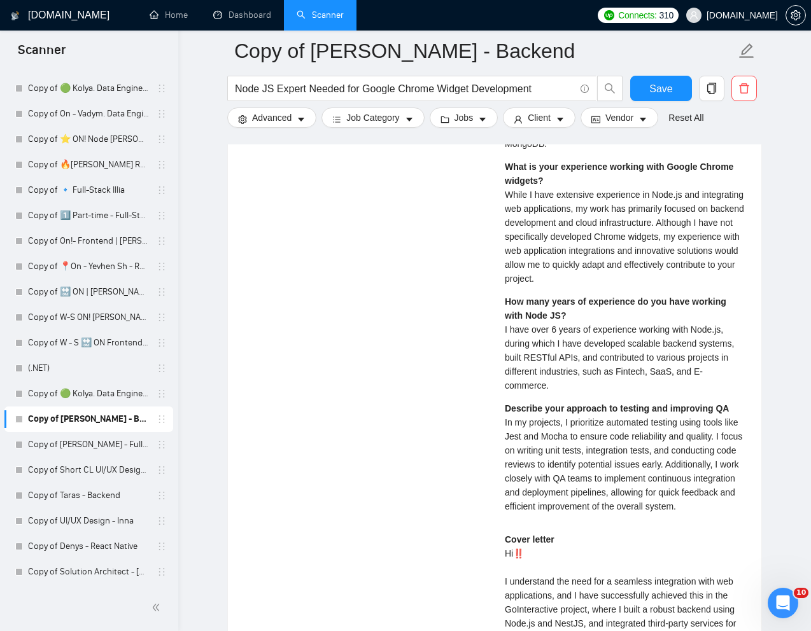
click at [579, 402] on div "Describe your approach to testing and improving QA In my projects, I prioritize…" at bounding box center [625, 458] width 241 height 112
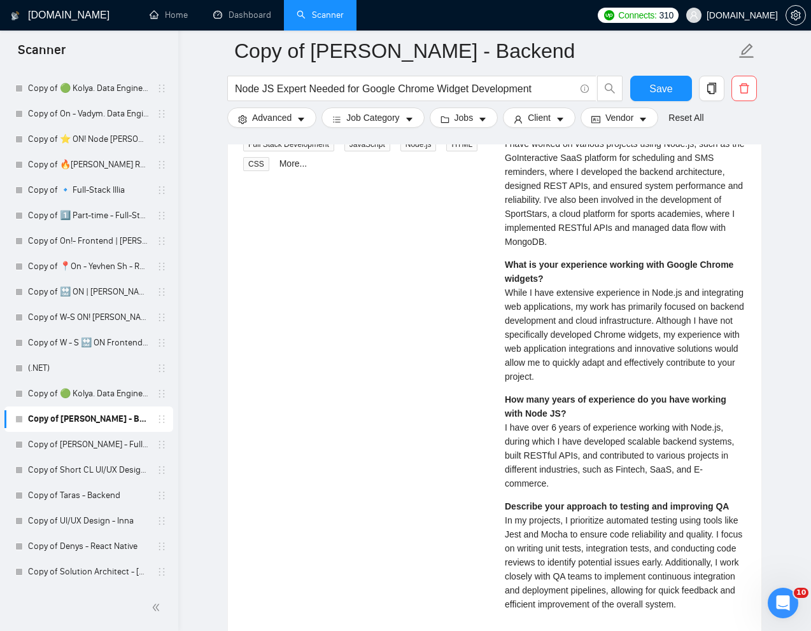
scroll to position [2674, 0]
click at [660, 363] on span "While I have extensive experience in Node.js and integrating web applications, …" at bounding box center [624, 335] width 239 height 94
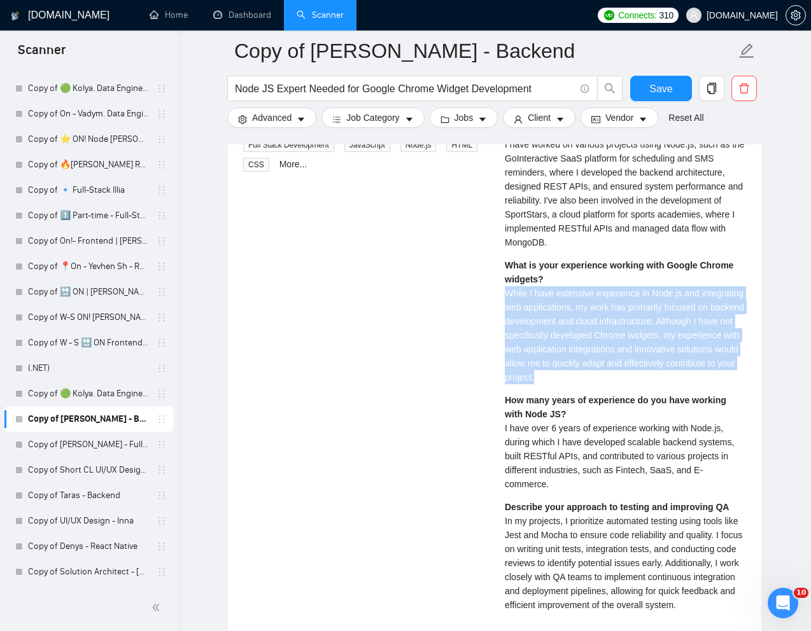
drag, startPoint x: 741, startPoint y: 363, endPoint x: 491, endPoint y: 281, distance: 263.6
click at [491, 281] on div "Node JS Expert Needed for Google Chrome Widget Development 3 days ago We are se…" at bounding box center [494, 492] width 523 height 906
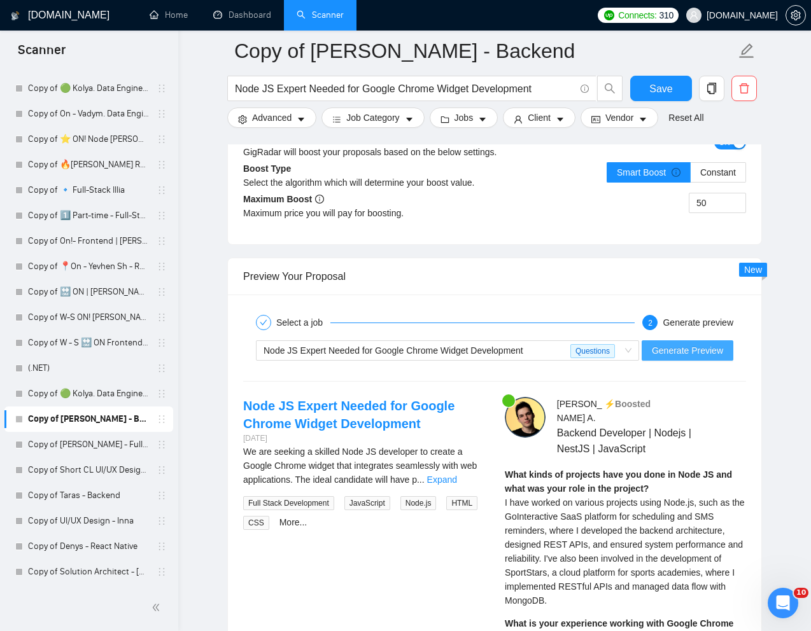
scroll to position [2315, 0]
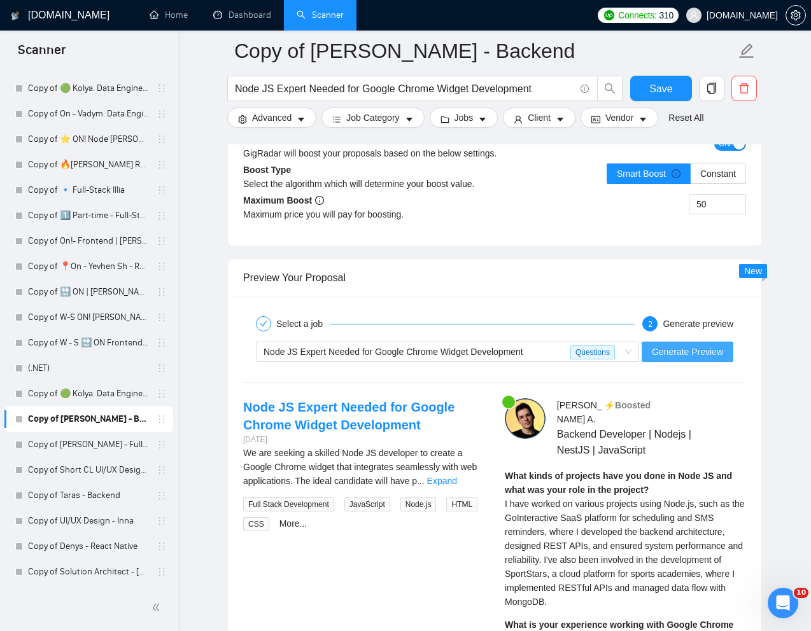
click at [662, 348] on span "Generate Preview" at bounding box center [687, 352] width 71 height 14
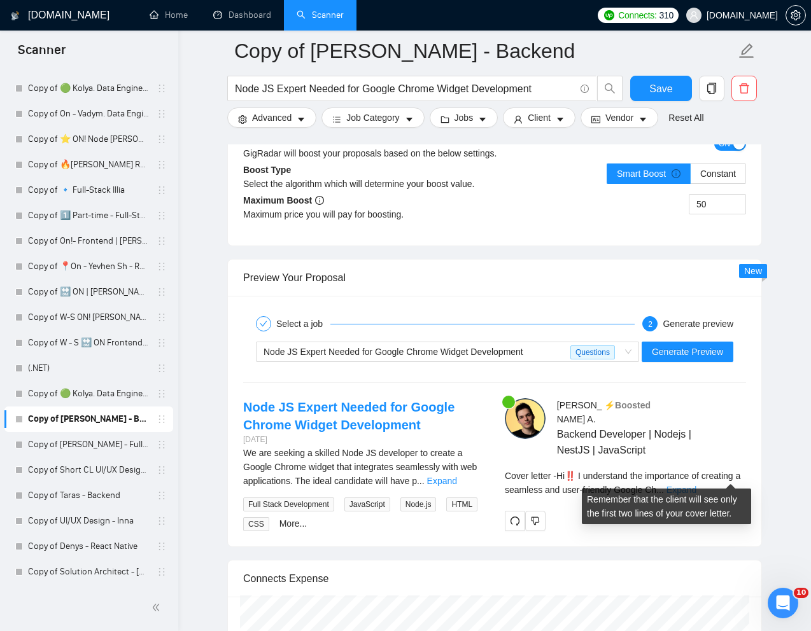
click at [696, 485] on link "Expand" at bounding box center [681, 490] width 30 height 10
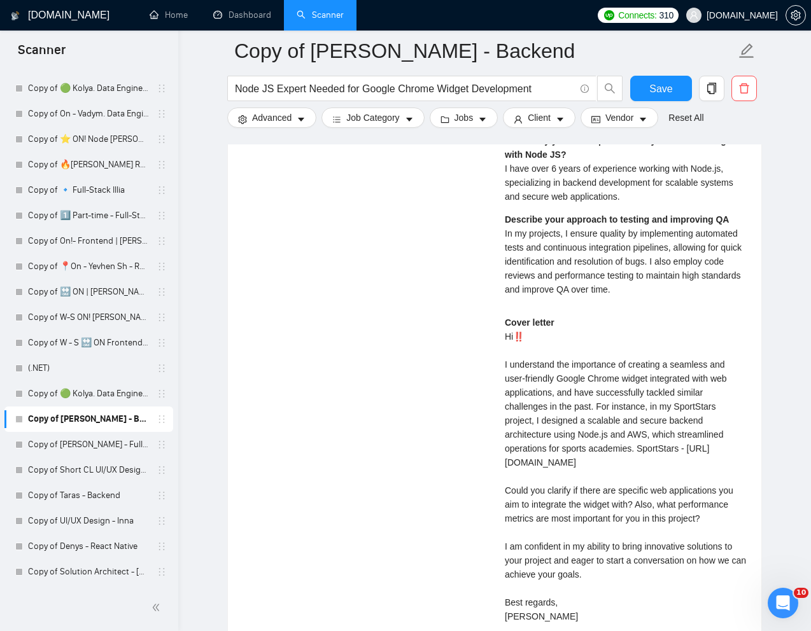
scroll to position [2907, 0]
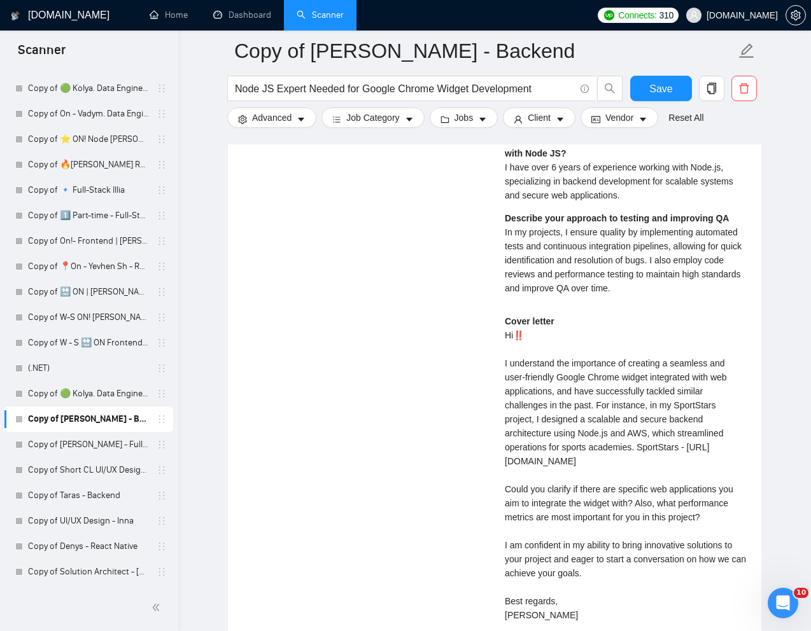
click at [516, 490] on div "Cover letter Hi‼️ I understand the importance of creating a seamless and user-f…" at bounding box center [625, 468] width 241 height 308
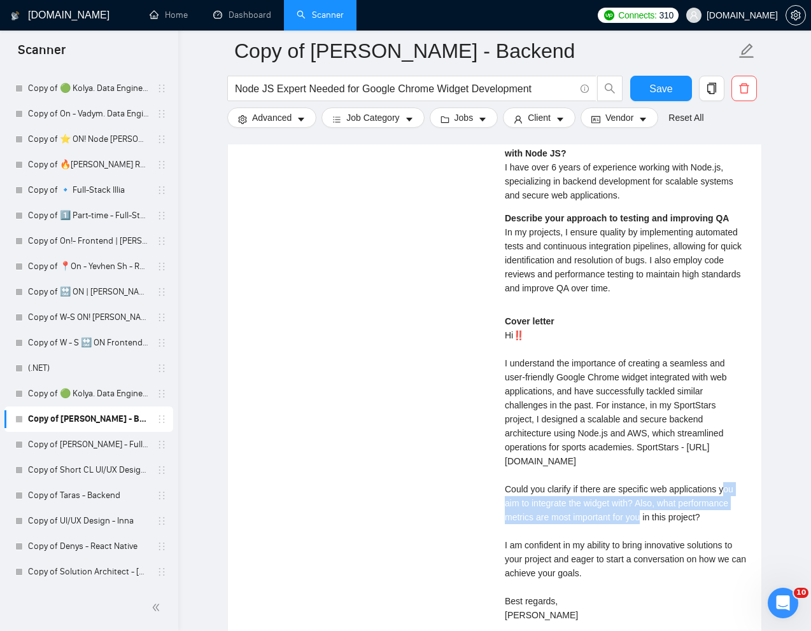
drag, startPoint x: 505, startPoint y: 490, endPoint x: 638, endPoint y: 501, distance: 134.1
click at [638, 501] on div "Cover letter Hi‼️ I understand the importance of creating a seamless and user-f…" at bounding box center [625, 468] width 241 height 308
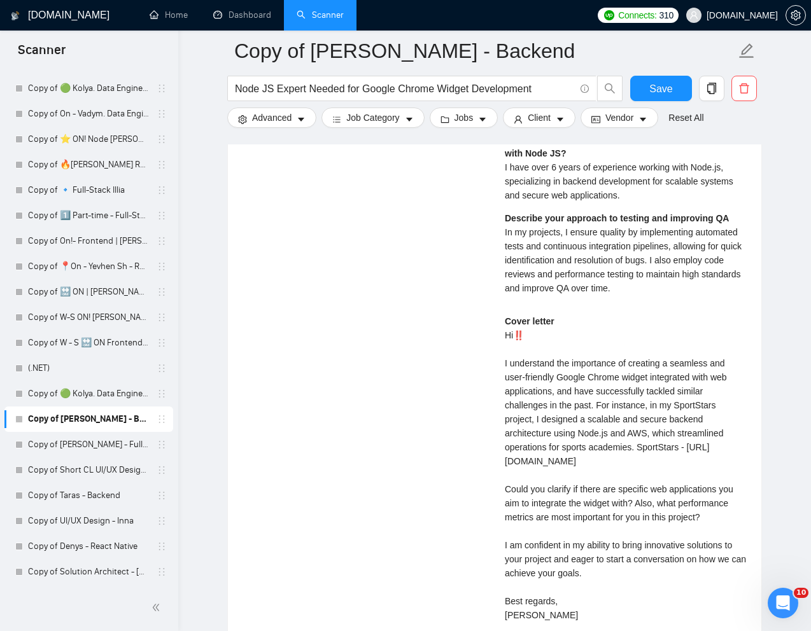
click at [595, 392] on div "Cover letter Hi‼️ I understand the importance of creating a seamless and user-f…" at bounding box center [625, 468] width 241 height 308
click at [524, 432] on div "Cover letter Hi‼️ I understand the importance of creating a seamless and user-f…" at bounding box center [625, 468] width 241 height 308
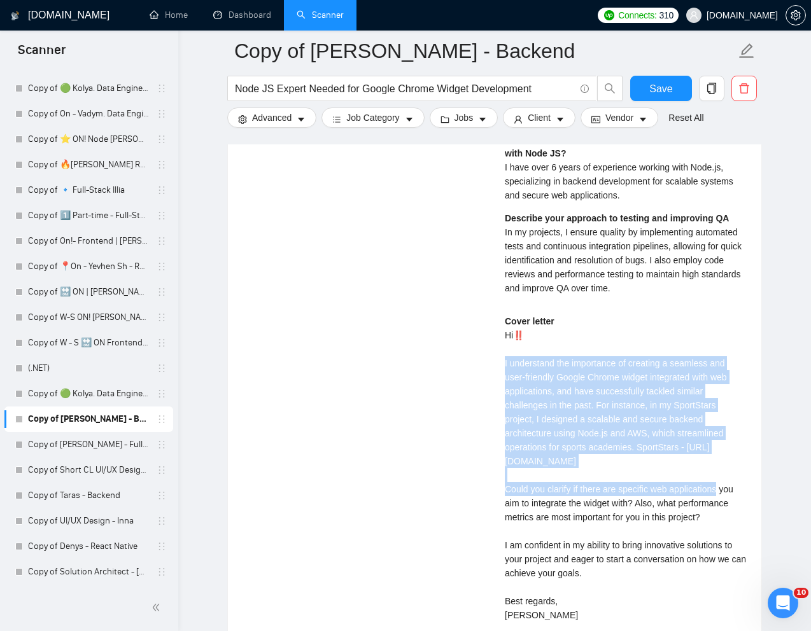
drag, startPoint x: 499, startPoint y: 344, endPoint x: 666, endPoint y: 456, distance: 200.8
click at [666, 456] on div "Ihor A . ⚡️Boosted Backend Developer | Nodejs | NestJS | JavaScript What kinds …" at bounding box center [625, 231] width 262 height 850
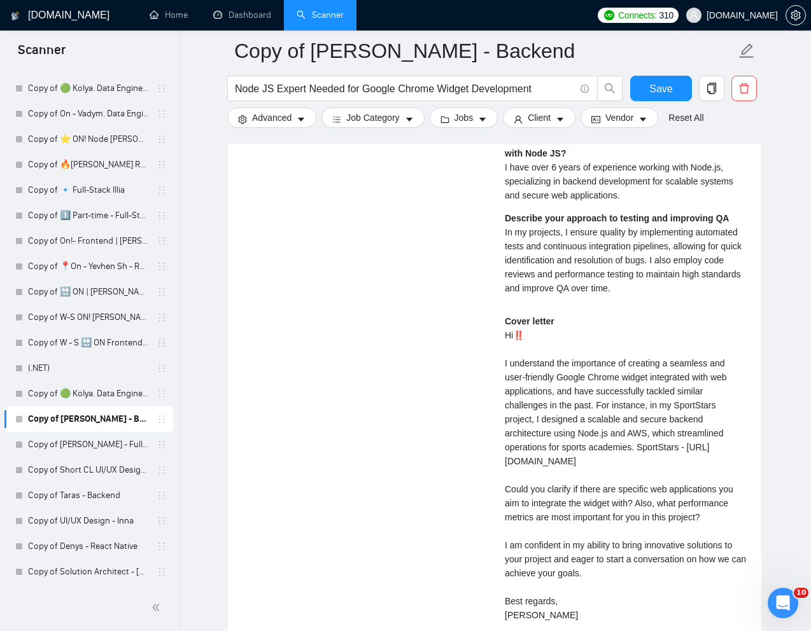
click at [601, 514] on div "Cover letter Hi‼️ I understand the importance of creating a seamless and user-f…" at bounding box center [625, 468] width 241 height 308
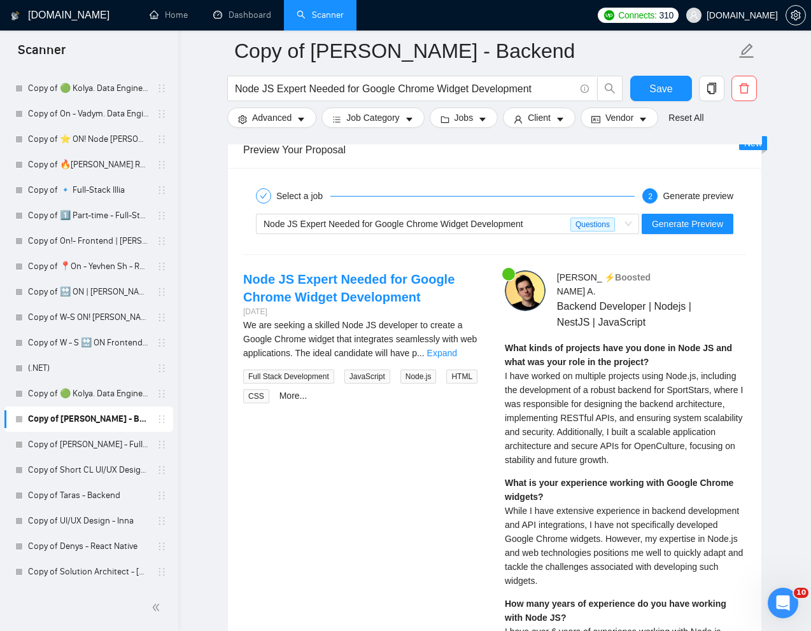
scroll to position [2431, 0]
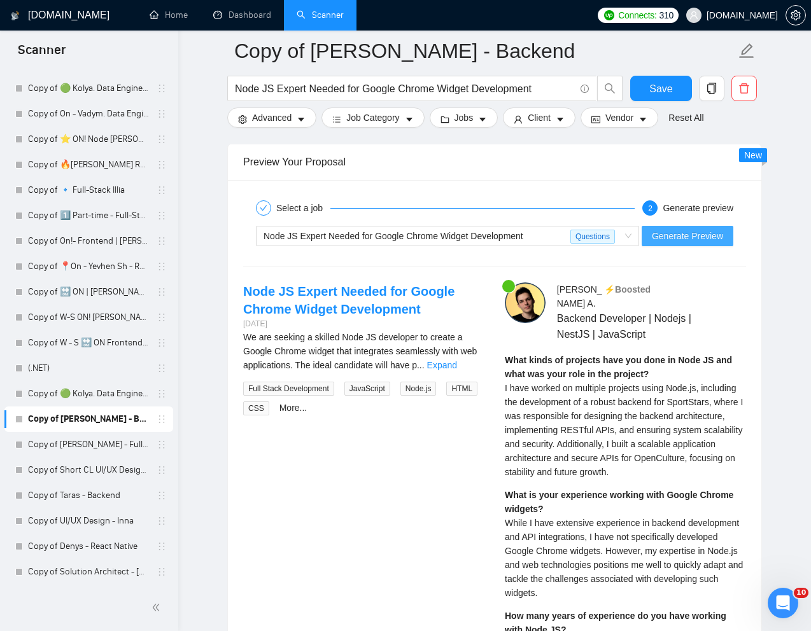
click at [673, 246] on button "Generate Preview" at bounding box center [687, 236] width 92 height 20
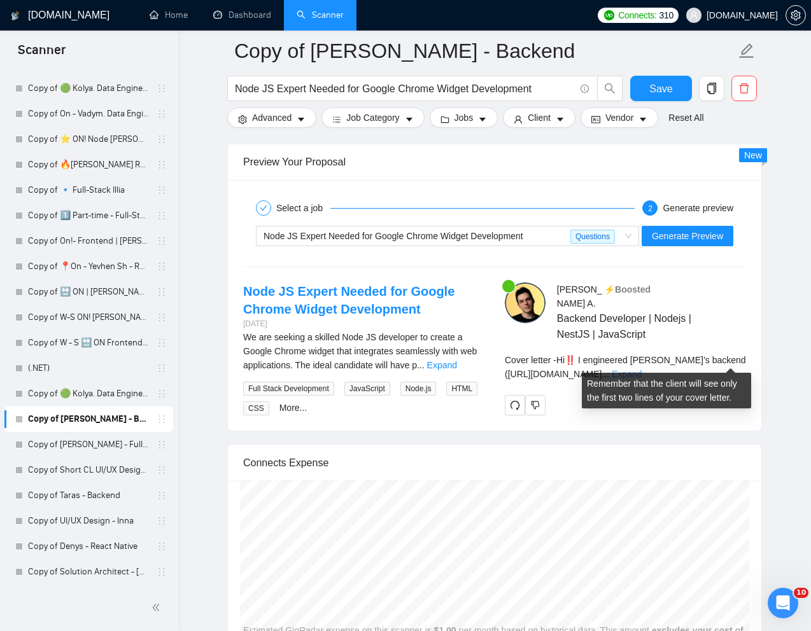
click at [641, 369] on link "Expand" at bounding box center [626, 374] width 30 height 10
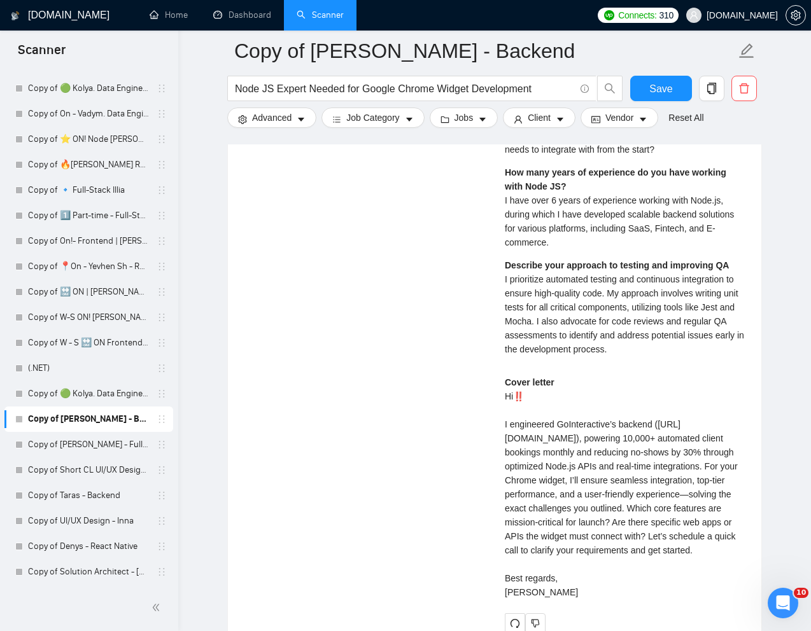
scroll to position [2749, 0]
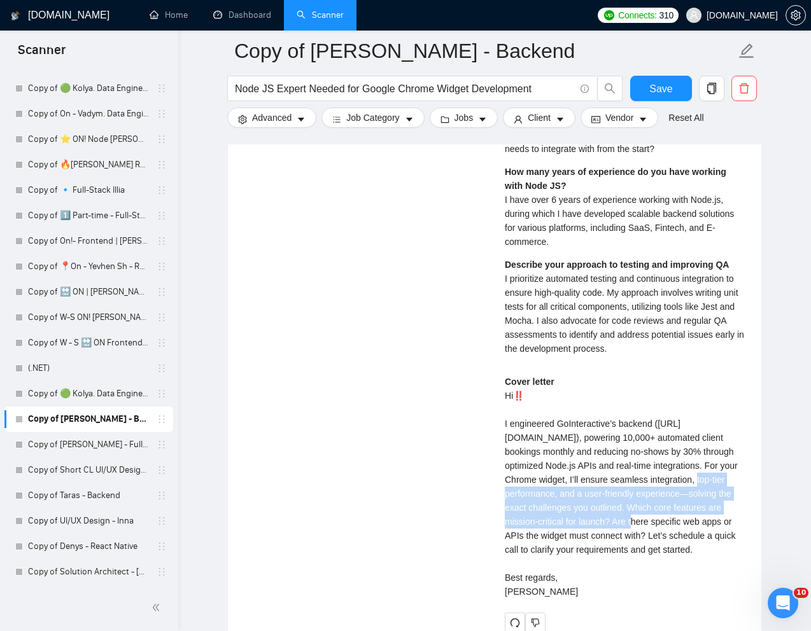
drag, startPoint x: 578, startPoint y: 481, endPoint x: 542, endPoint y: 518, distance: 51.3
click at [542, 519] on div "Cover letter Hi‼️ I engineered GoInteractive’s backend (https://www.upwork.com/…" at bounding box center [625, 487] width 241 height 224
click at [611, 522] on div "Cover letter Hi‼️ I engineered GoInteractive’s backend (https://www.upwork.com/…" at bounding box center [625, 487] width 241 height 224
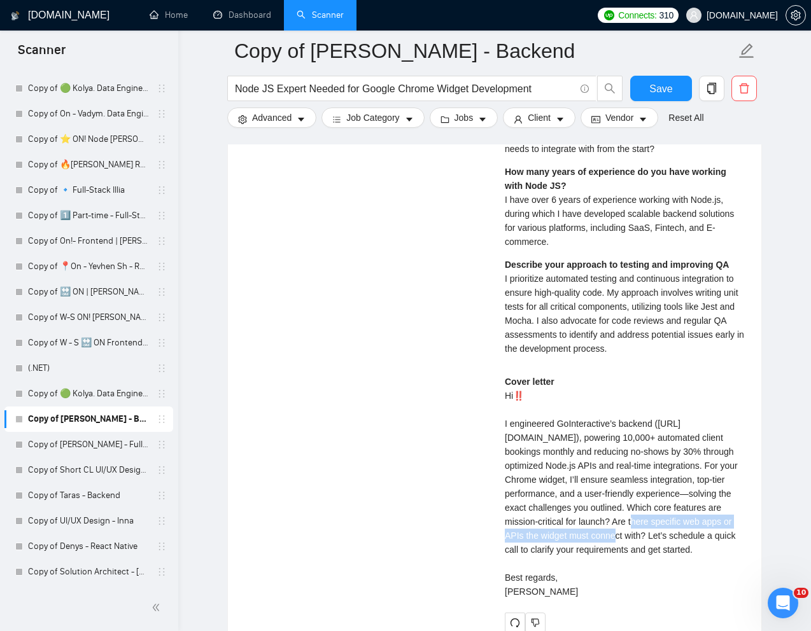
drag, startPoint x: 545, startPoint y: 525, endPoint x: 536, endPoint y: 531, distance: 10.6
click at [536, 531] on div "Cover letter Hi‼️ I engineered GoInteractive’s backend (https://www.upwork.com/…" at bounding box center [625, 487] width 241 height 224
click at [587, 554] on div "Cover letter Hi‼️ I engineered GoInteractive’s backend (https://www.upwork.com/…" at bounding box center [625, 487] width 241 height 224
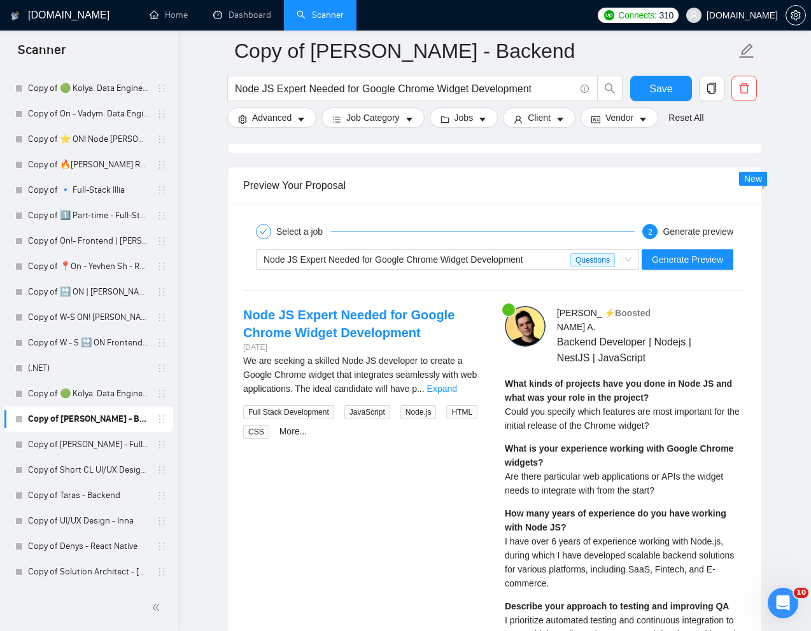
scroll to position [2381, 0]
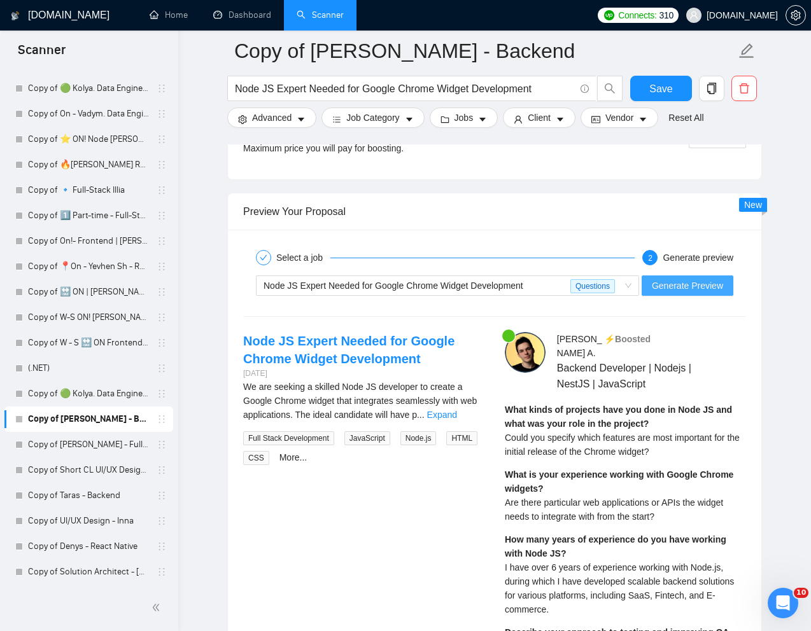
click at [682, 281] on span "Generate Preview" at bounding box center [687, 286] width 71 height 14
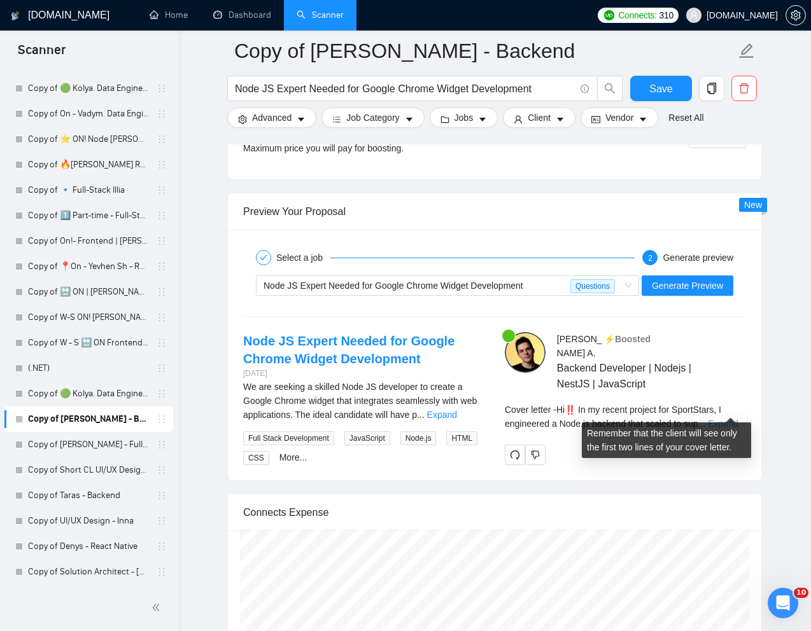
click at [731, 419] on link "Expand" at bounding box center [723, 424] width 30 height 10
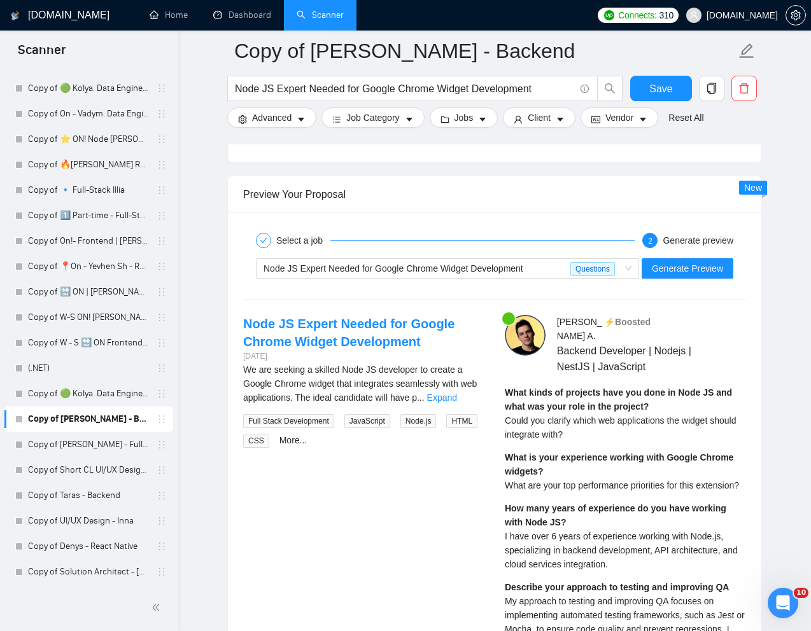
scroll to position [2400, 0]
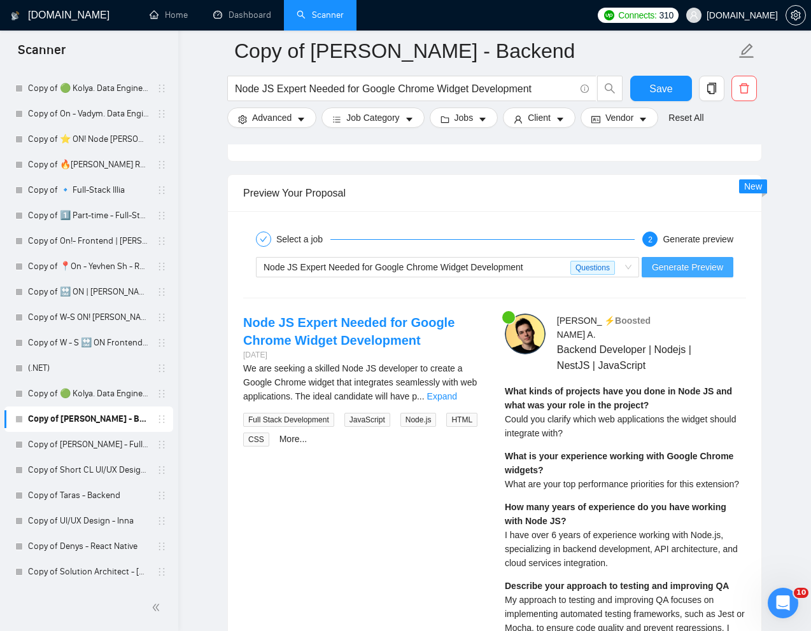
click at [676, 270] on span "Generate Preview" at bounding box center [687, 267] width 71 height 14
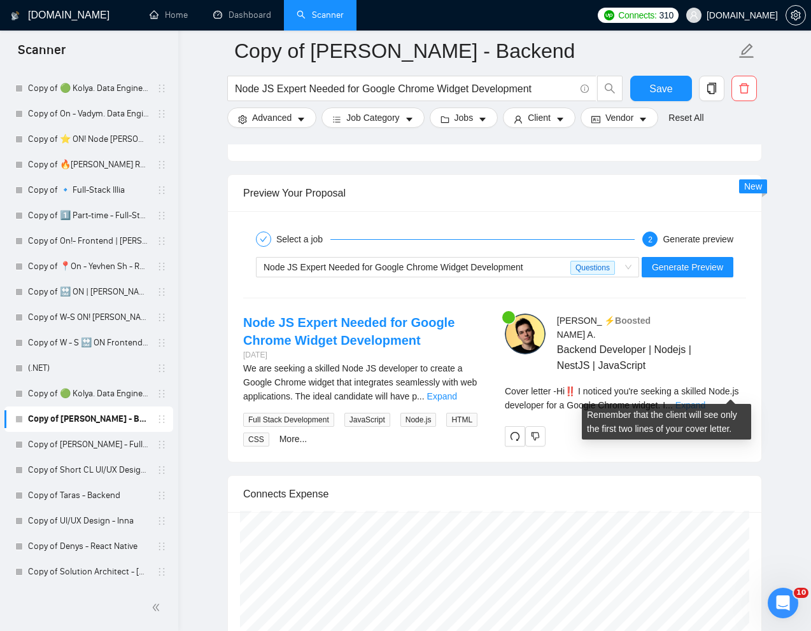
click at [705, 400] on link "Expand" at bounding box center [690, 405] width 30 height 10
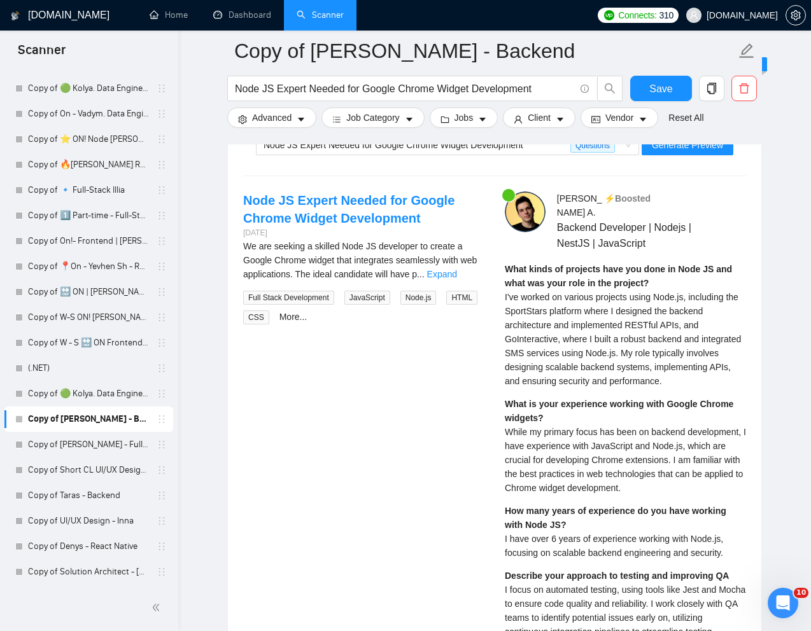
scroll to position [2540, 0]
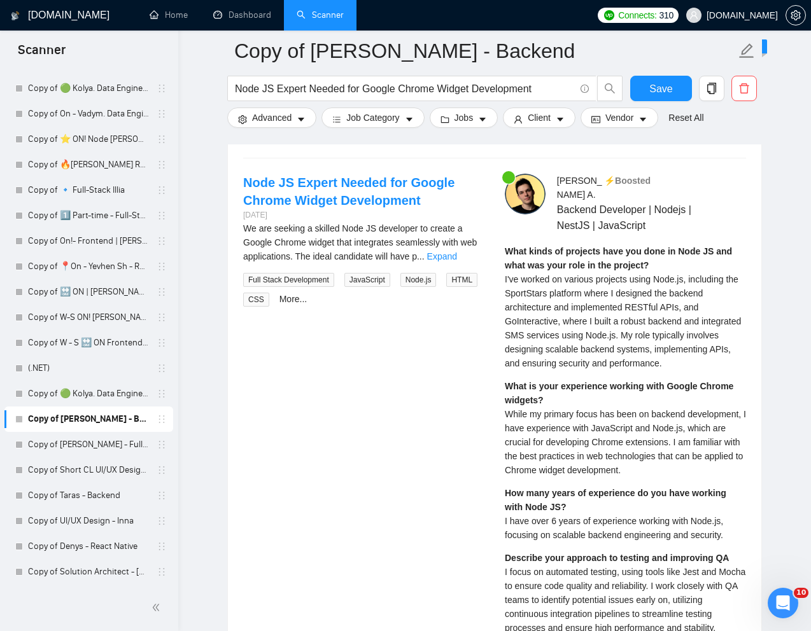
click at [600, 477] on div "What is your experience working with Google Chrome widgets? While my primary fo…" at bounding box center [625, 428] width 241 height 98
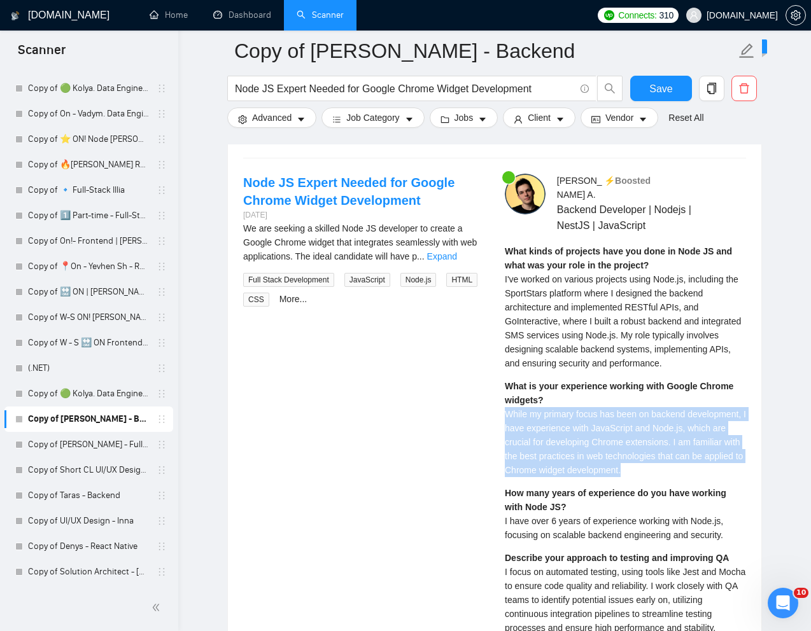
drag, startPoint x: 499, startPoint y: 416, endPoint x: 573, endPoint y: 483, distance: 100.0
click at [573, 483] on div "Ihor A . ⚡️Boosted Backend Developer | Nodejs | NestJS | JavaScript What kinds …" at bounding box center [625, 550] width 262 height 752
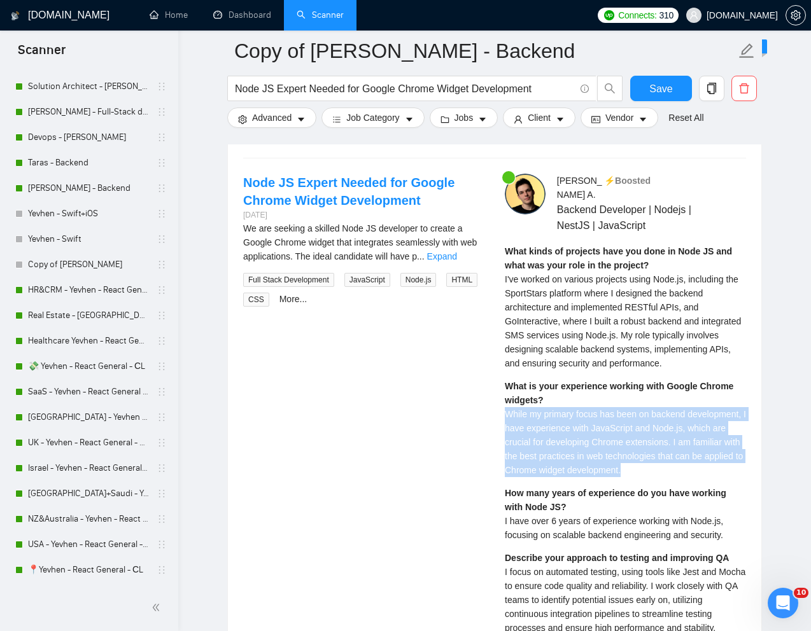
scroll to position [0, 0]
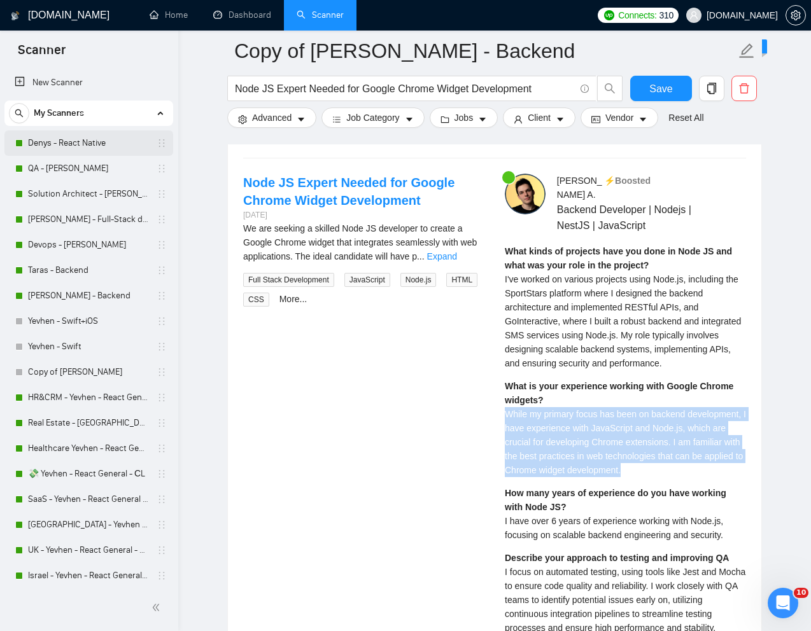
click at [73, 141] on link "Denys - React Native" at bounding box center [88, 142] width 121 height 25
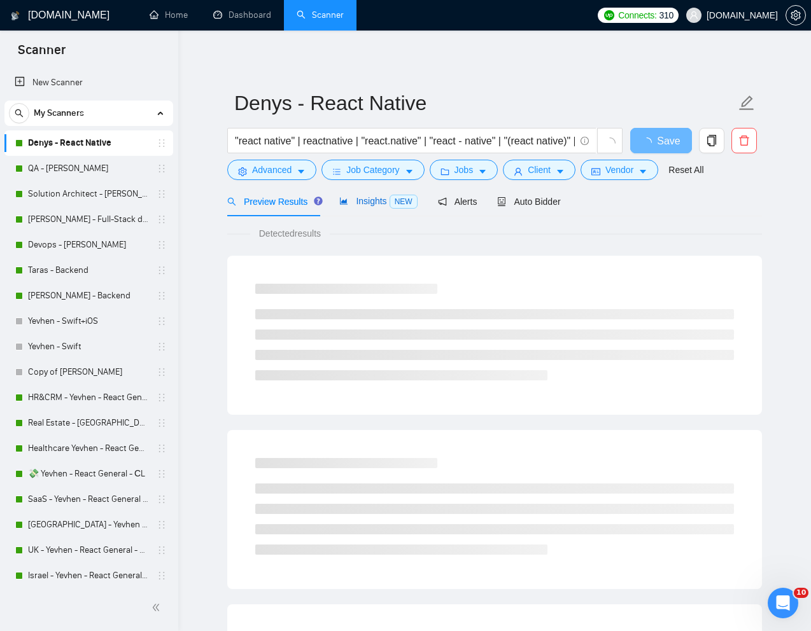
click at [369, 194] on div "Insights NEW" at bounding box center [378, 201] width 78 height 15
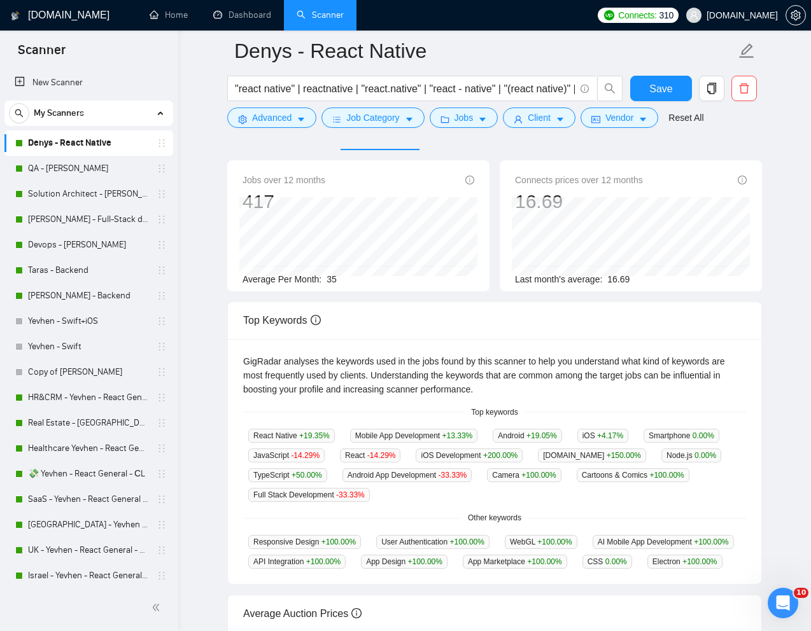
scroll to position [83, 0]
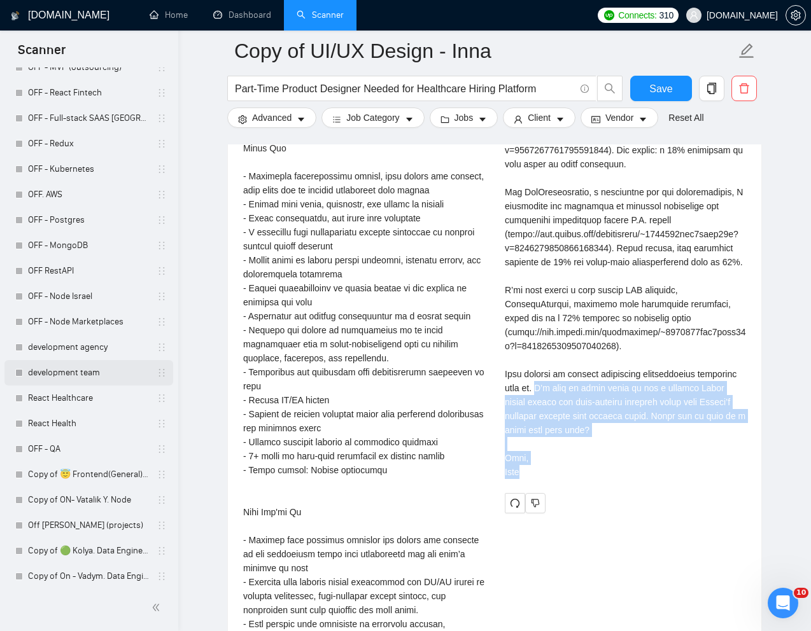
scroll to position [1814, 0]
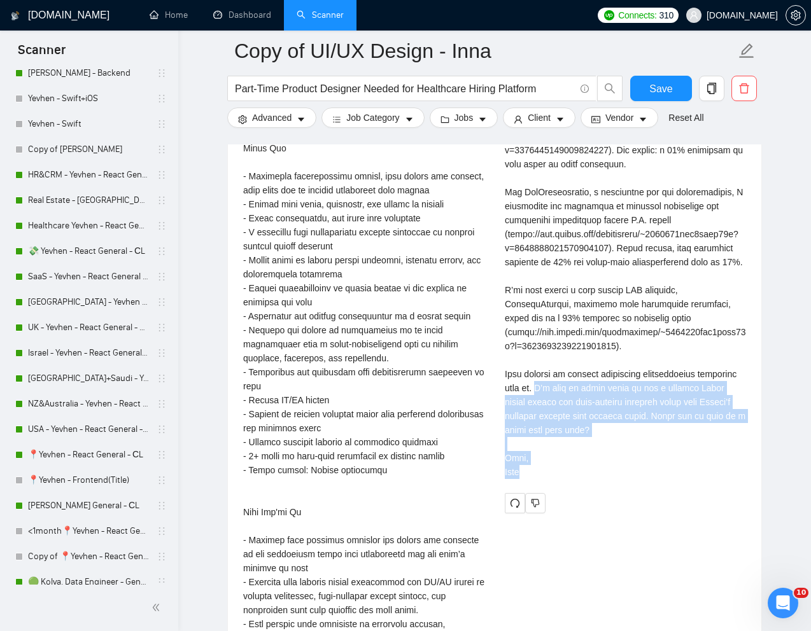
scroll to position [236, 0]
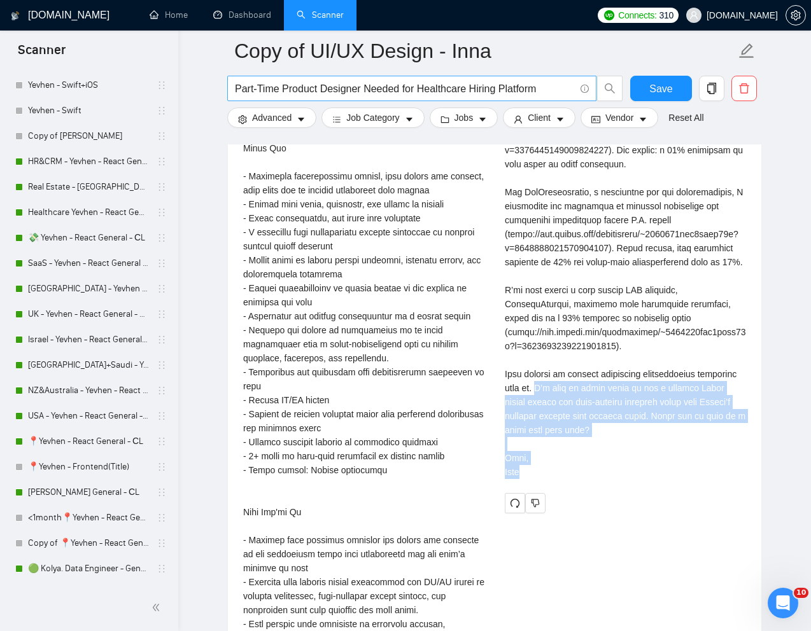
click at [68, 492] on link "[PERSON_NAME] General - СL" at bounding box center [88, 492] width 121 height 25
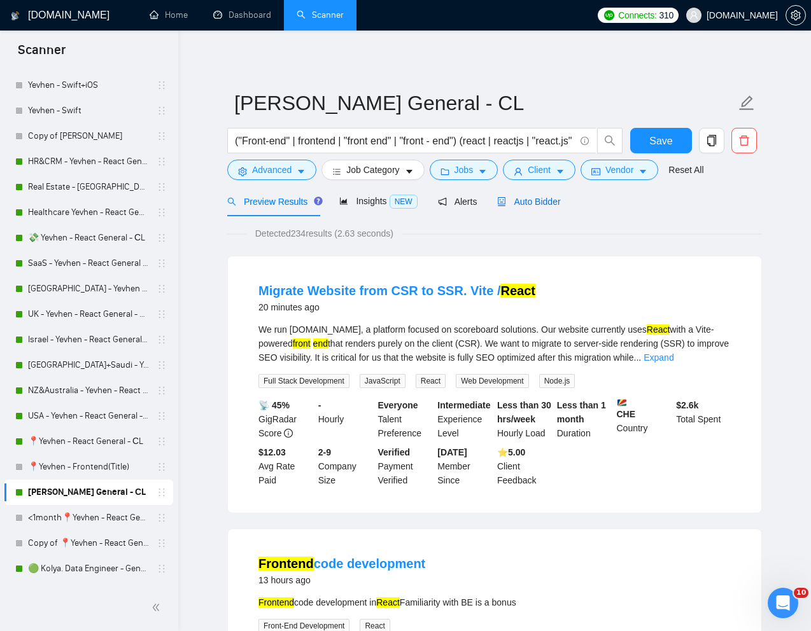
click at [538, 205] on span "Auto Bidder" at bounding box center [528, 202] width 63 height 10
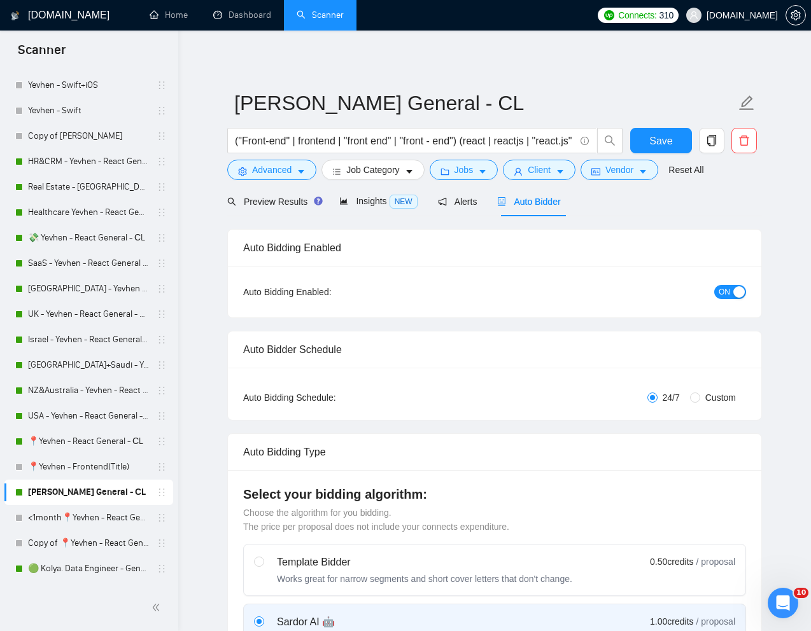
click at [725, 294] on span "ON" at bounding box center [723, 292] width 11 height 14
click at [658, 139] on span "Save" at bounding box center [660, 141] width 23 height 16
click at [77, 447] on link "📍Yevhen - React General - СL" at bounding box center [88, 441] width 121 height 25
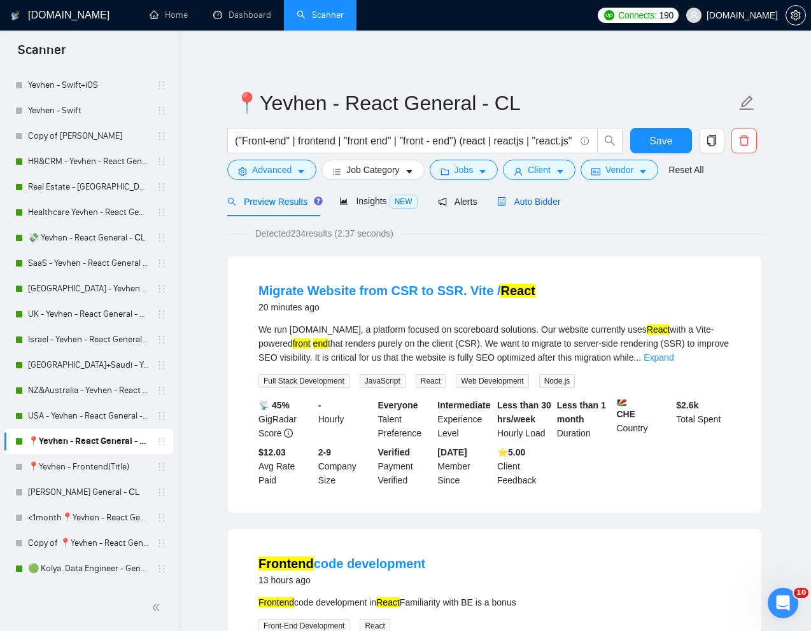
click at [549, 201] on span "Auto Bidder" at bounding box center [528, 202] width 63 height 10
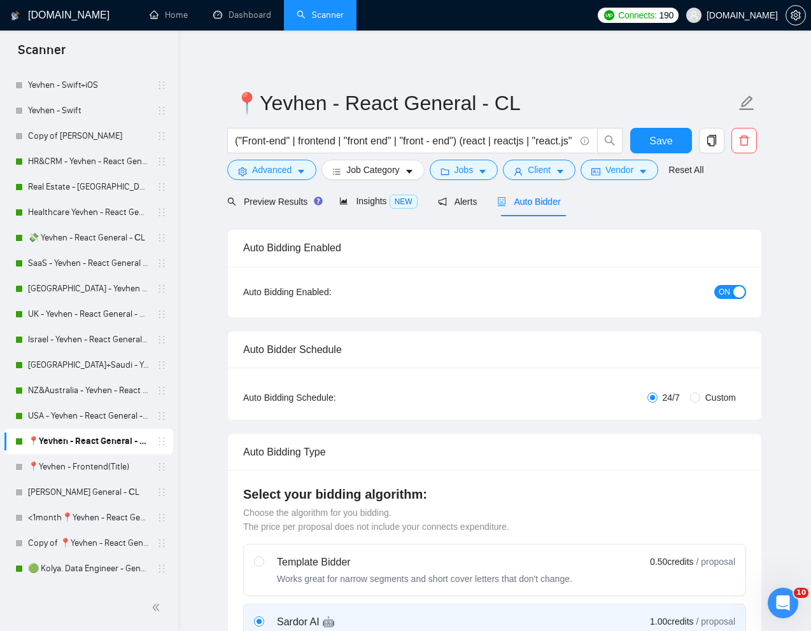
click at [719, 291] on span "ON" at bounding box center [723, 292] width 11 height 14
click at [666, 146] on div "Reset all filters" at bounding box center [691, 146] width 69 height 22
click at [643, 139] on button "Save" at bounding box center [661, 140] width 62 height 25
click at [261, 173] on span "Advanced" at bounding box center [271, 170] width 39 height 14
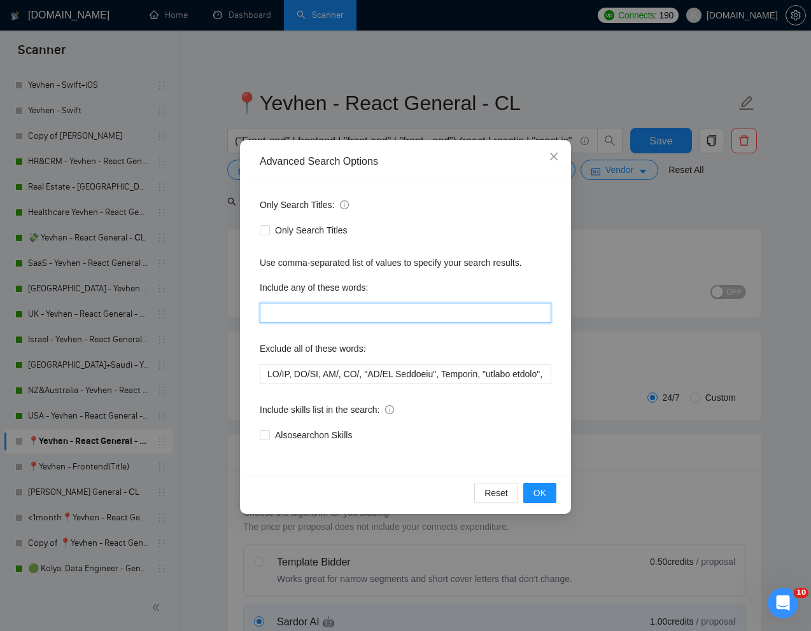
click at [319, 304] on input "text" at bounding box center [405, 313] width 291 height 20
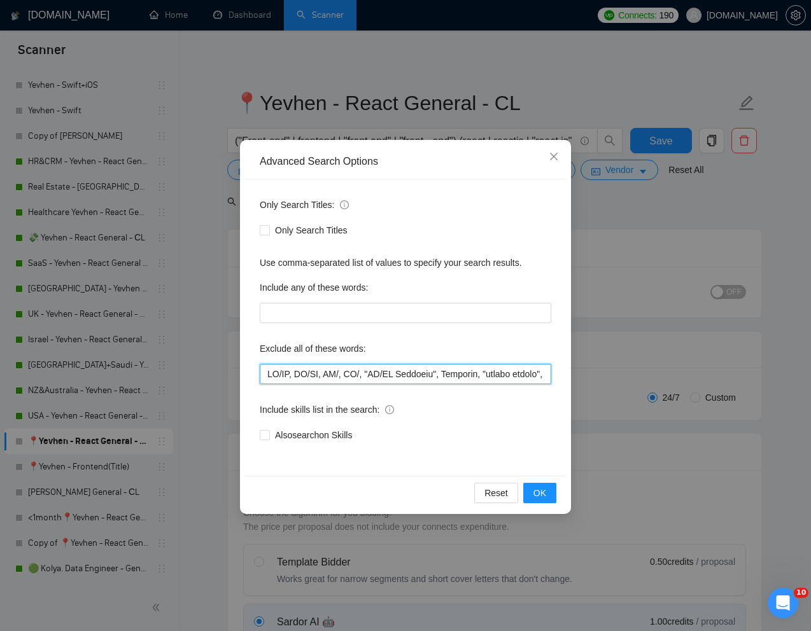
click at [267, 374] on input "text" at bounding box center [405, 374] width 291 height 20
paste input "Electron"
click at [542, 495] on span "OK" at bounding box center [539, 493] width 13 height 14
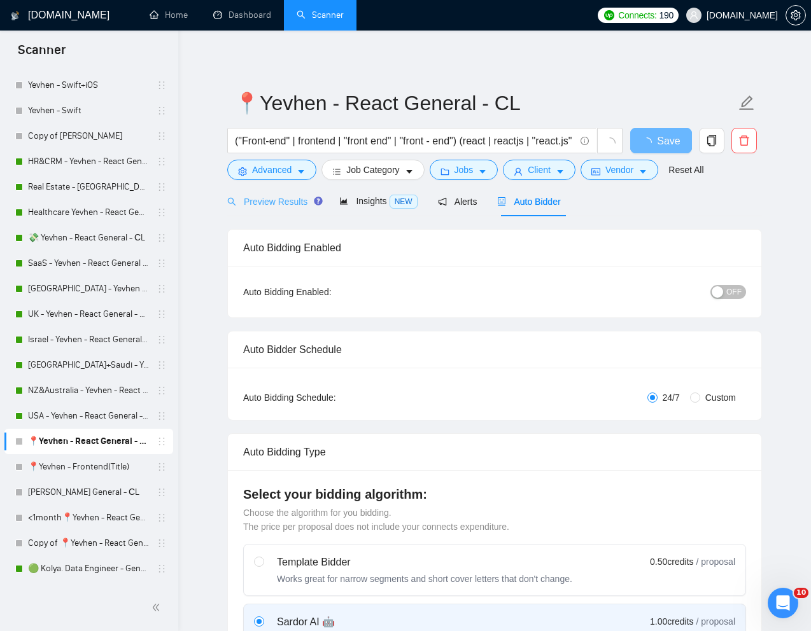
click at [279, 209] on div "Preview Results" at bounding box center [273, 201] width 92 height 30
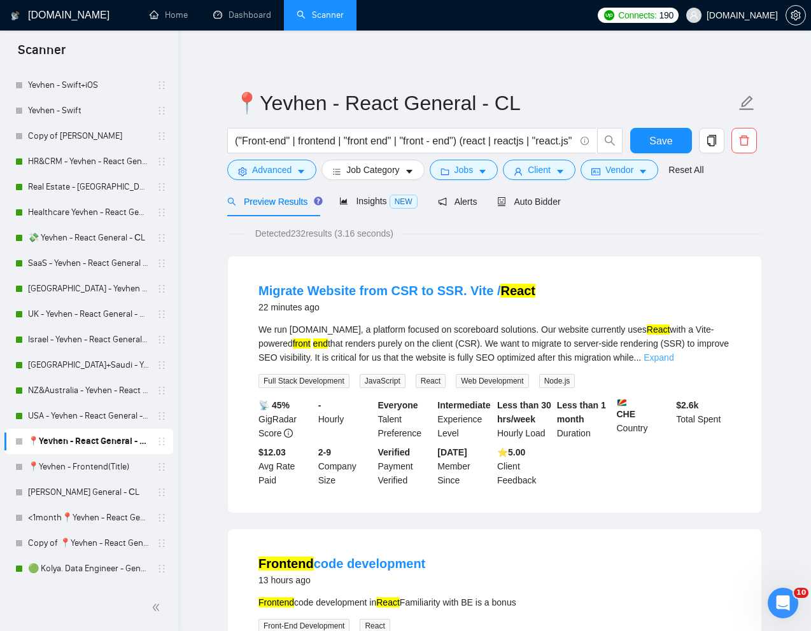
click at [673, 360] on link "Expand" at bounding box center [658, 358] width 30 height 10
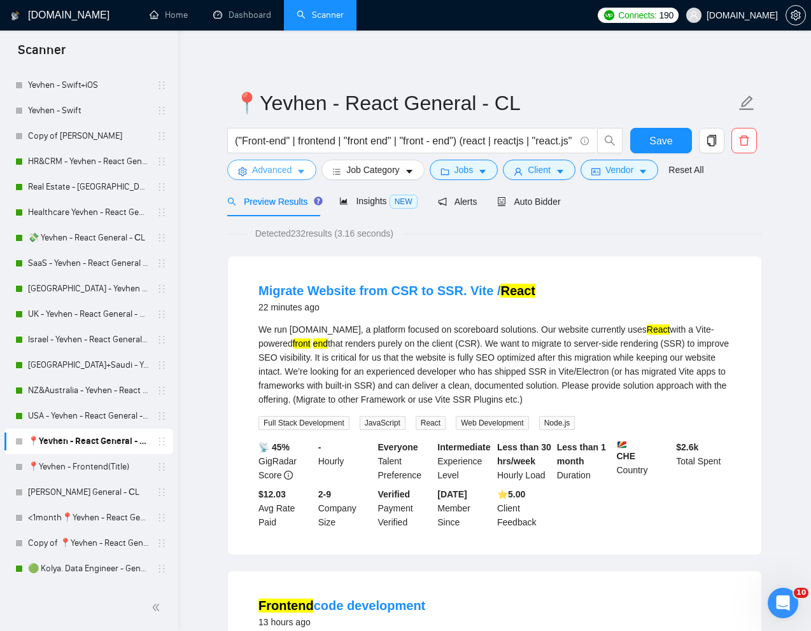
click at [271, 172] on span "Advanced" at bounding box center [271, 170] width 39 height 14
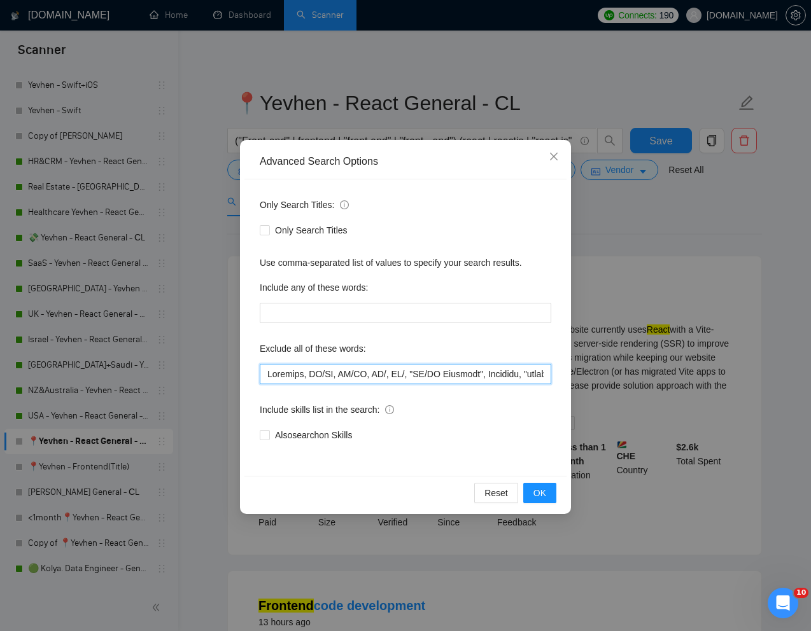
click at [266, 372] on input "text" at bounding box center [405, 374] width 291 height 20
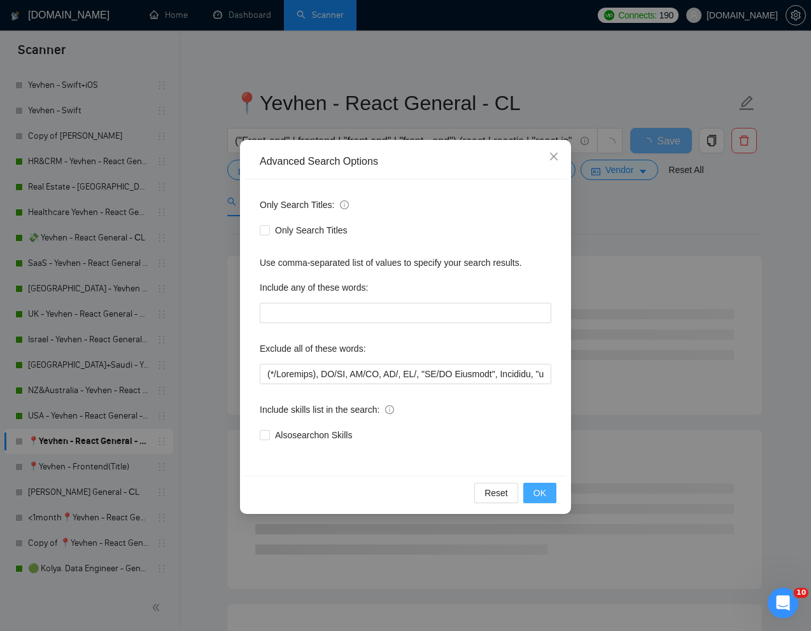
click at [550, 490] on button "OK" at bounding box center [539, 493] width 33 height 20
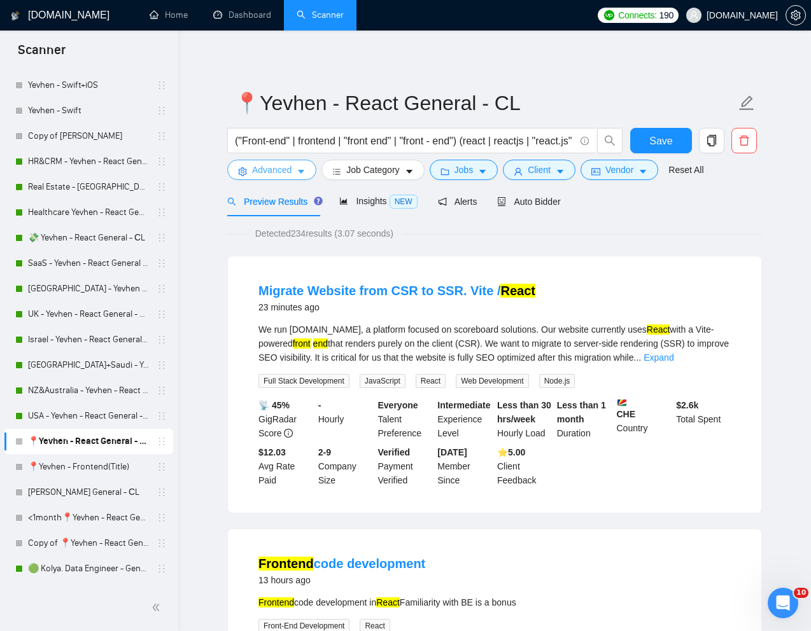
click at [266, 172] on span "Advanced" at bounding box center [271, 170] width 39 height 14
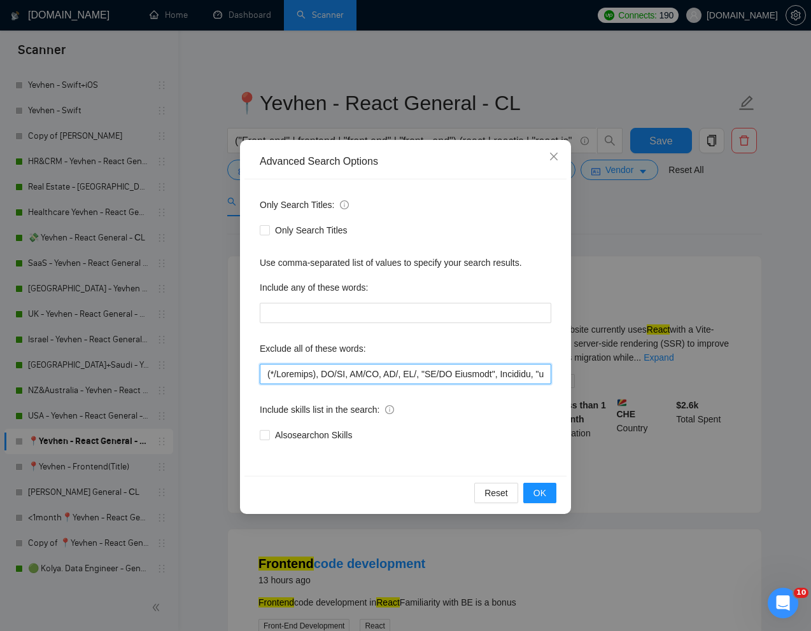
click at [269, 375] on input "text" at bounding box center [405, 374] width 291 height 20
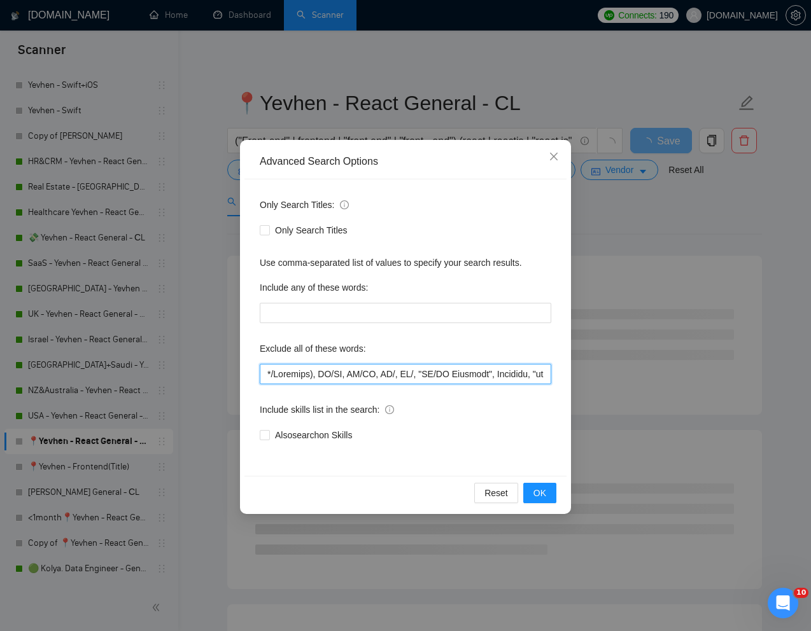
click at [310, 375] on input "text" at bounding box center [405, 374] width 291 height 20
click at [543, 499] on span "OK" at bounding box center [539, 493] width 13 height 14
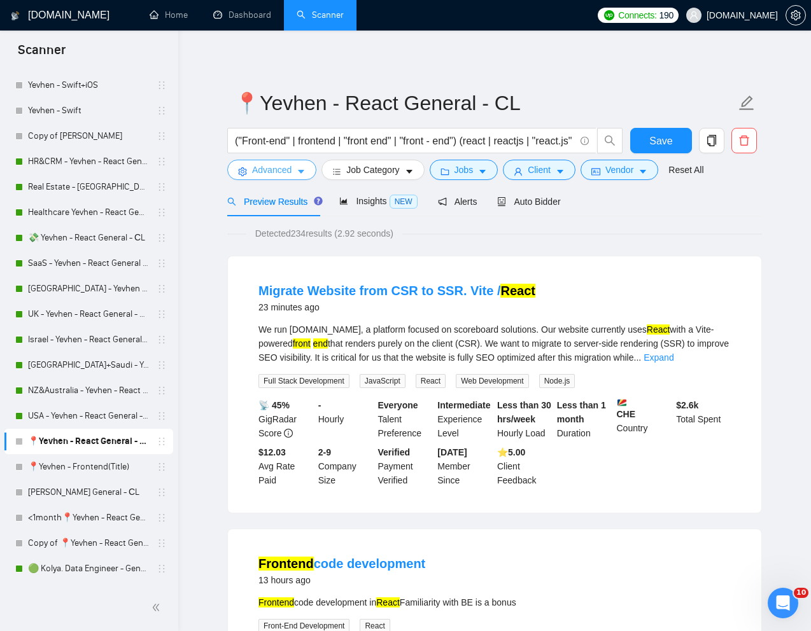
click at [249, 175] on button "Advanced" at bounding box center [271, 170] width 89 height 20
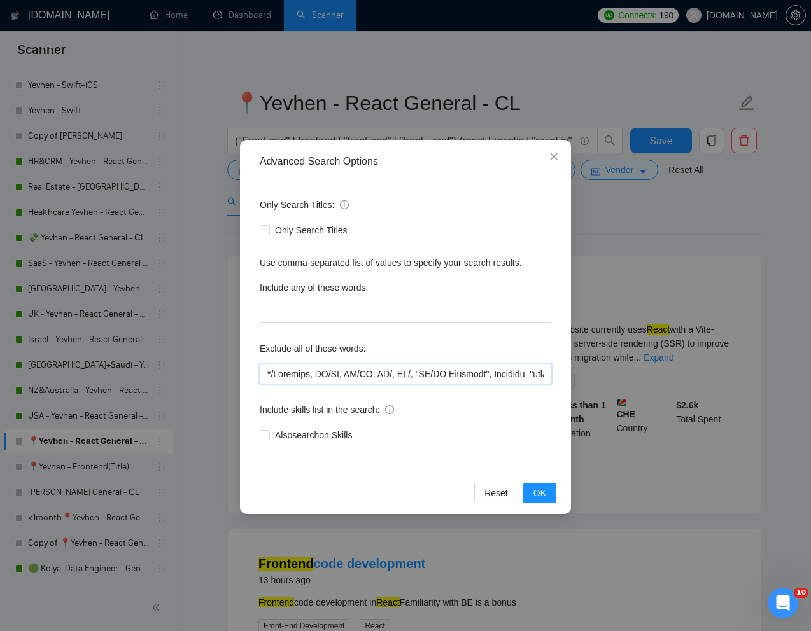
click at [267, 378] on input "text" at bounding box center [405, 374] width 291 height 20
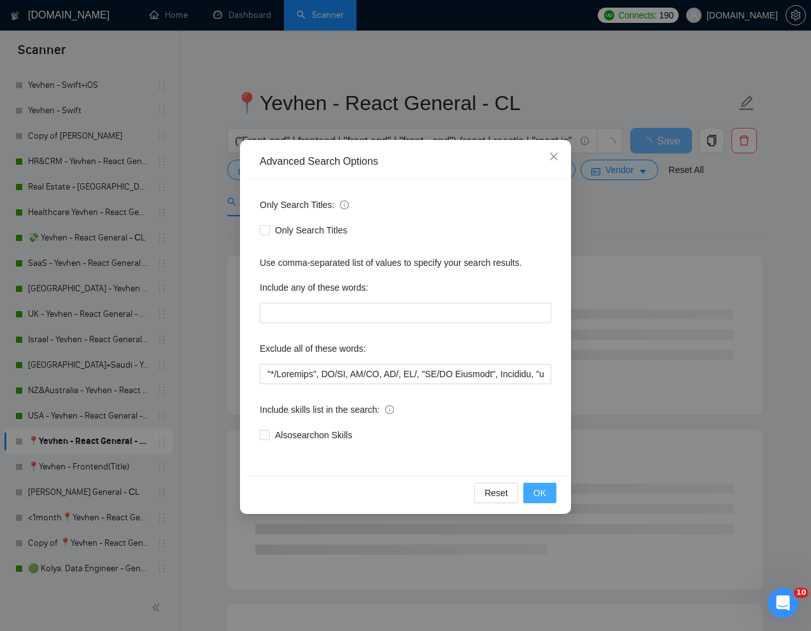
click at [542, 488] on span "OK" at bounding box center [539, 493] width 13 height 14
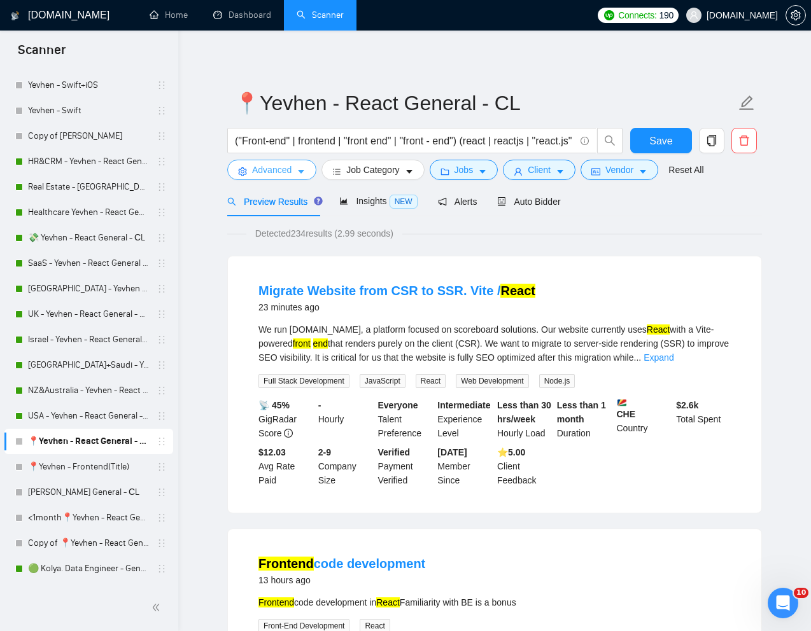
click at [265, 169] on span "Advanced" at bounding box center [271, 170] width 39 height 14
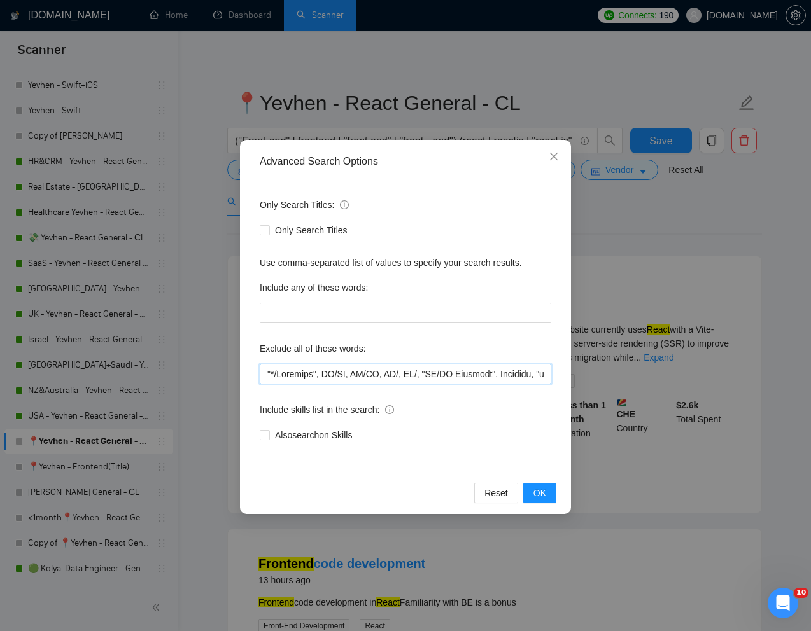
click at [271, 374] on input "text" at bounding box center [405, 374] width 291 height 20
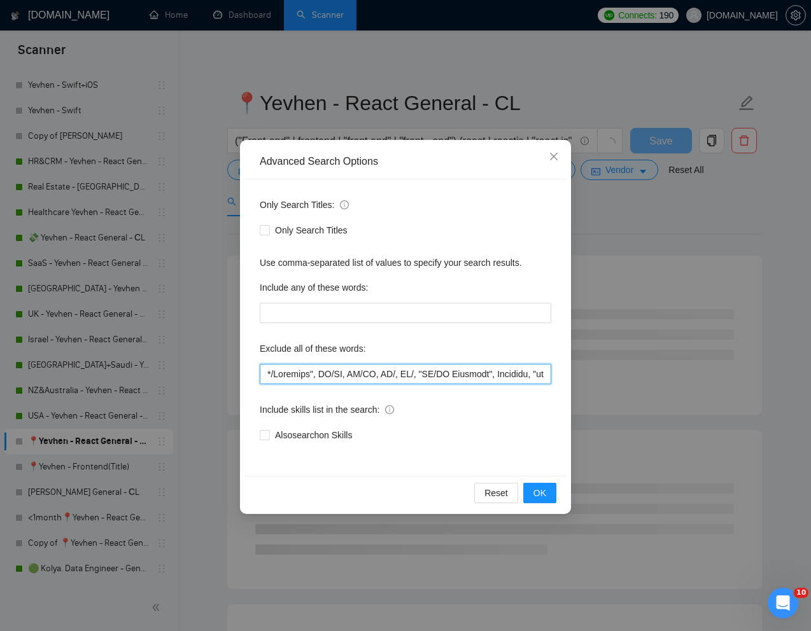
click at [310, 376] on input "text" at bounding box center [405, 374] width 291 height 20
type input "*/Electron, UI/UX, UX/UI, UX/, UI/, "UI/UX Redesign", Supabase, "fixing issues"…"
click at [538, 497] on span "OK" at bounding box center [539, 493] width 13 height 14
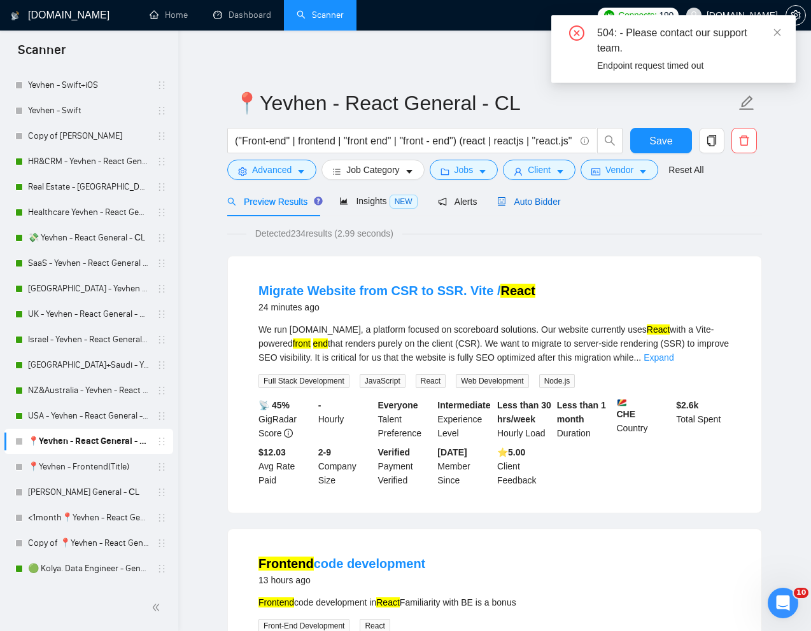
click at [541, 200] on span "Auto Bidder" at bounding box center [528, 202] width 63 height 10
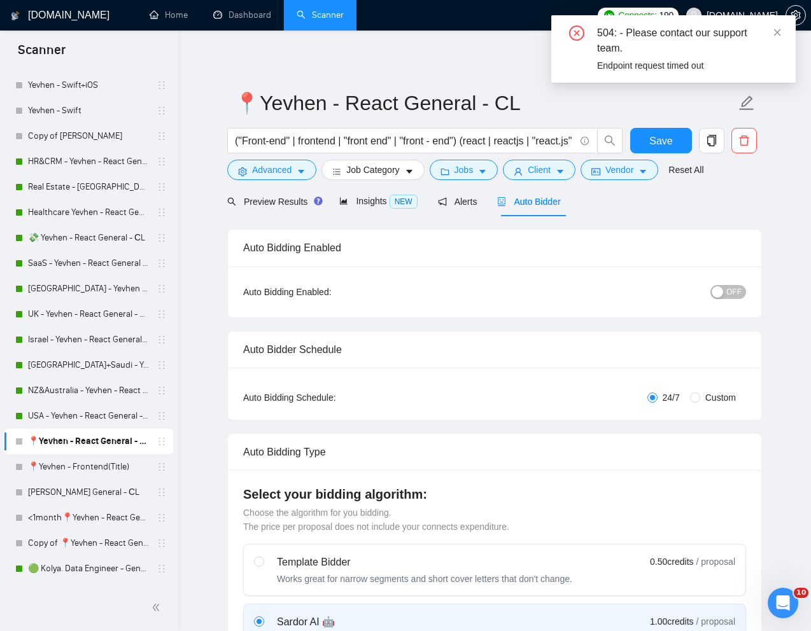
click at [740, 291] on span "OFF" at bounding box center [733, 292] width 15 height 14
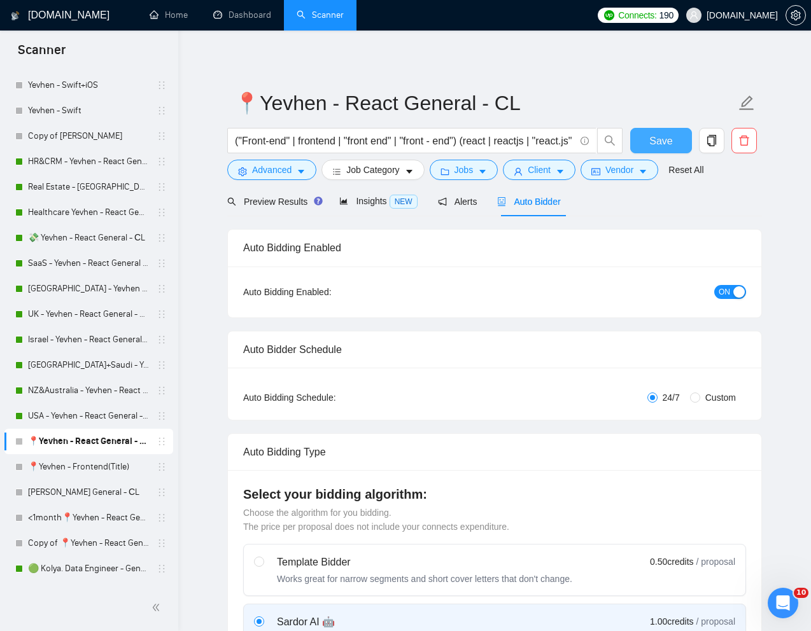
click at [660, 138] on span "Save" at bounding box center [660, 141] width 23 height 16
